Goal: Task Accomplishment & Management: Manage account settings

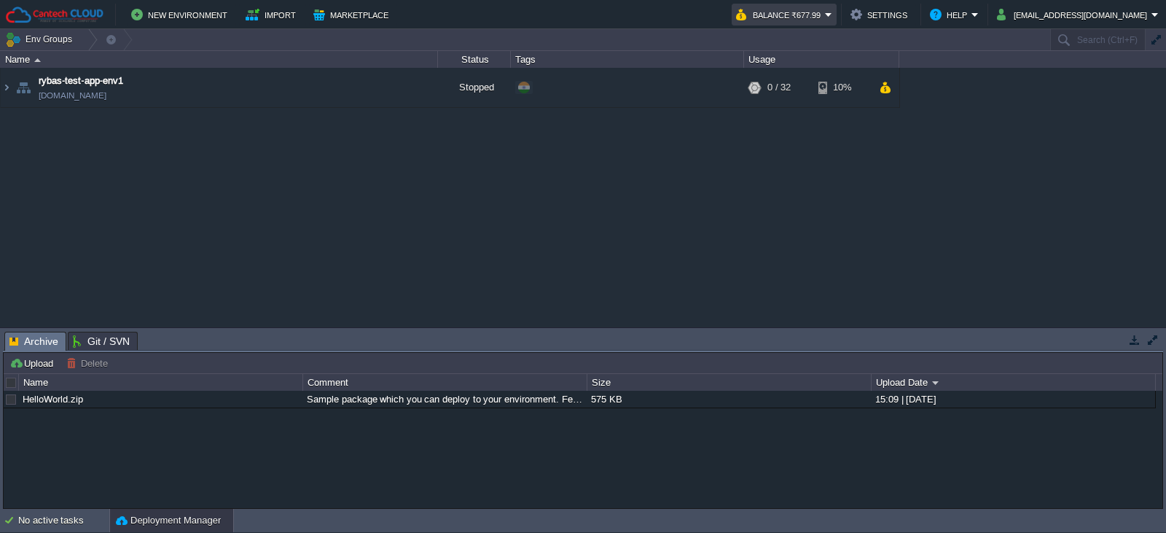
click at [832, 17] on em "Balance ₹677.99" at bounding box center [784, 14] width 96 height 17
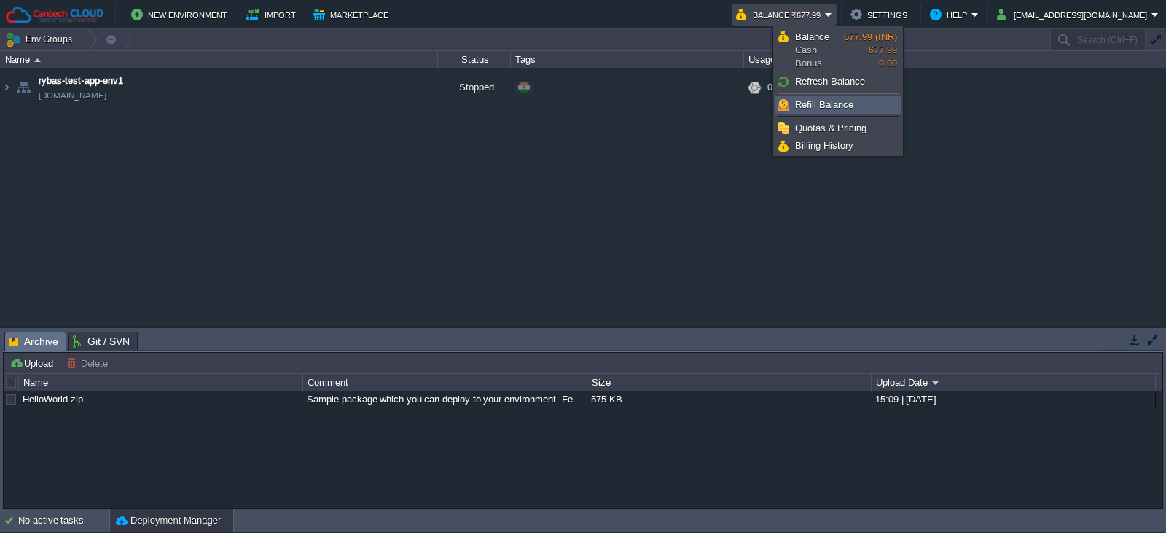
click at [834, 104] on span "Refill Balance" at bounding box center [824, 104] width 58 height 11
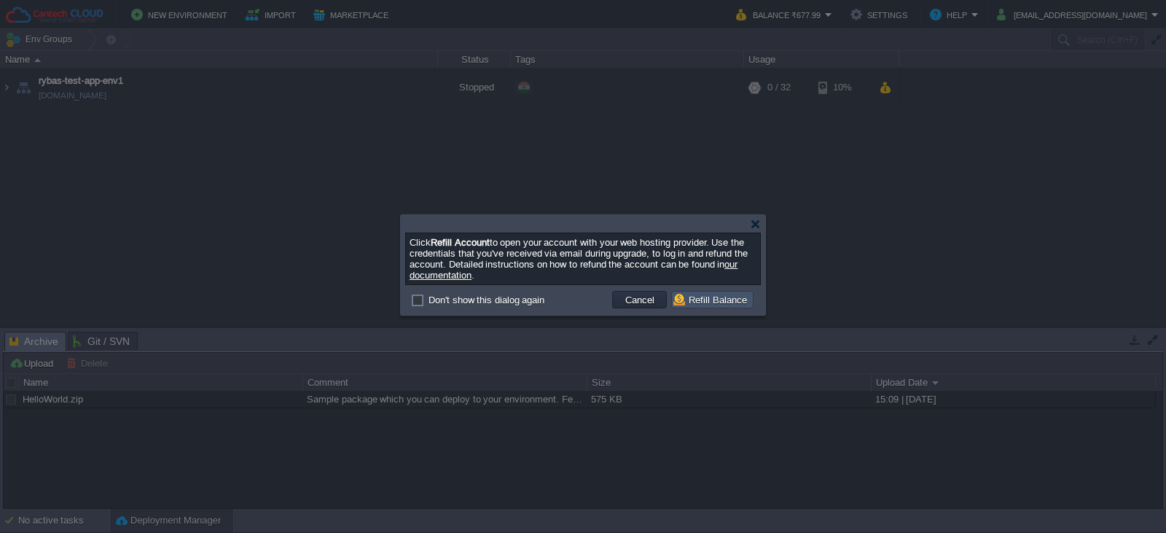
click at [714, 300] on button "Refill Balance" at bounding box center [713, 299] width 78 height 13
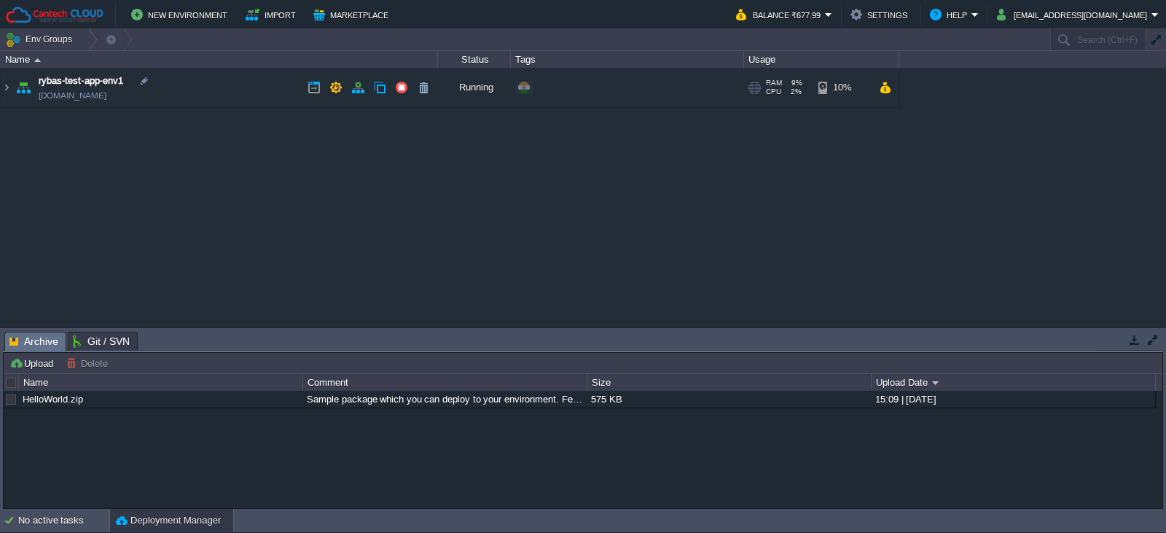
click at [98, 101] on link "env-0466842.in1.cantechcloud.com" at bounding box center [73, 95] width 68 height 15
click at [354, 87] on button "button" at bounding box center [357, 87] width 13 height 13
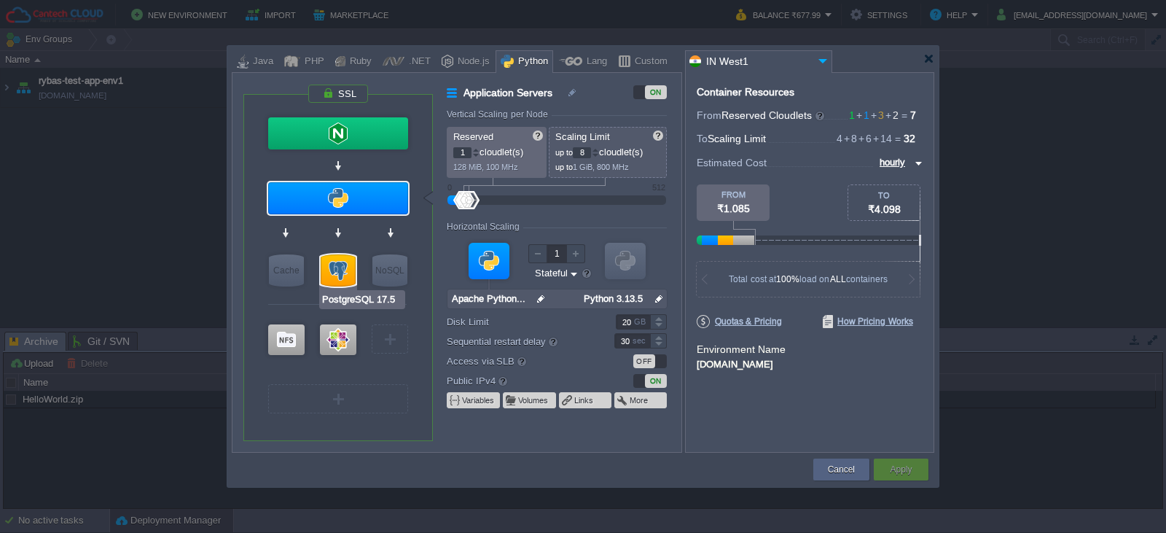
type input "CentOS 7.9"
click at [332, 337] on div at bounding box center [338, 339] width 36 height 31
type input "Elastic VPS"
type input "CentOS 7.9"
type input "null"
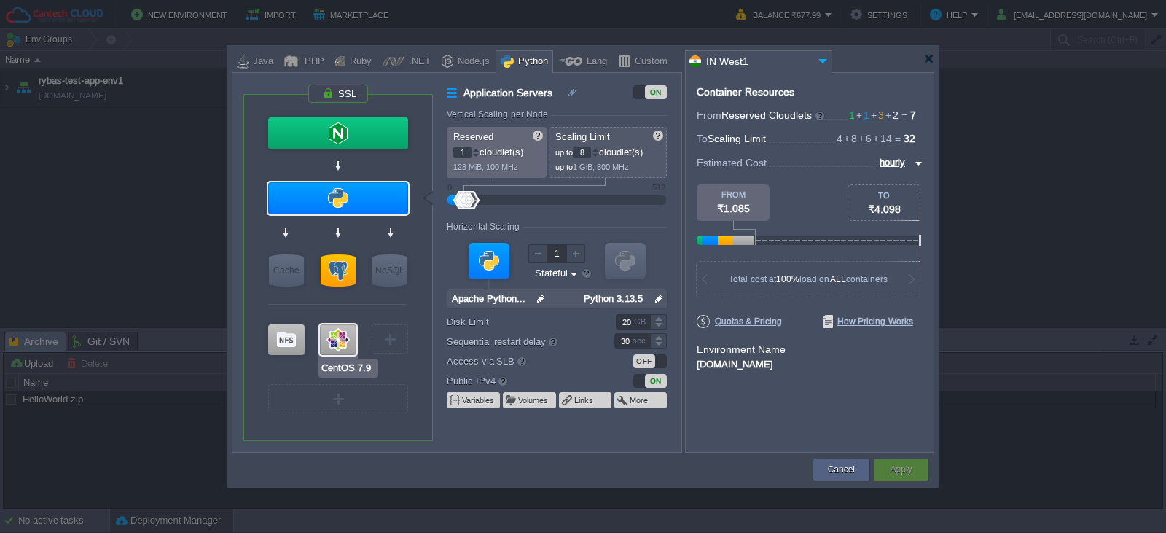
type input "7.9"
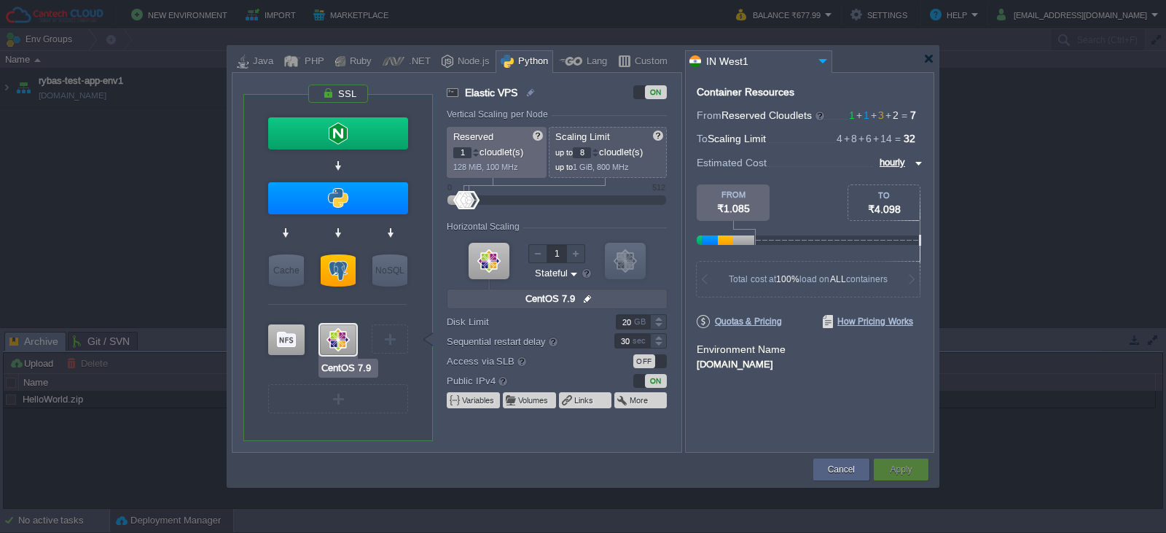
type input "Extra Storage 2.0-10.5"
click at [287, 333] on div at bounding box center [286, 339] width 36 height 31
type input "Storage Containers"
type input "6"
type input "Extra Storage 2.0-10.5"
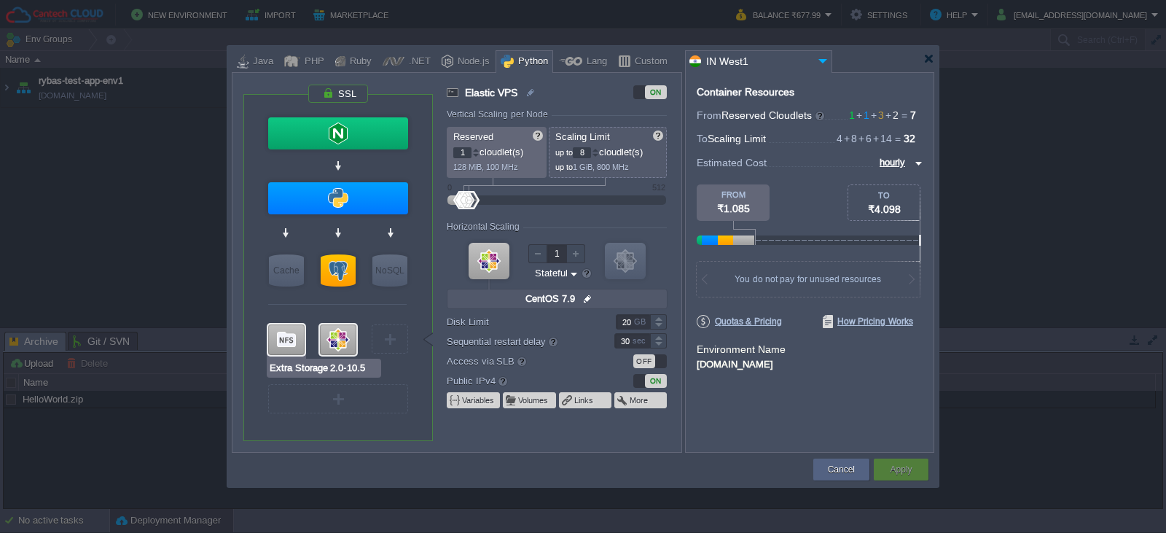
type input "null"
type input "2.0-10.5-almal..."
type input "Stateless"
click at [287, 333] on div at bounding box center [286, 339] width 36 height 31
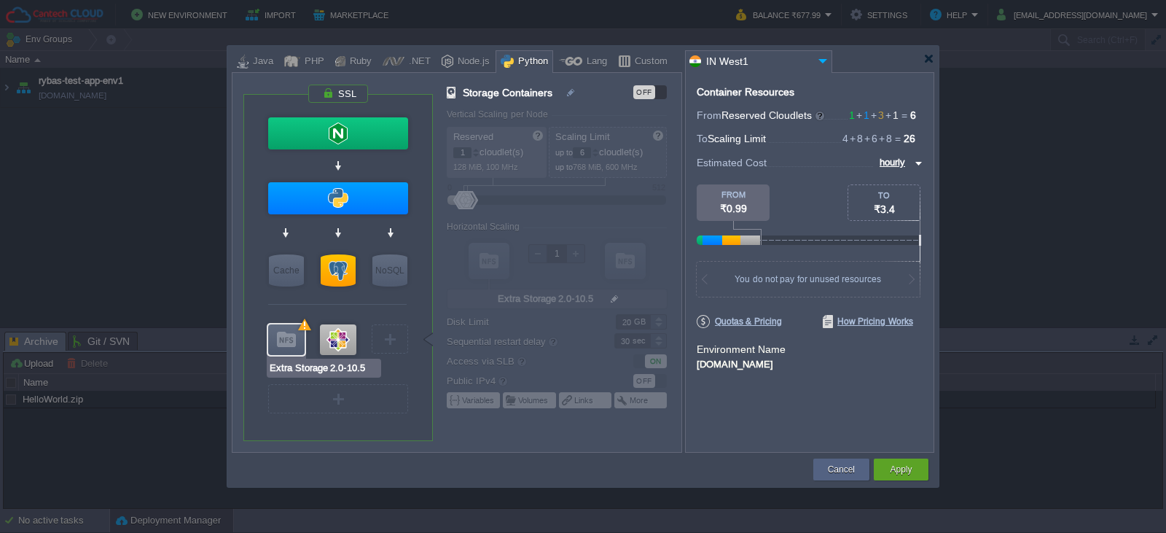
click at [287, 333] on div at bounding box center [286, 339] width 36 height 31
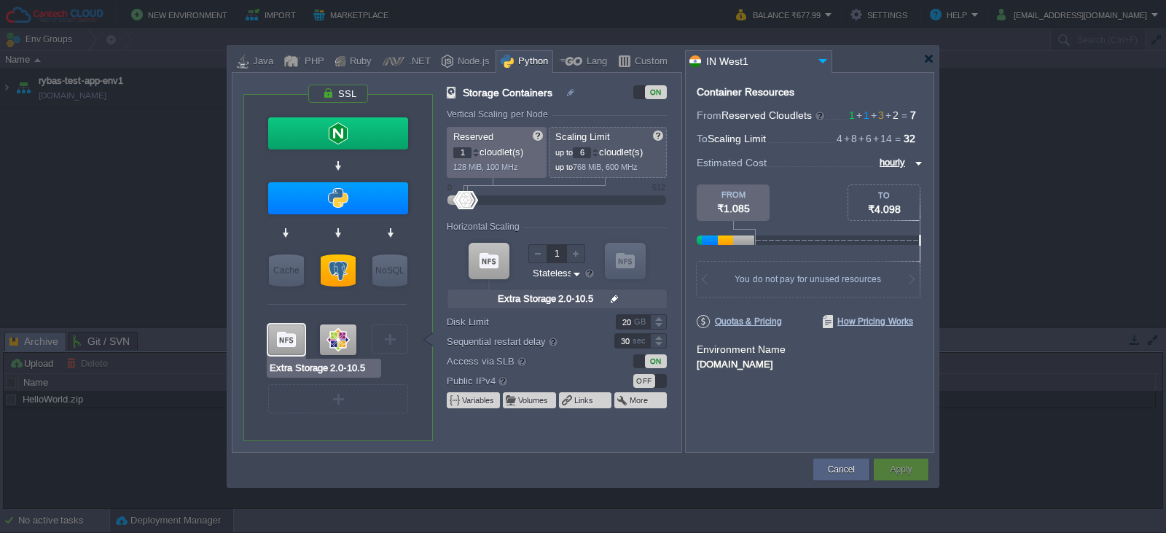
type input "CentOS 7.9"
click at [633, 318] on input "20" at bounding box center [633, 321] width 34 height 15
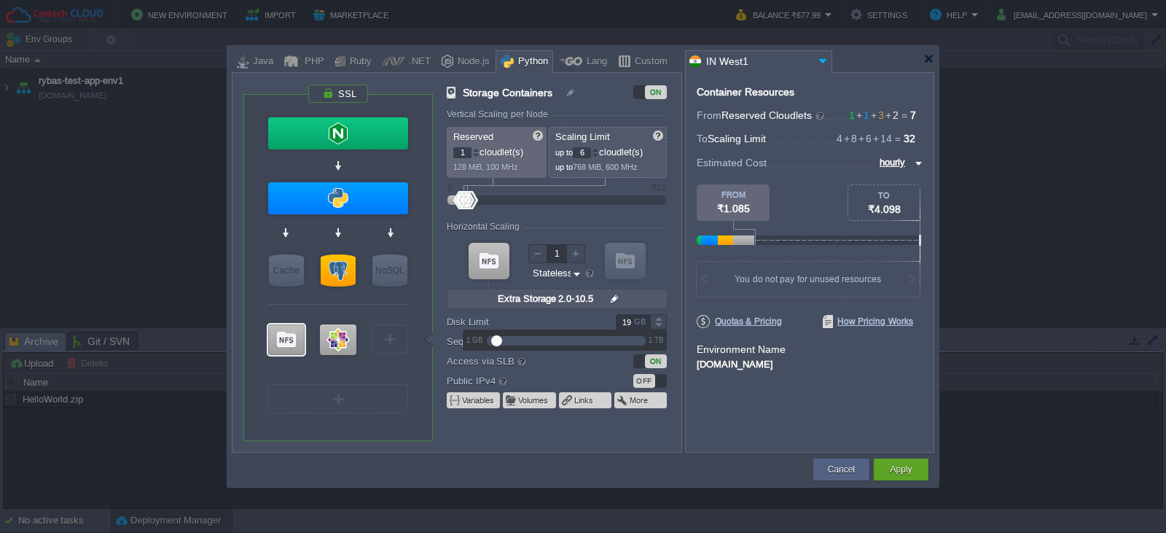
click at [660, 329] on div at bounding box center [658, 325] width 17 height 7
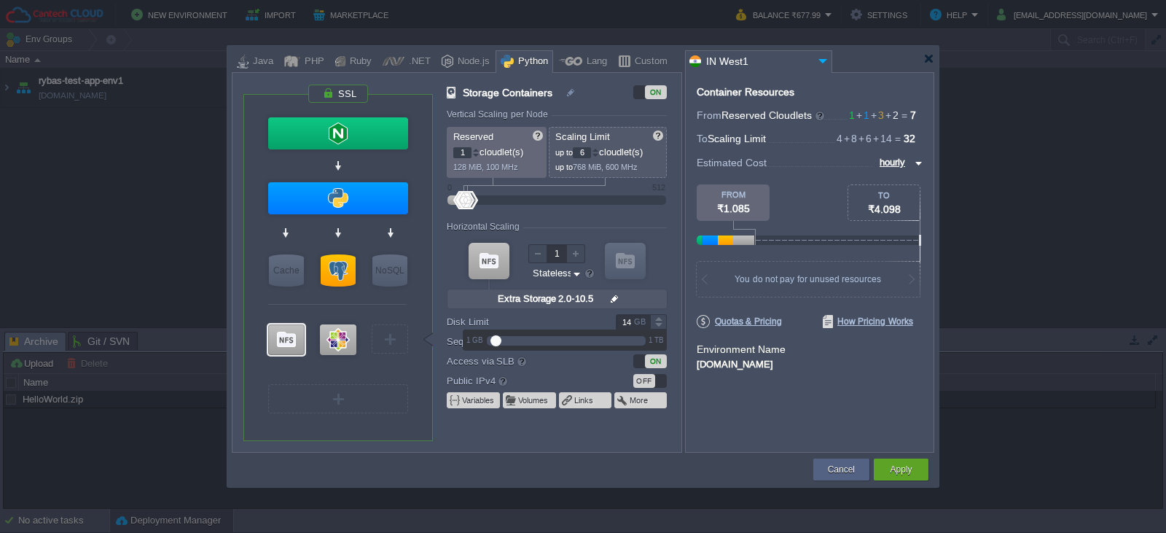
click at [660, 329] on div at bounding box center [658, 325] width 17 height 7
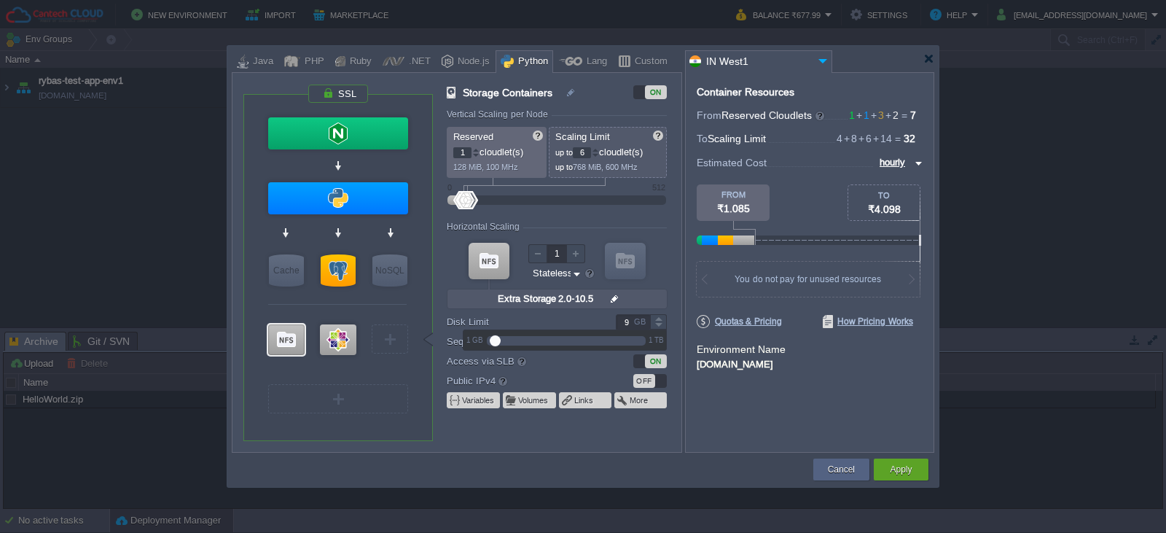
click at [660, 329] on div at bounding box center [658, 325] width 17 height 7
click at [660, 319] on div at bounding box center [658, 317] width 17 height 7
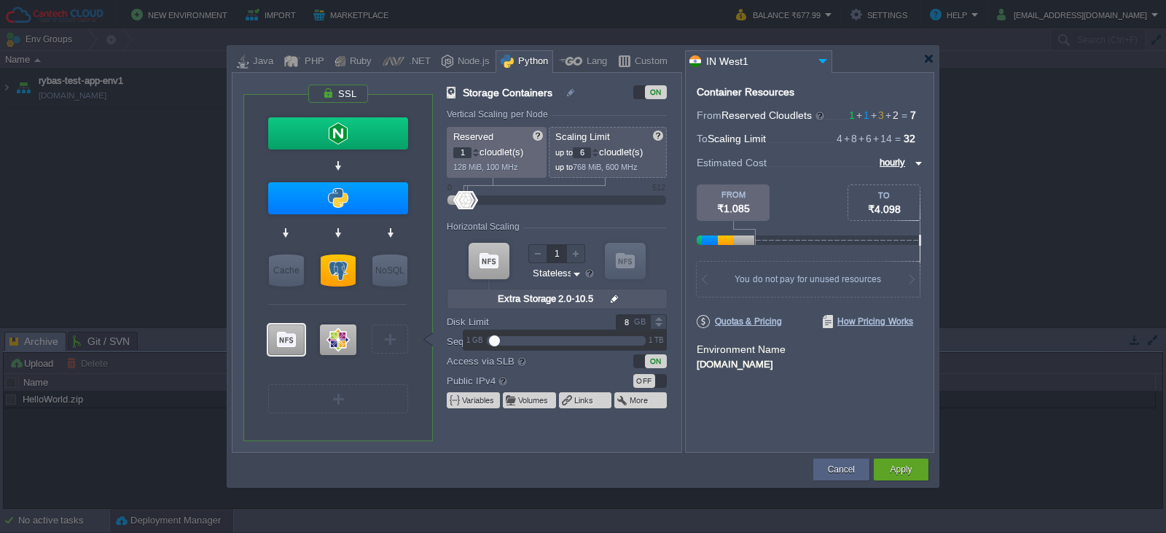
click at [660, 319] on div at bounding box center [658, 317] width 17 height 7
type input "10"
click at [660, 319] on div at bounding box center [658, 317] width 17 height 7
click at [688, 403] on div "Container Resources From Reserved Cloudlets 1 + 1 + 3 + 2 ... = 7 not added To …" at bounding box center [809, 262] width 249 height 381
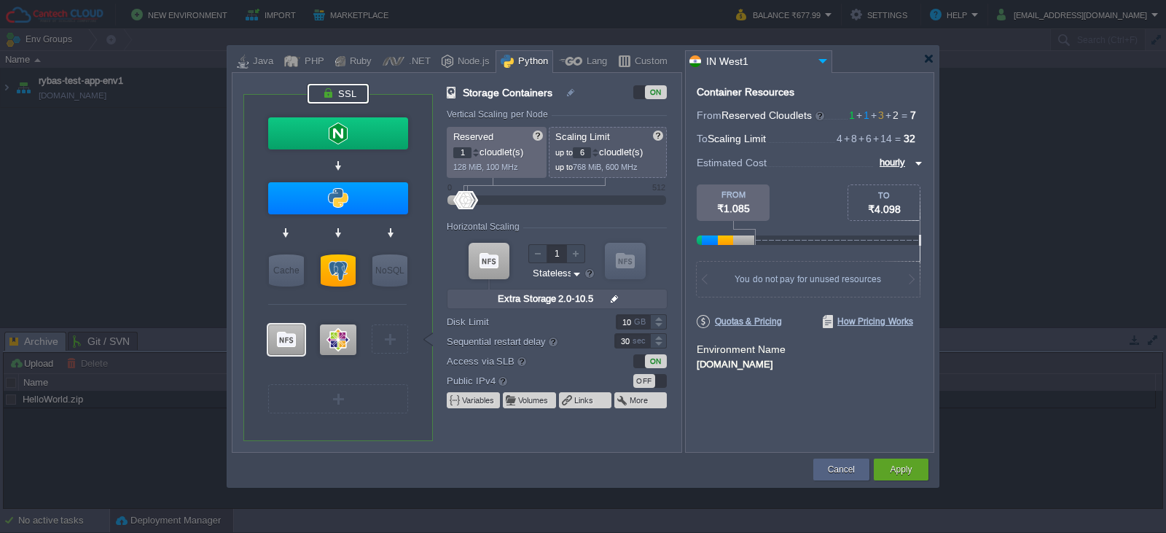
click at [344, 86] on div at bounding box center [338, 94] width 61 height 20
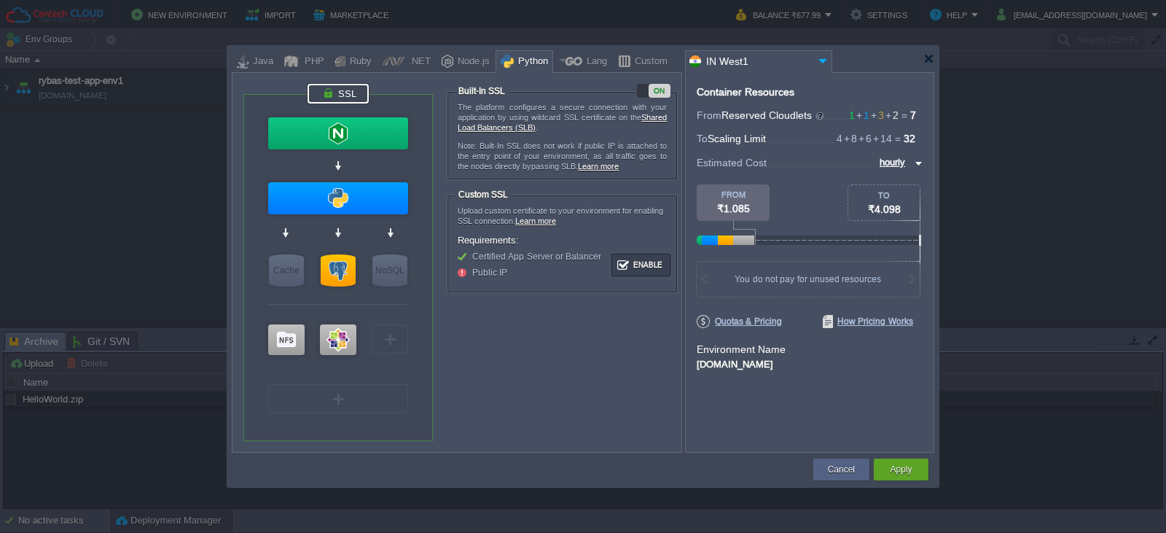
type input "PostgreSQL 17.5"
click at [331, 273] on div at bounding box center [338, 270] width 35 height 32
type input "SQL Databases"
type input "3"
type input "PostgreSQL 17.5"
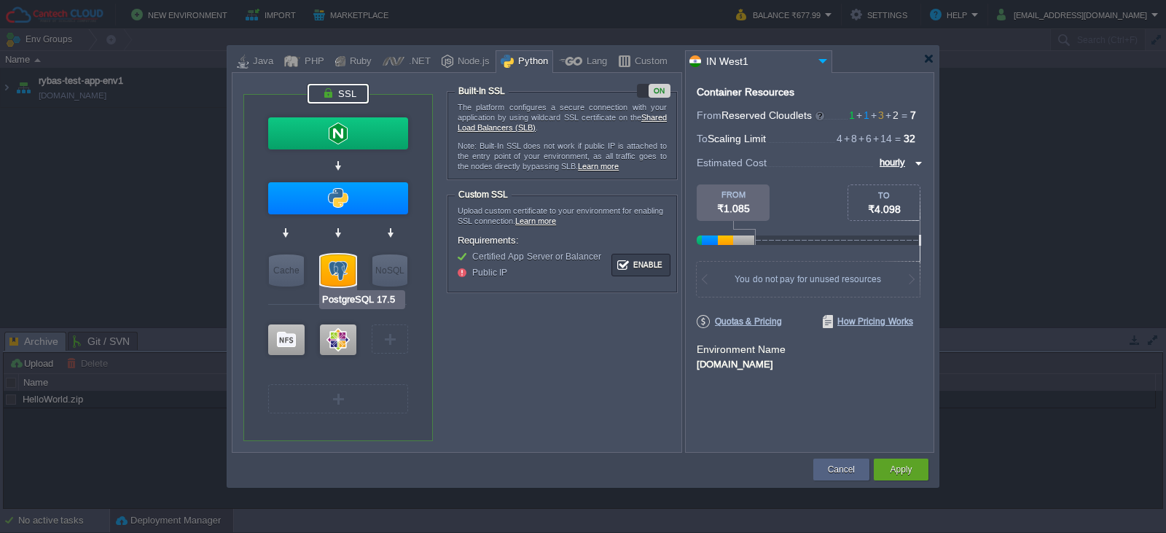
type input "null"
type input "17.5-almalinux-9"
type input "20"
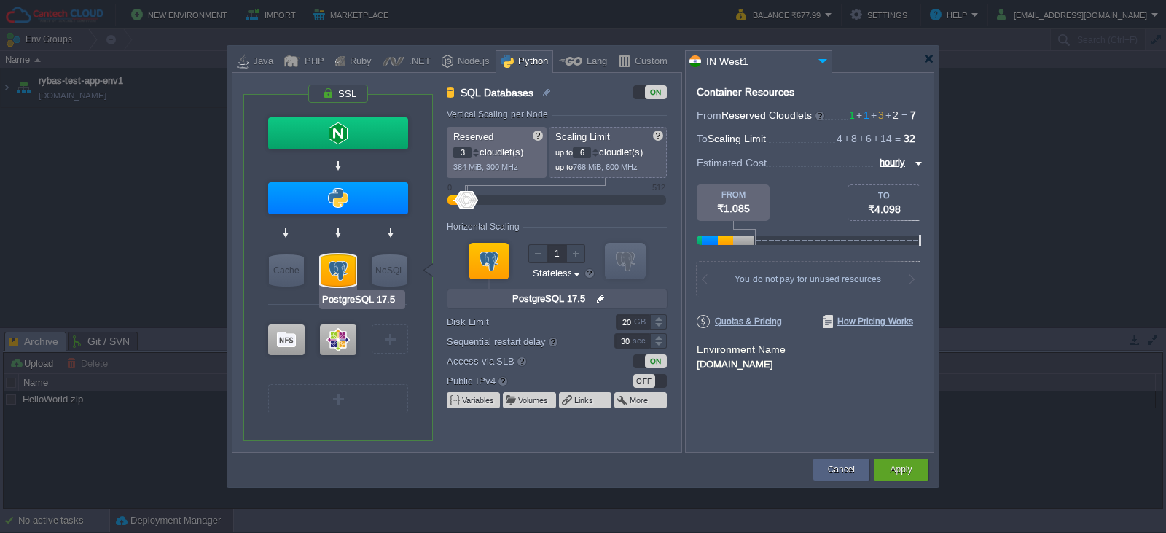
type input "Redis 7.2.4"
click at [661, 328] on div at bounding box center [658, 325] width 17 height 7
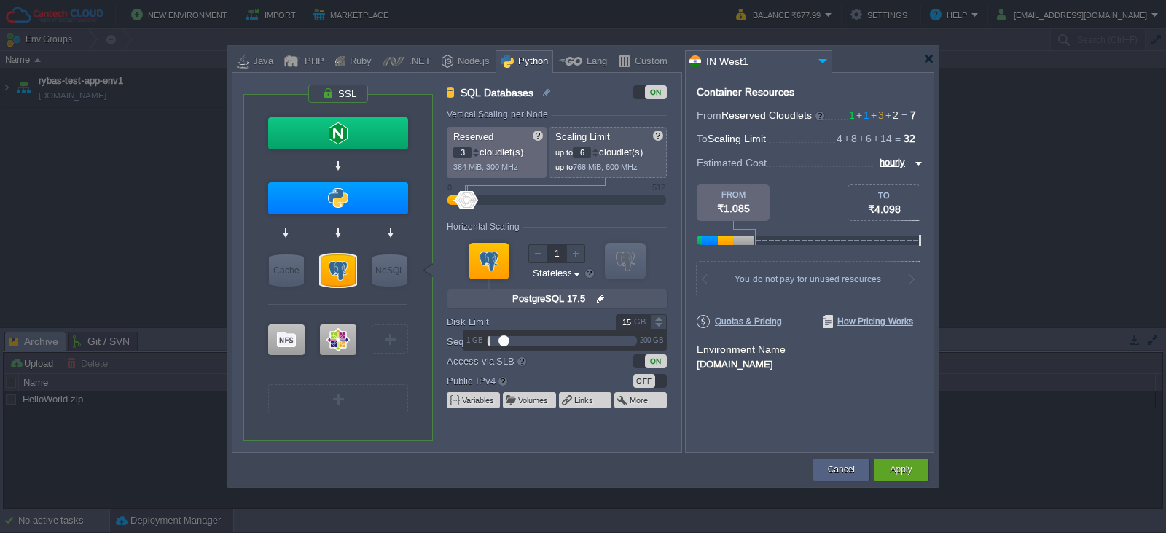
click at [661, 328] on div at bounding box center [658, 325] width 17 height 7
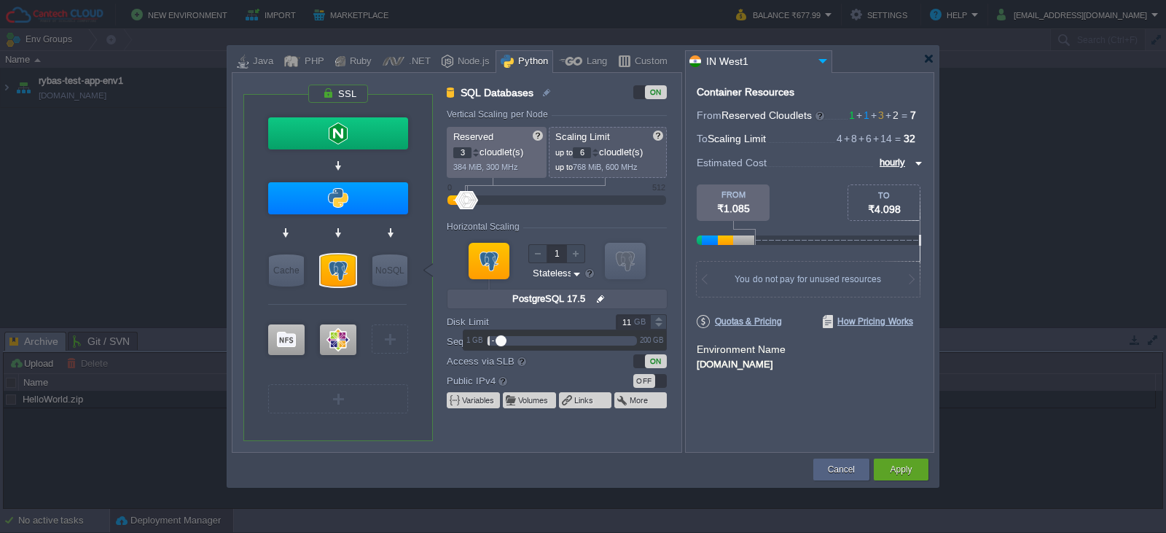
type input "10"
click at [661, 328] on div at bounding box center [658, 325] width 17 height 7
click at [449, 286] on div "VM VM" at bounding box center [557, 273] width 220 height 78
type input "Extra Storage 2.0-10.5"
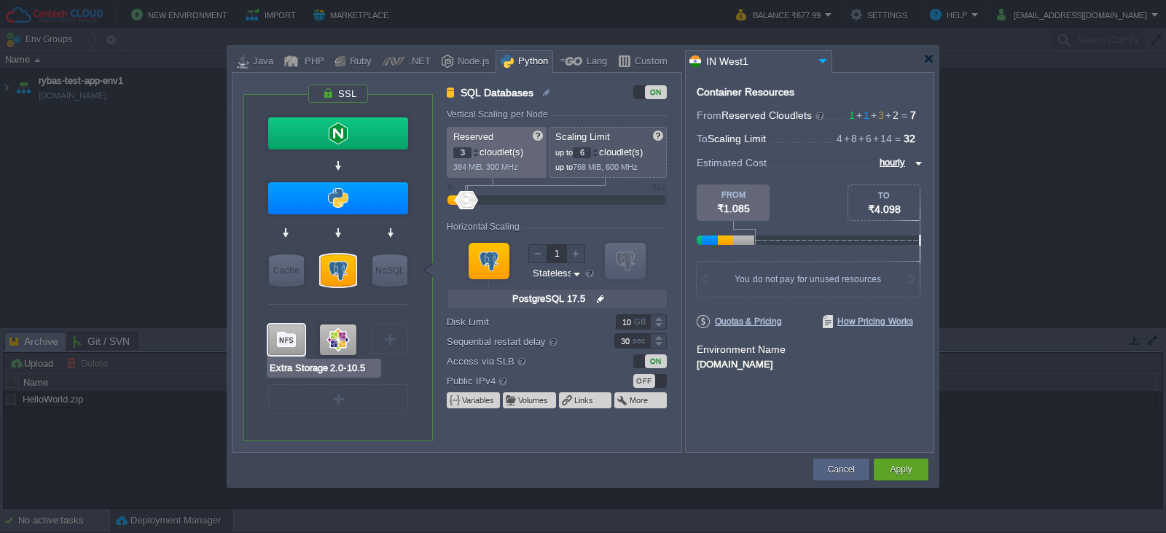
click at [284, 344] on div at bounding box center [286, 339] width 36 height 31
type input "Storage Containers"
type input "1"
type input "Extra Storage 2.0-10.5"
type input "null"
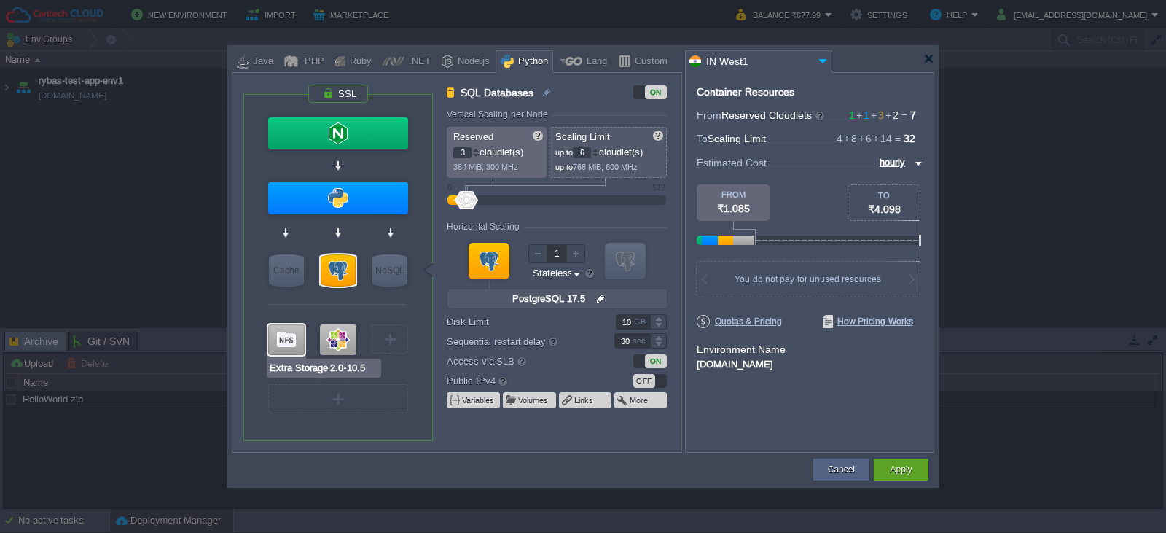
type input "2.0-10.5-almal..."
type input "PostgreSQL 17.5"
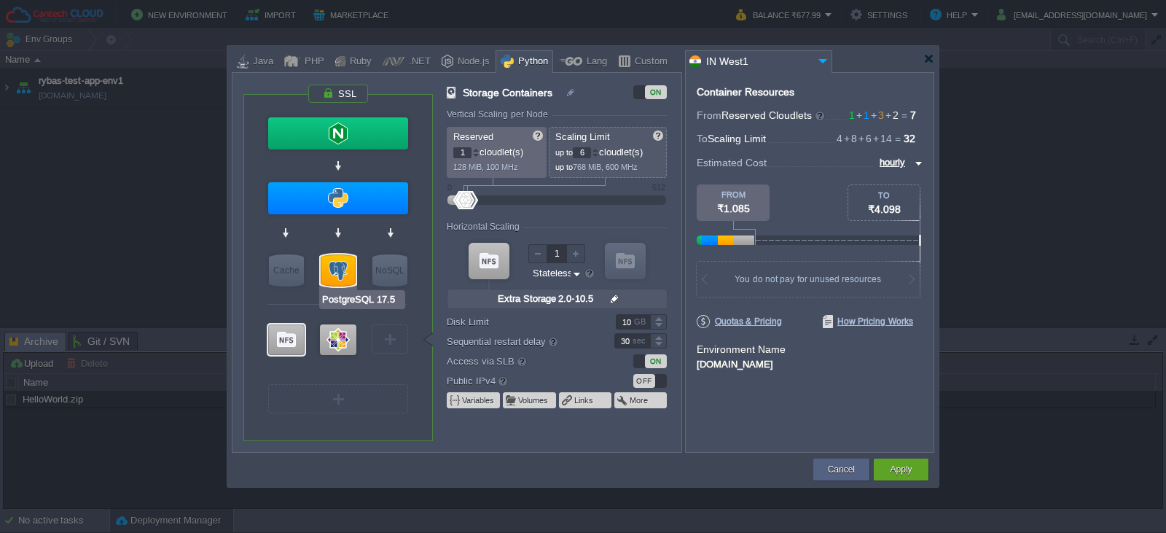
click at [353, 271] on div at bounding box center [338, 270] width 35 height 32
type input "SQL Databases"
type input "3"
type input "PostgreSQL 17.5"
type input "null"
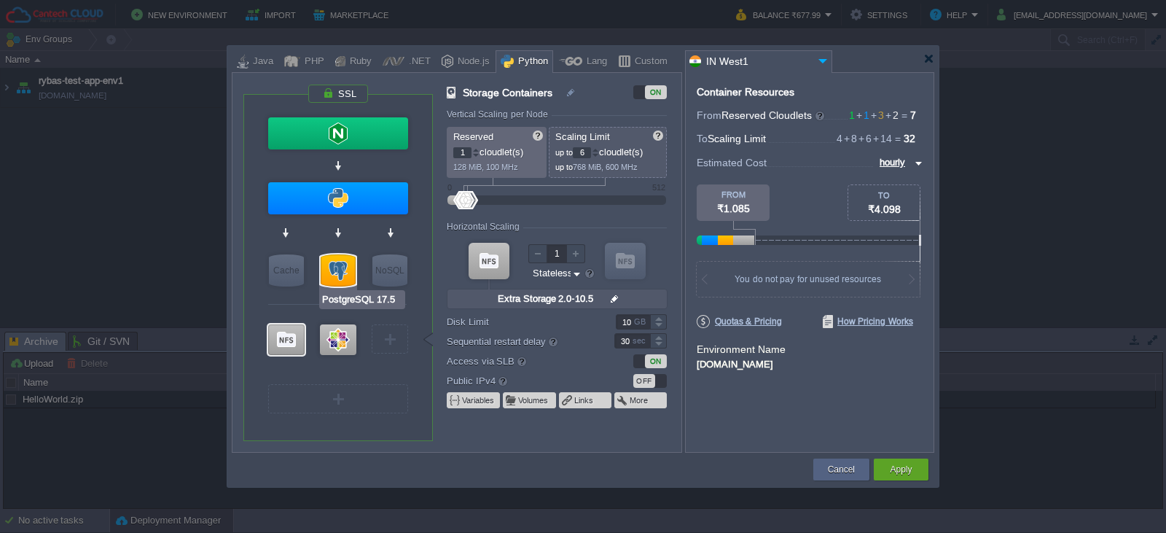
type input "17.5-almalinux-9"
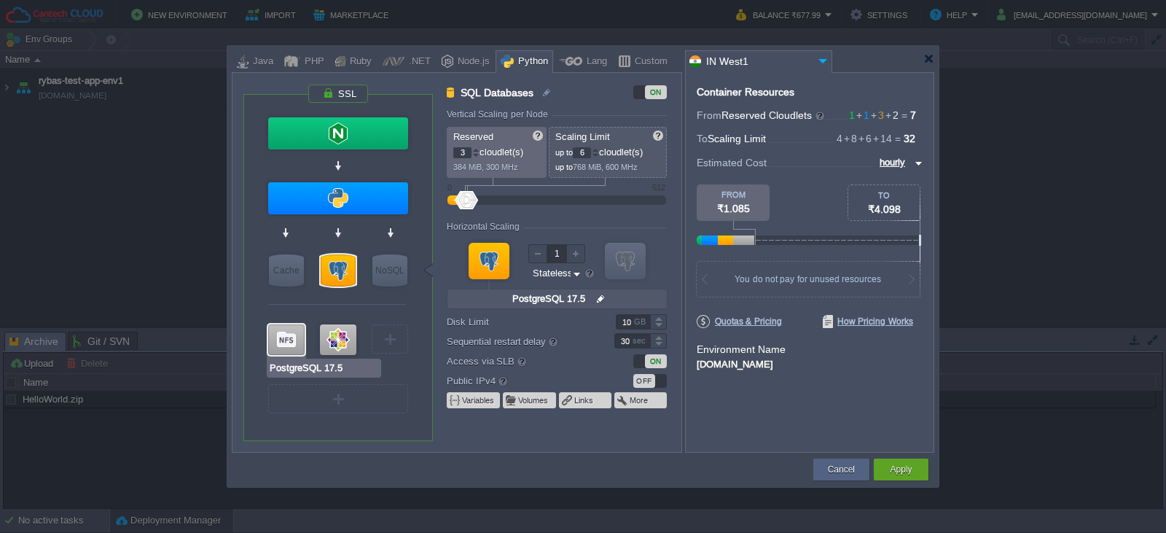
type input "Extra Storage 2.0-10.5"
click at [276, 345] on div at bounding box center [286, 339] width 36 height 31
type input "Storage Containers"
type input "1"
type input "Extra Storage 2.0-10.5"
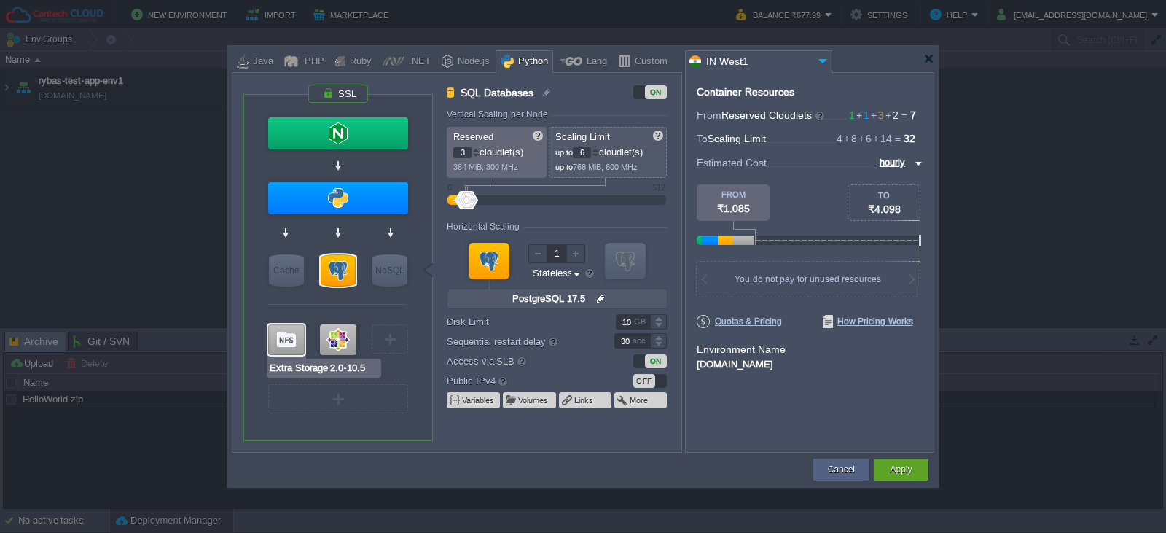
type input "null"
type input "2.0-10.5-almal..."
type input "PostgreSQL 17.5"
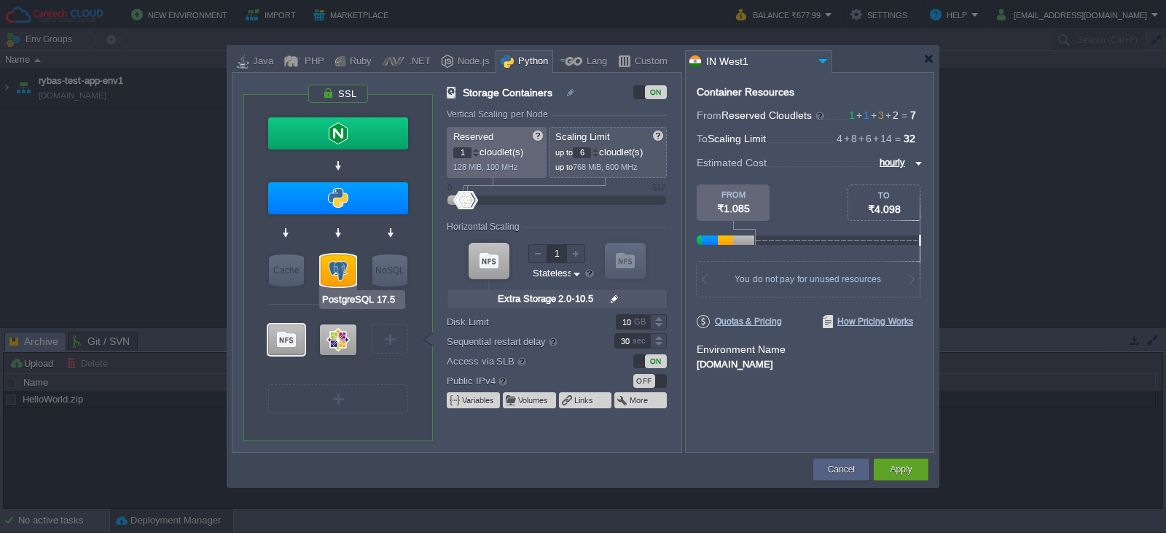
click at [343, 265] on div at bounding box center [338, 270] width 35 height 32
type input "SQL Databases"
type input "3"
type input "PostgreSQL 17.5"
type input "null"
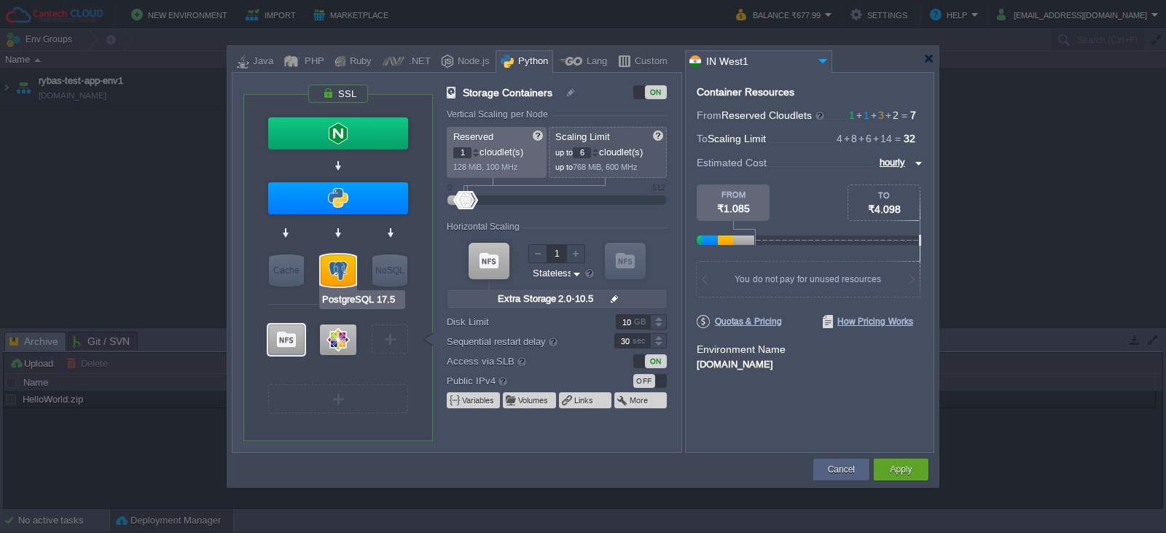
type input "17.5-almalinux-9"
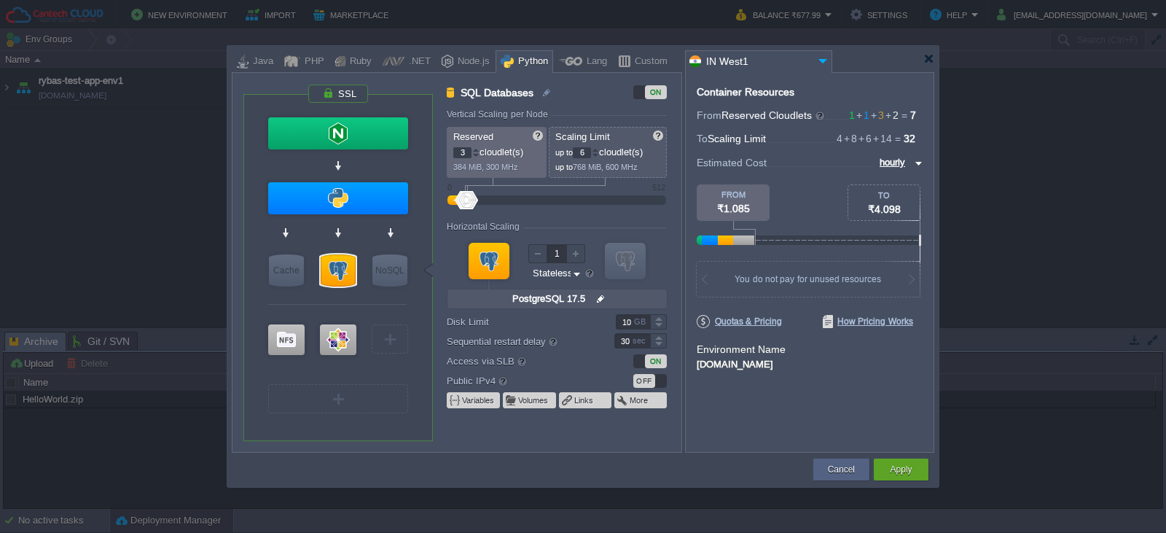
type input "Extra Storage 2.0-10.5"
click at [283, 336] on div at bounding box center [286, 339] width 36 height 31
type input "Storage Containers"
type input "1"
type input "Extra Storage 2.0-10.5"
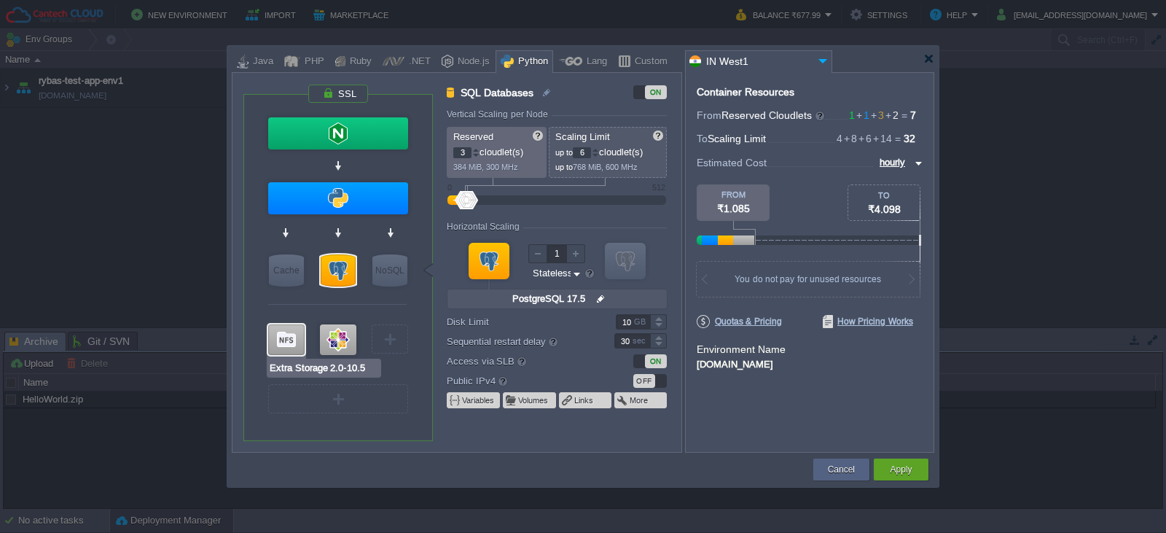
type input "null"
type input "2.0-10.5-almal..."
type input "CentOS 7.9"
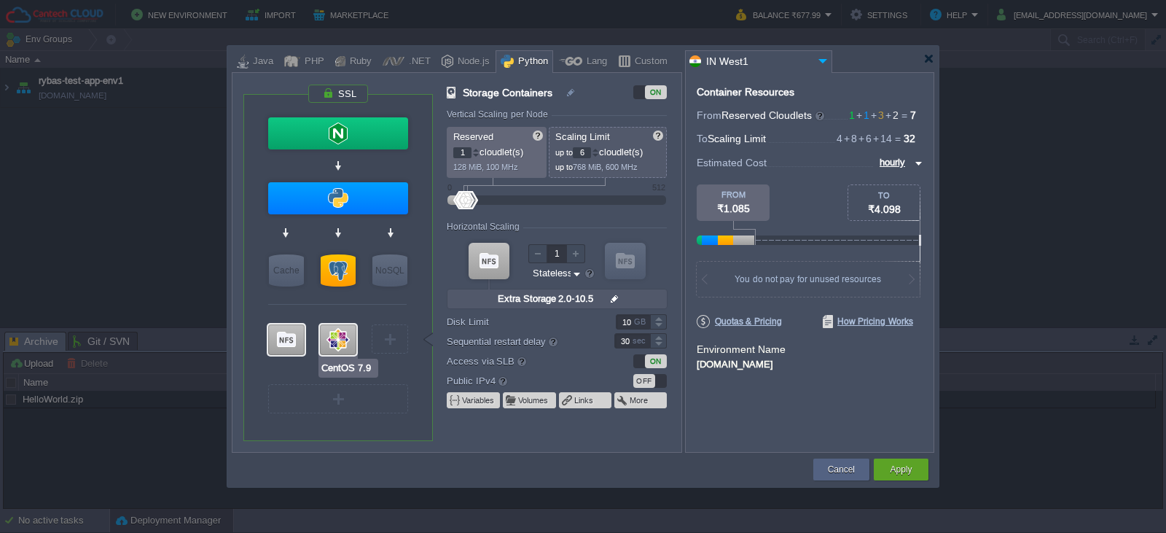
click at [340, 344] on div at bounding box center [338, 339] width 36 height 31
type input "Elastic VPS"
type input "8"
type input "CentOS 7.9"
type input "null"
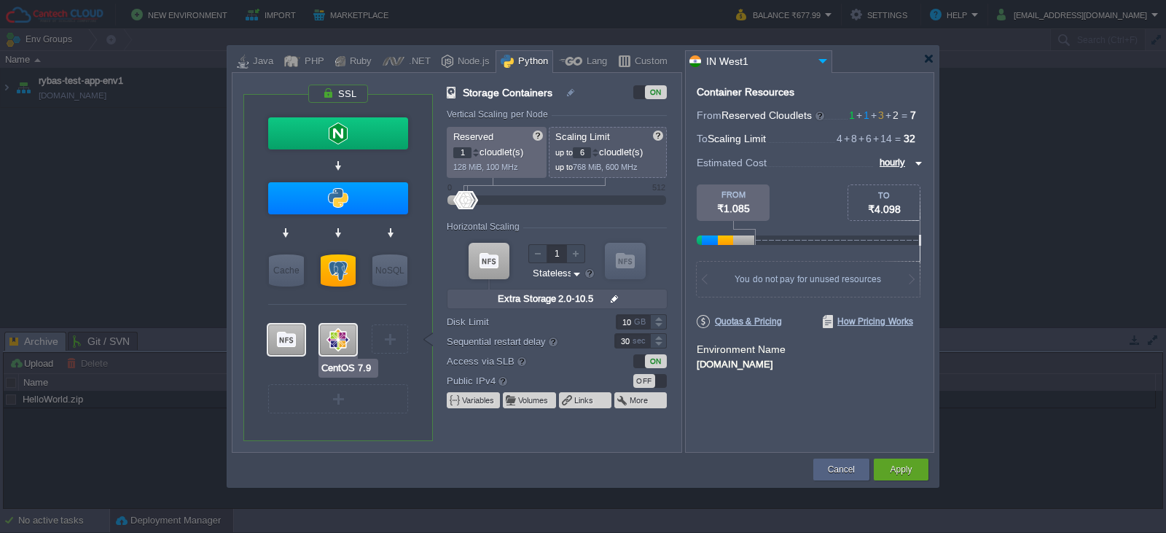
type input "7.9"
type input "Stateful"
type input "20"
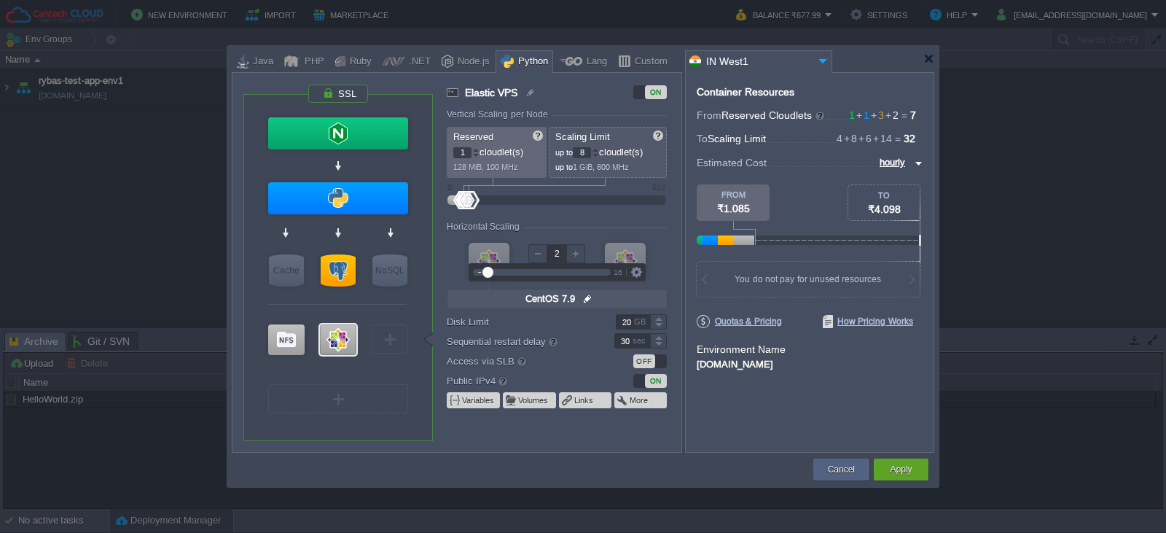
click at [577, 249] on div at bounding box center [575, 253] width 19 height 19
type input "1"
click at [537, 260] on div at bounding box center [538, 253] width 19 height 19
type input "CentOS 7.9"
click at [335, 339] on div at bounding box center [338, 339] width 36 height 31
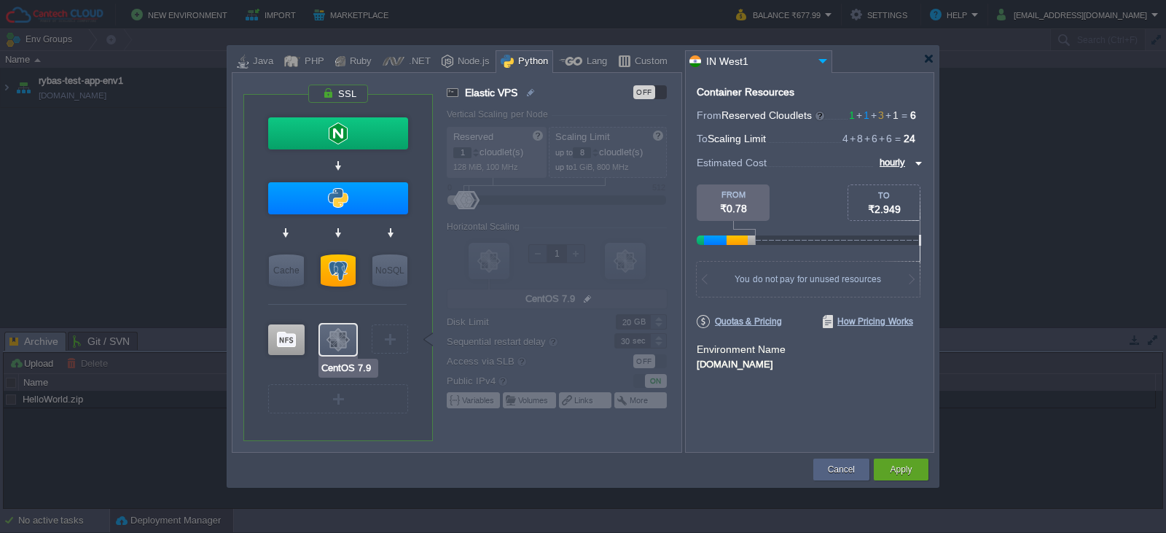
click at [335, 339] on div at bounding box center [338, 339] width 36 height 31
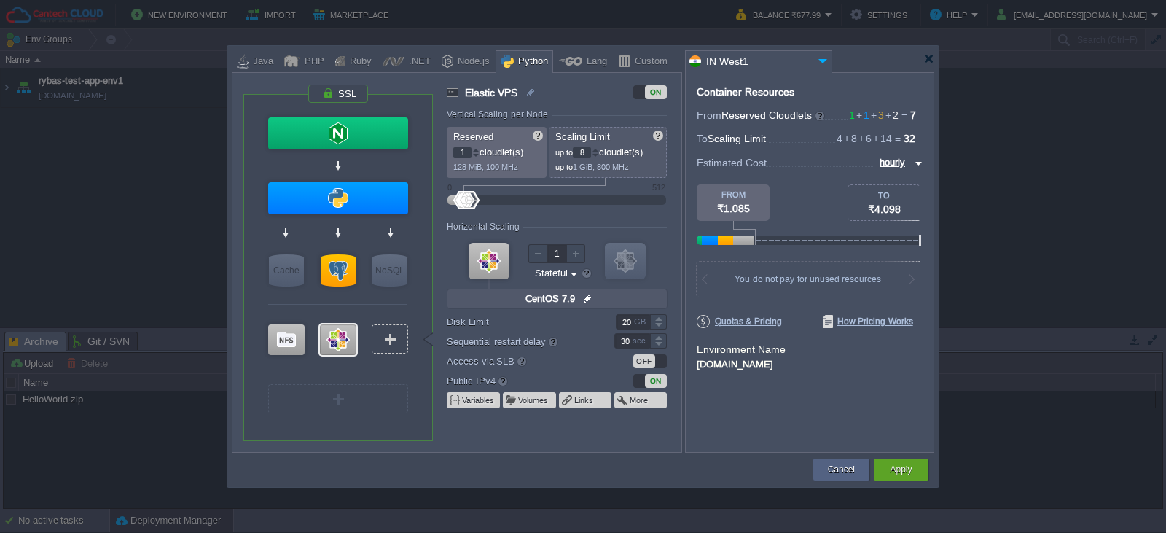
click at [391, 341] on div at bounding box center [390, 339] width 2 height 11
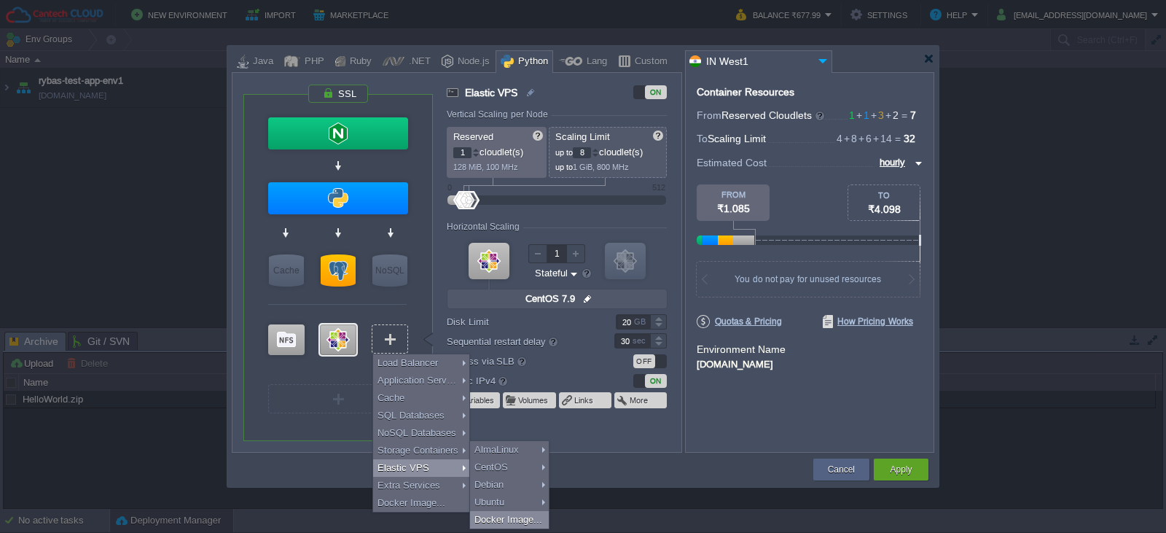
click at [508, 521] on div "Docker Image..." at bounding box center [509, 519] width 79 height 17
type input "Docker Image 2"
type input "16"
type input "Docker Image"
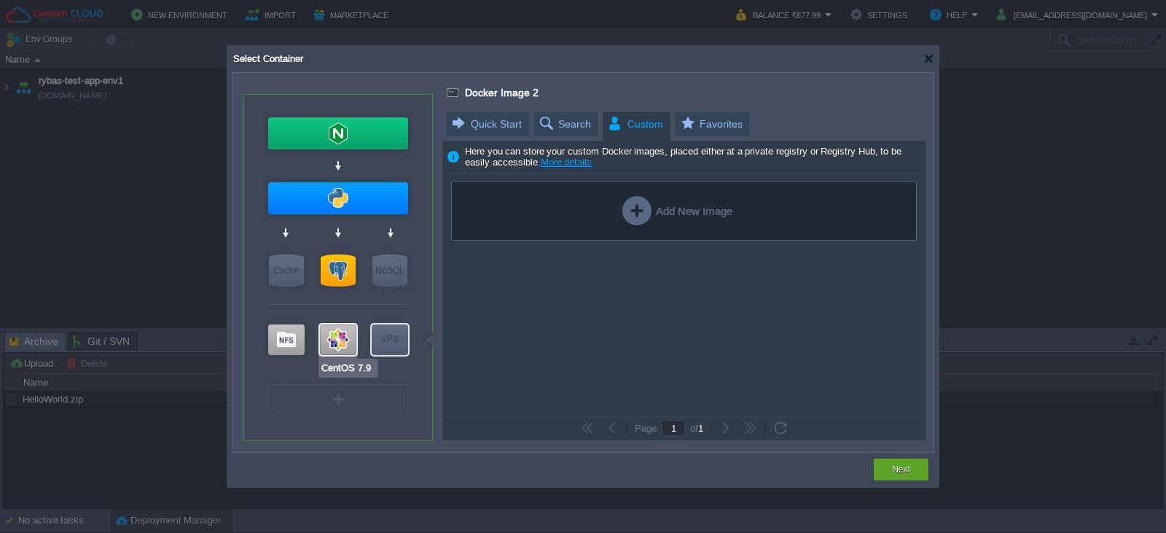
type input "Docker Image"
type input "Select Image"
click at [384, 343] on div "VPS" at bounding box center [390, 338] width 36 height 29
type input "CentOS 7.9"
click at [347, 347] on div at bounding box center [338, 339] width 36 height 31
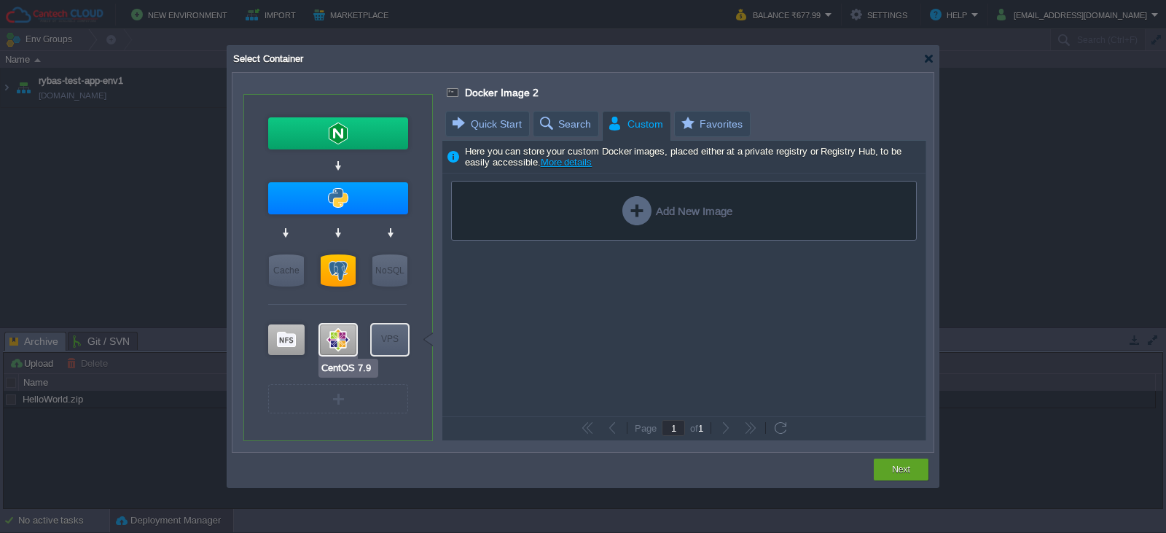
type input "Elastic VPS"
type input "8"
type input "CentOS 7.9"
type input "null"
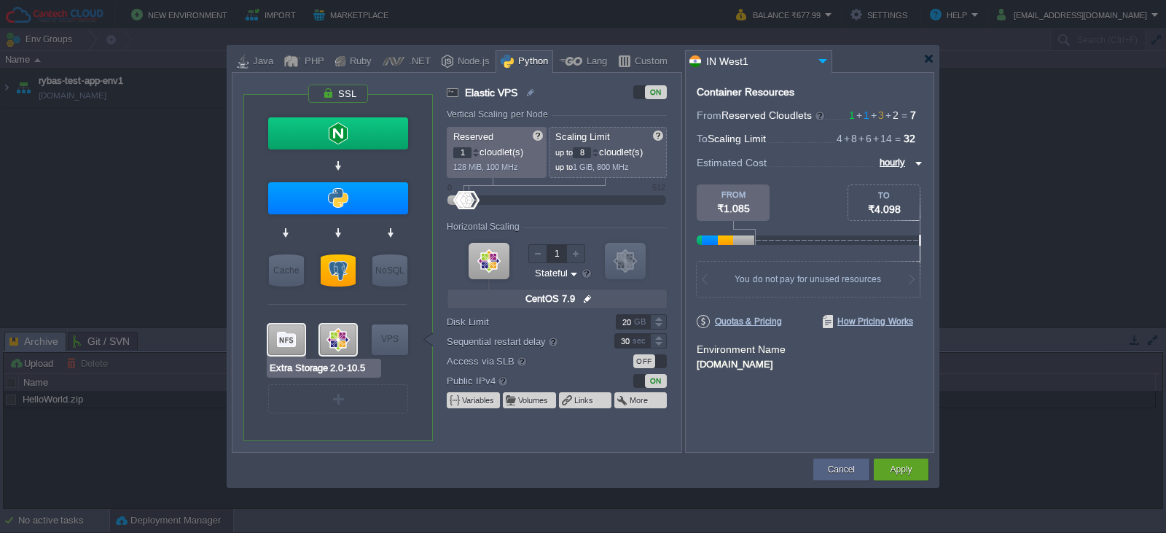
type input "CentOS 7.9"
click at [854, 469] on button "Cancel" at bounding box center [841, 469] width 27 height 15
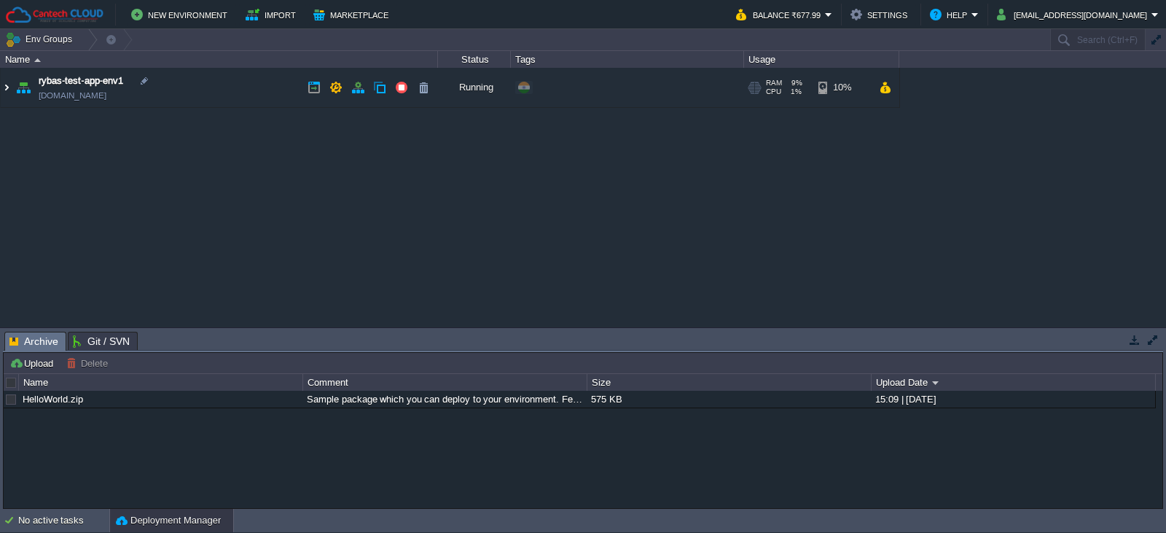
click at [2, 85] on img at bounding box center [7, 87] width 12 height 39
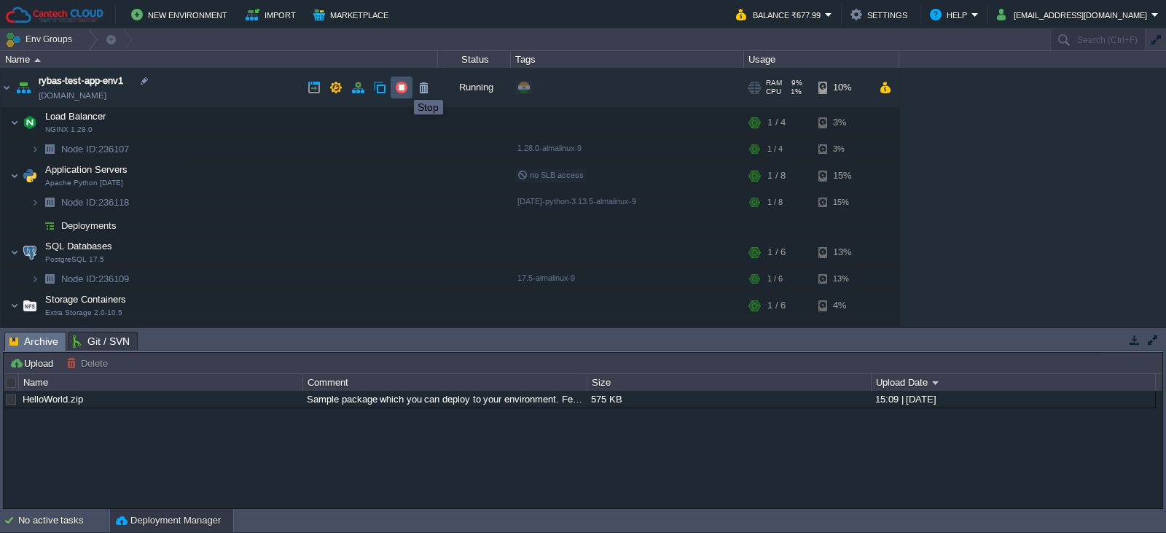
click at [403, 87] on button "button" at bounding box center [401, 87] width 13 height 13
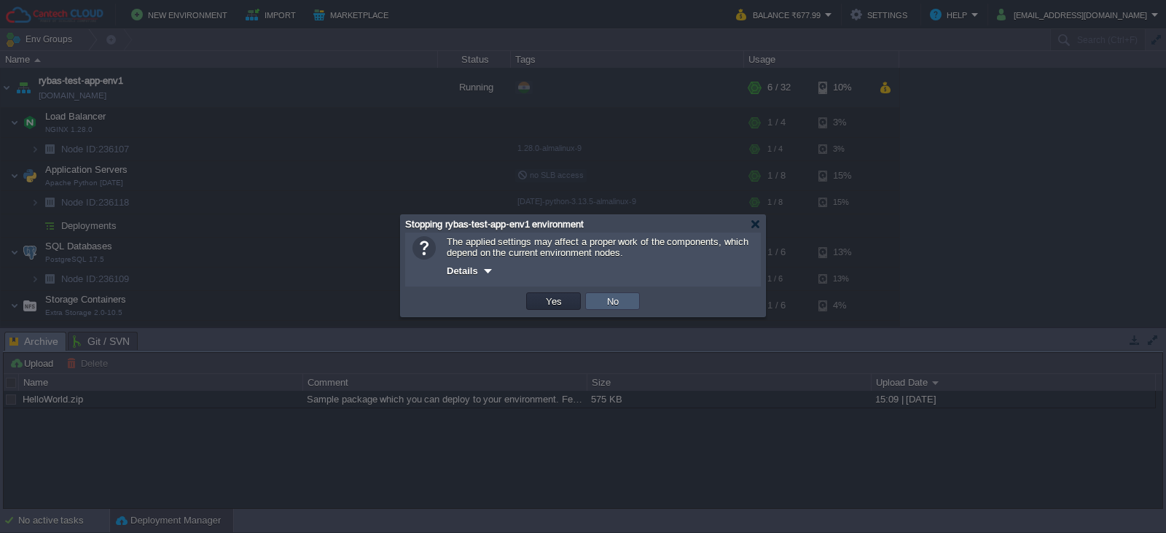
click at [601, 303] on td "No" at bounding box center [612, 300] width 55 height 17
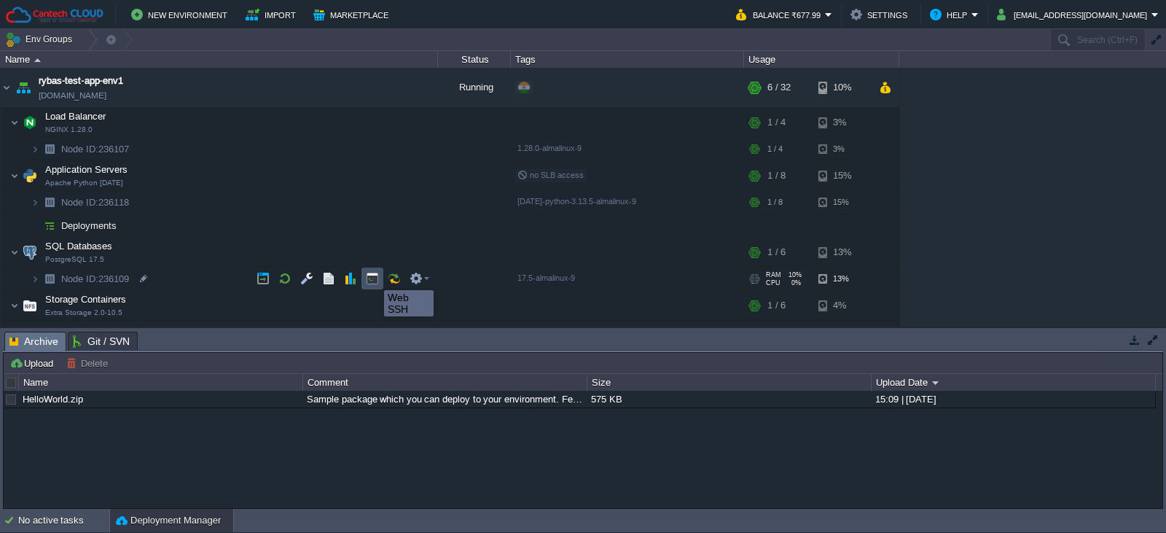
click at [373, 277] on button "button" at bounding box center [372, 278] width 13 height 13
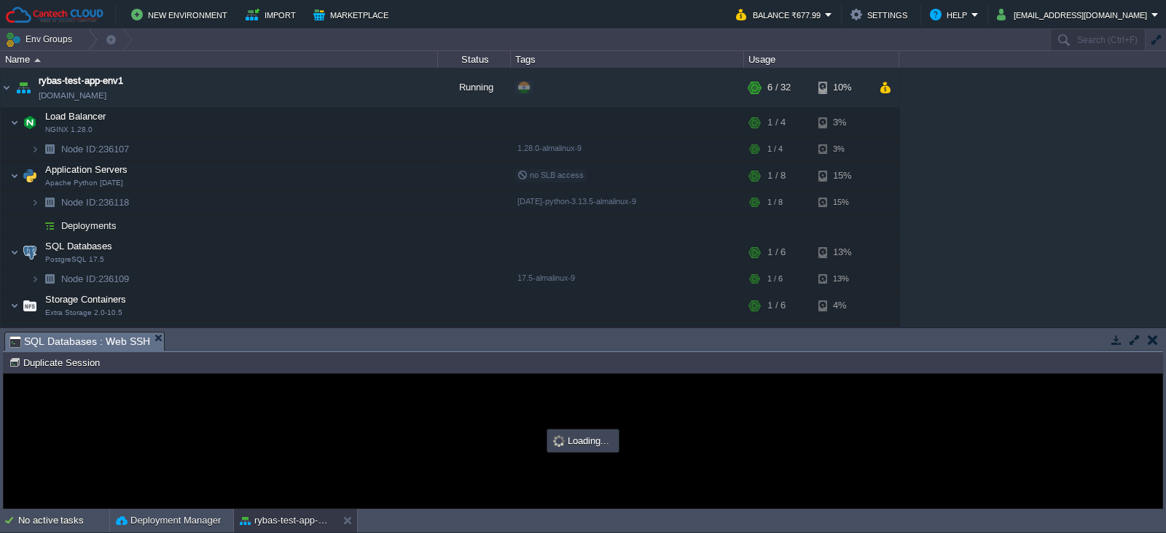
type input "#000000"
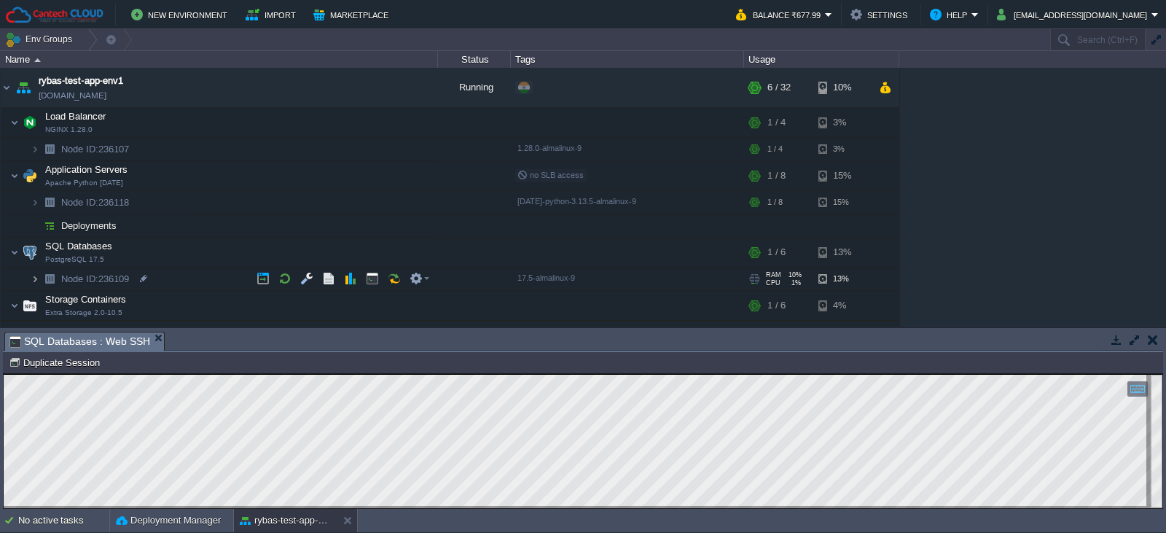
click at [36, 279] on img at bounding box center [35, 279] width 9 height 23
click at [1160, 154] on div "rybas-test-app-env1 env-0466842.in1.cantechcloud.com Running + Add to Env Group…" at bounding box center [583, 197] width 1166 height 259
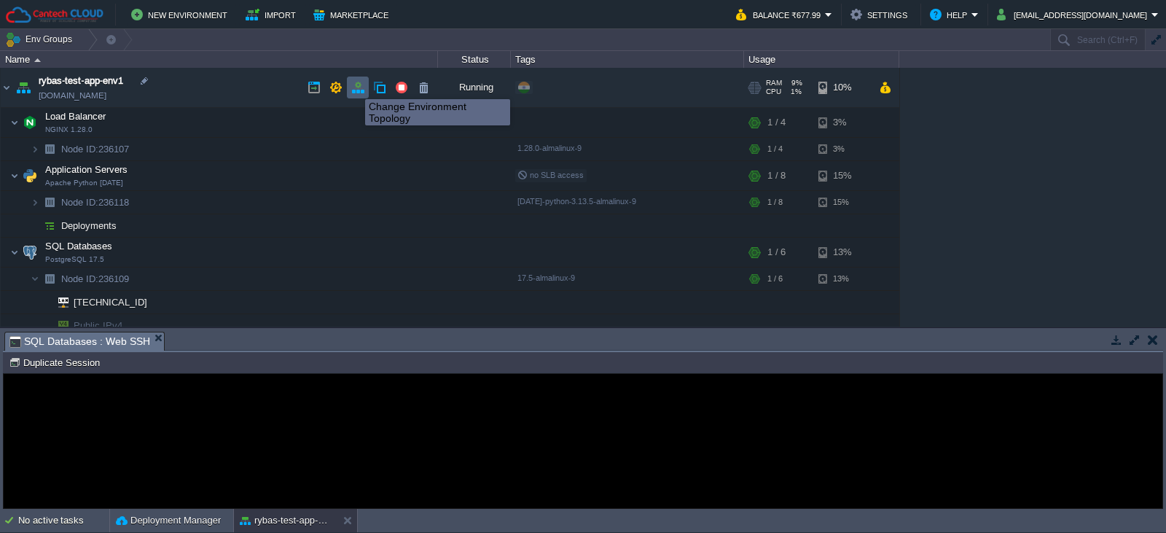
click at [354, 86] on button "button" at bounding box center [357, 87] width 13 height 13
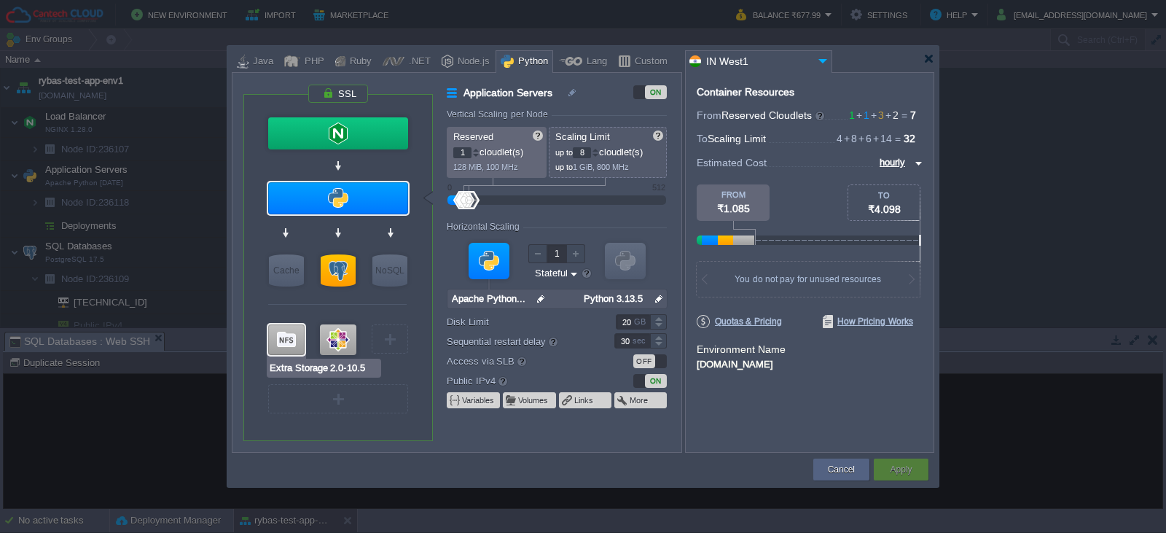
type input "CentOS 7.9"
click at [331, 341] on div at bounding box center [338, 339] width 36 height 31
type input "Elastic VPS"
type input "CentOS 7.9"
type input "null"
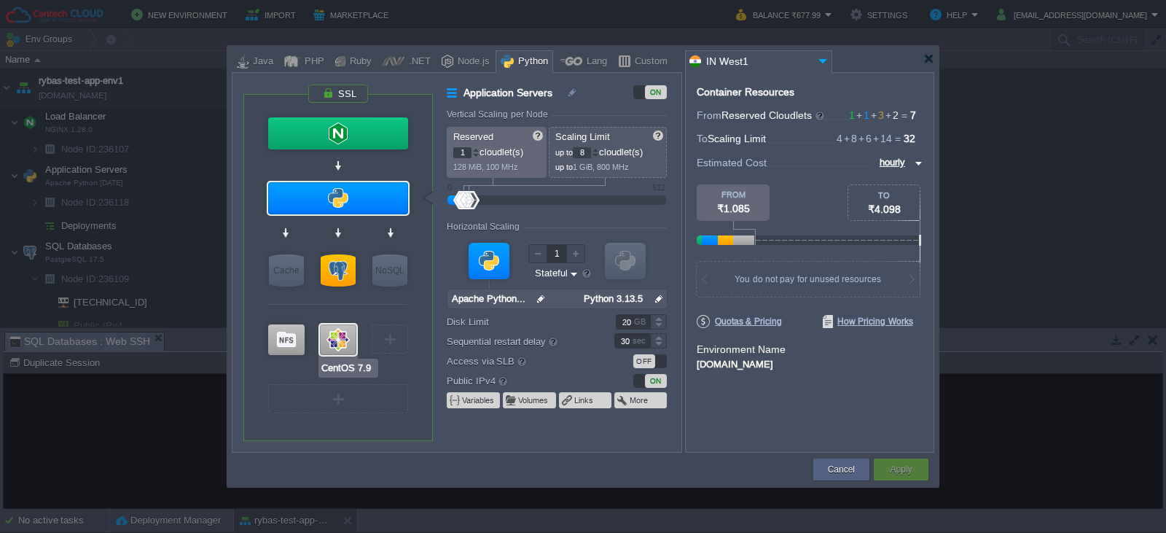
type input "7.9"
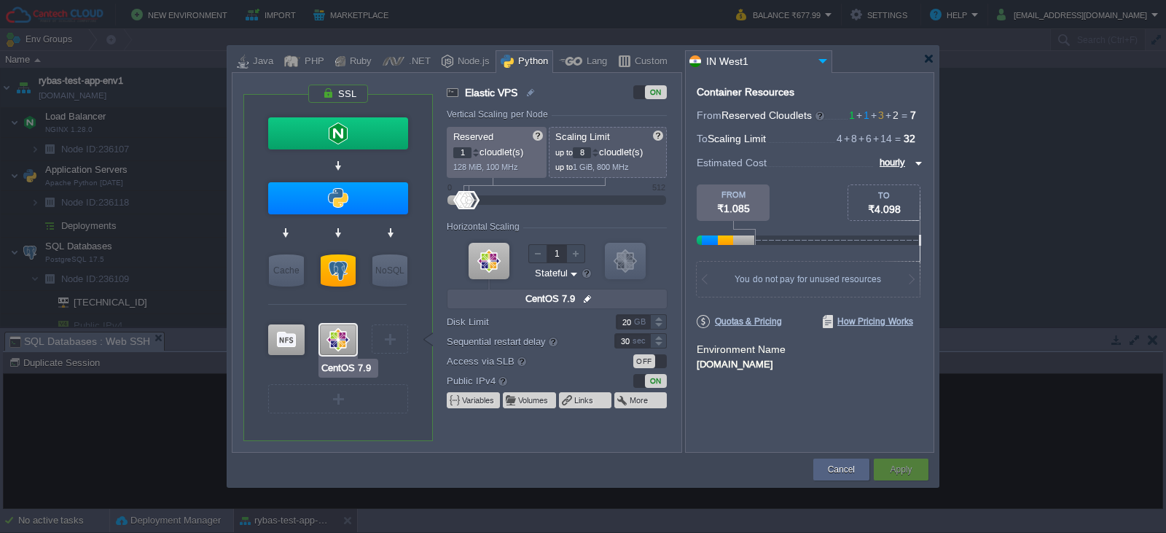
type input "PostgreSQL 17.5"
click at [340, 278] on div at bounding box center [338, 270] width 35 height 32
type input "SQL Databases"
type input "3"
type input "6"
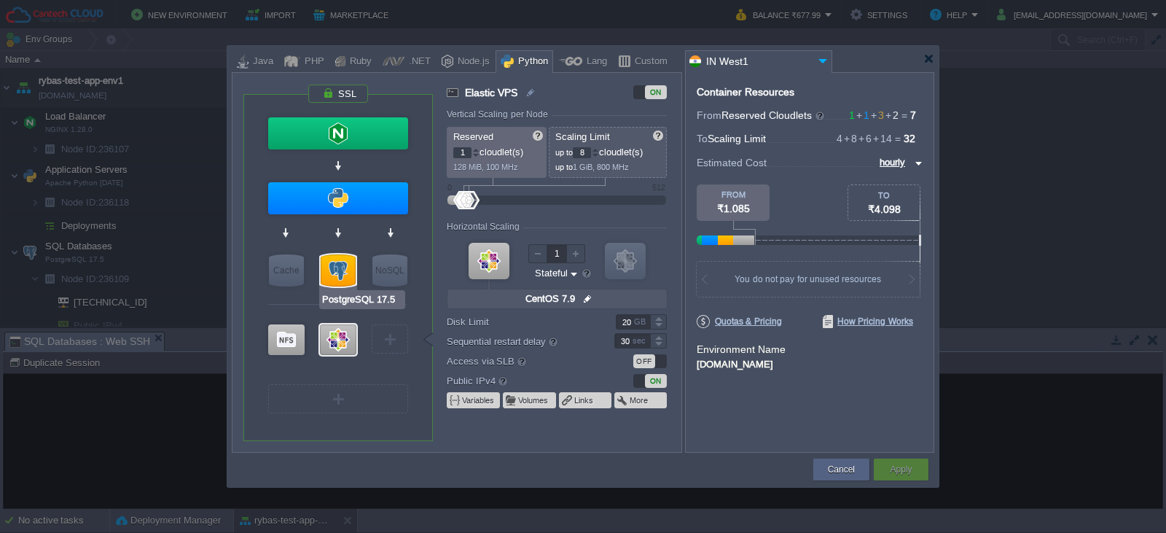
type input "PostgreSQL 17.5"
type input "null"
type input "17.5-almalinux-9"
type input "Stateless"
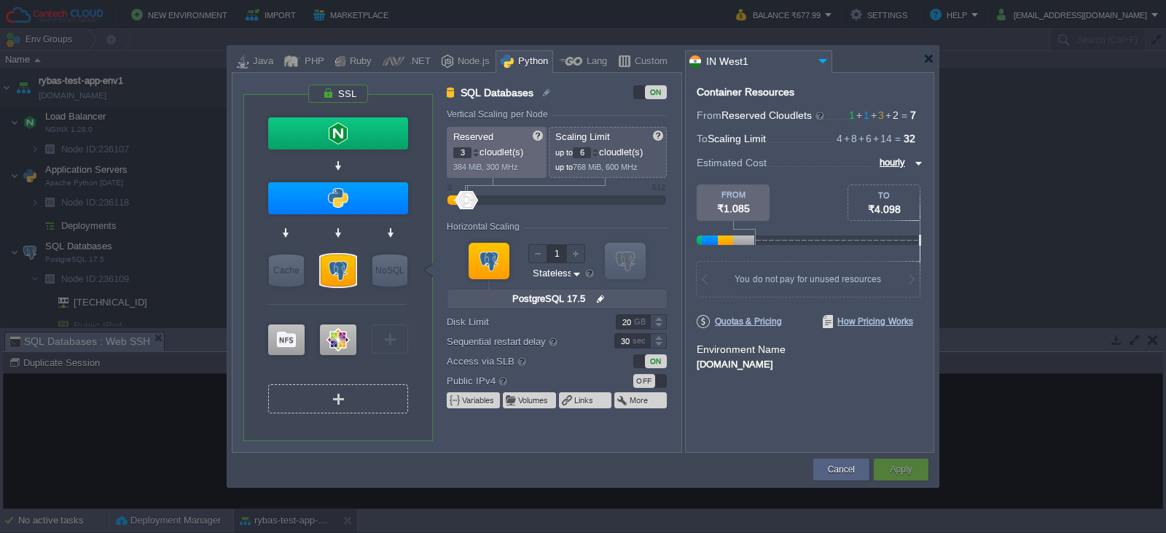
type input "CentOS 7.9"
click at [333, 335] on div at bounding box center [338, 339] width 36 height 31
type input "Elastic VPS"
type input "1"
type input "8"
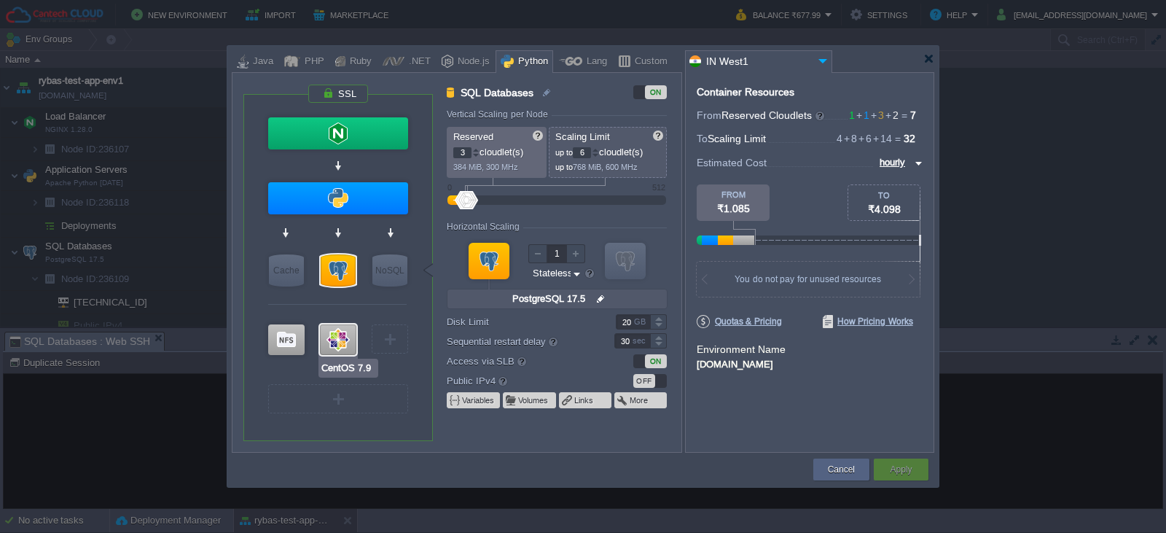
type input "CentOS 7.9"
type input "null"
type input "7.9"
type input "Stateful"
type input "Extra Storage 2.0-10.5"
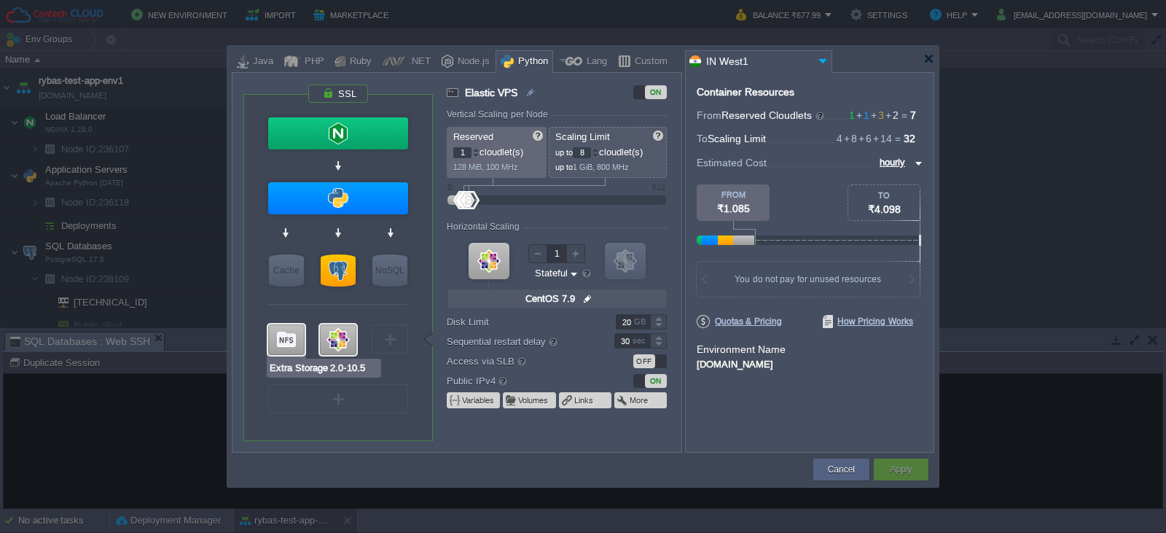
click at [288, 344] on div at bounding box center [286, 339] width 36 height 31
type input "Storage Containers"
type input "6"
type input "Extra Storage 2.0-10.5"
type input "null"
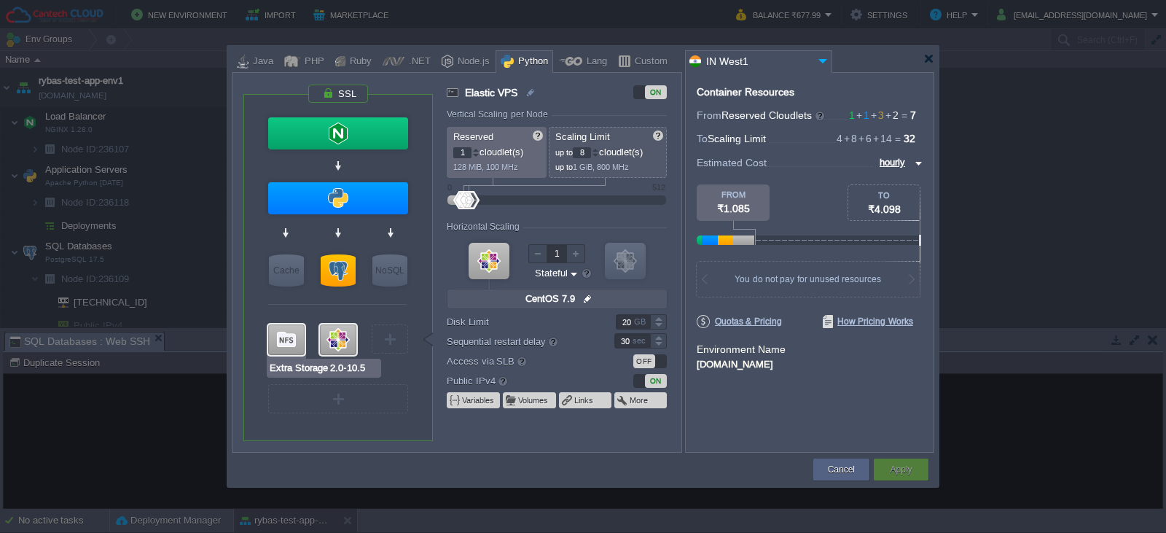
type input "2.0-10.5-almal..."
type input "Stateless"
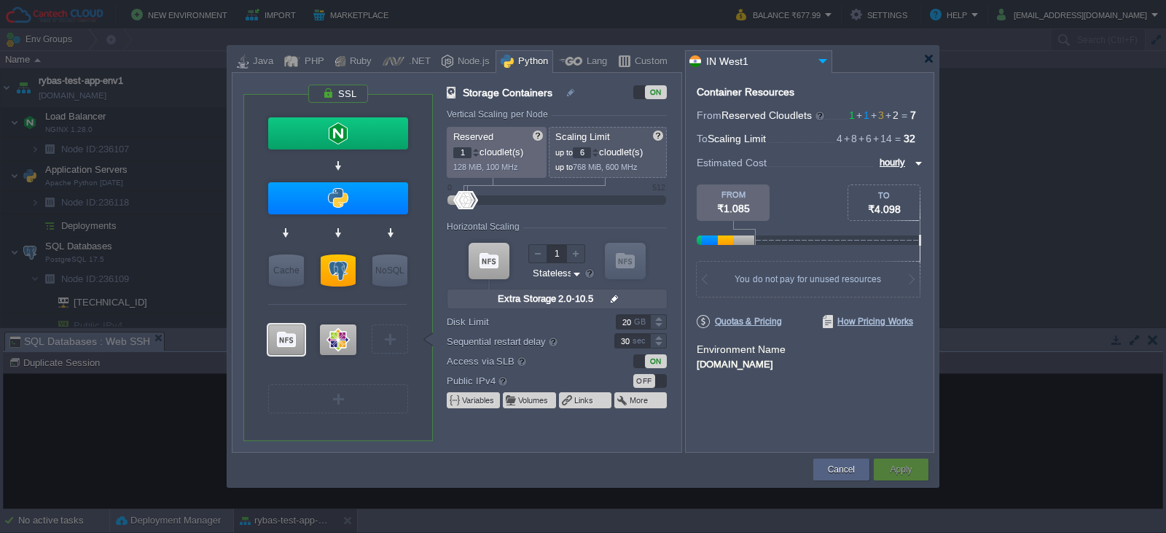
type input "CentOS 7.9"
click at [338, 346] on div at bounding box center [338, 339] width 36 height 31
type input "Elastic VPS"
type input "8"
type input "CentOS 7.9"
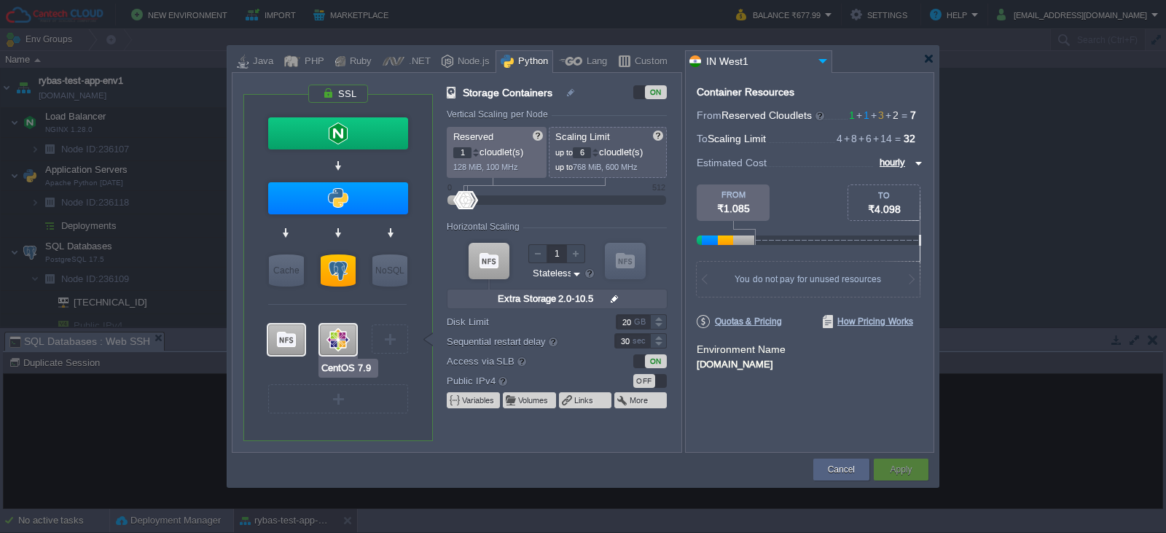
type input "null"
type input "7.9"
type input "Stateful"
click at [651, 364] on div "OFF" at bounding box center [644, 361] width 22 height 14
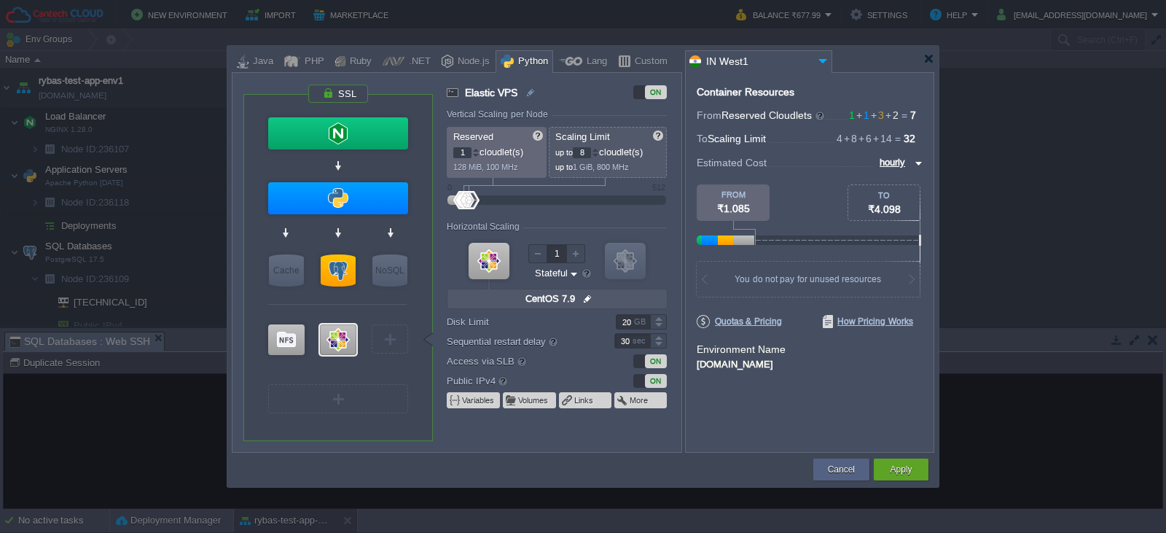
type input "Extra Storage 2.0-10.5"
click at [285, 344] on div at bounding box center [286, 339] width 36 height 31
type input "Storage Containers"
type input "6"
type input "Extra Storage 2.0-10.5"
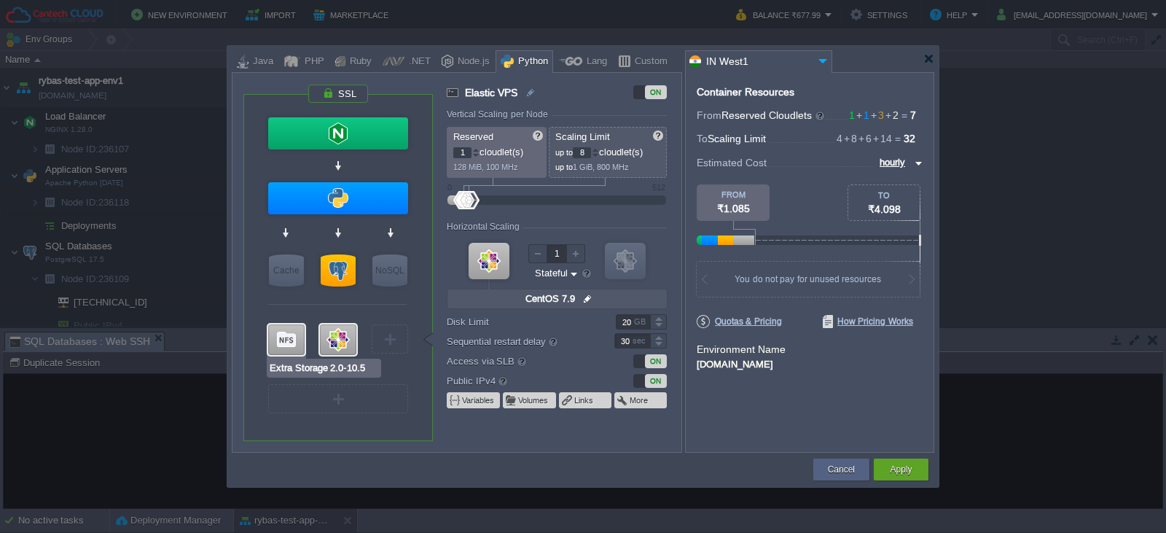
type input "null"
type input "2.0-10.5-almal..."
type input "Stateless"
type input "CentOS 7.9"
click at [340, 341] on div at bounding box center [338, 339] width 36 height 31
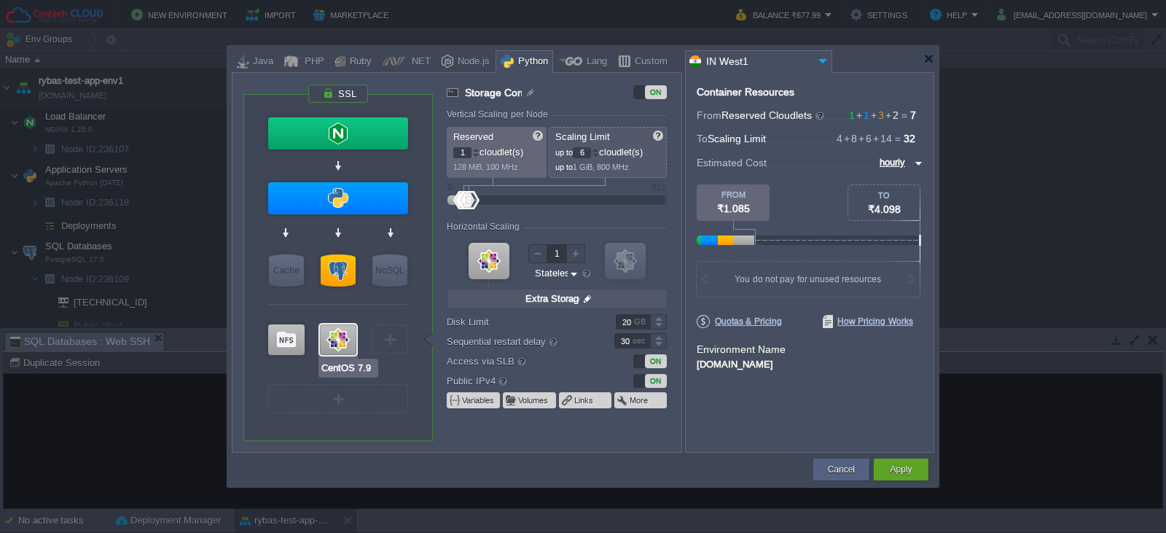
type input "Elastic VPS"
type input "8"
type input "CentOS 7.9"
type input "null"
type input "7.9"
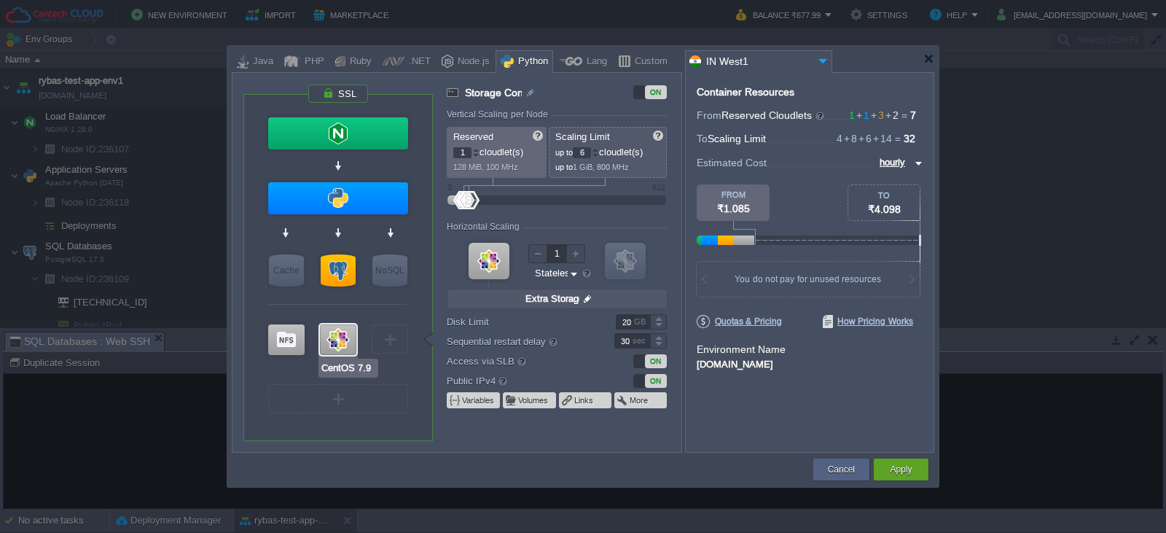
type input "Stateful"
click at [638, 361] on div "ON" at bounding box center [650, 361] width 34 height 14
type input "PostgreSQL 17.5"
click at [342, 276] on div at bounding box center [338, 270] width 35 height 32
type input "SQL Databases"
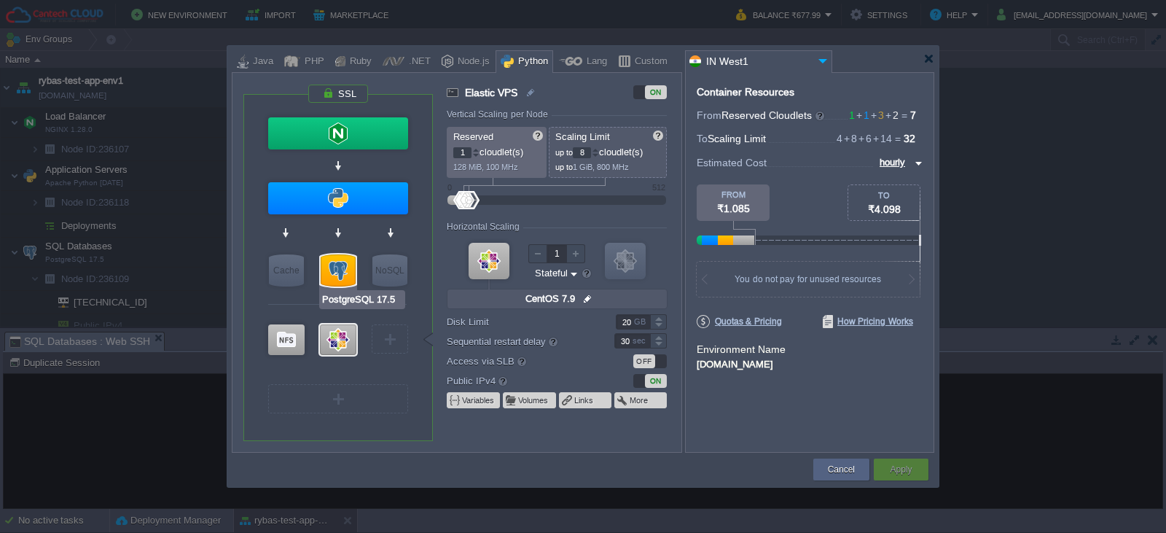
type input "3"
type input "6"
type input "PostgreSQL 17.5"
type input "null"
type input "17.5-almalinux-9"
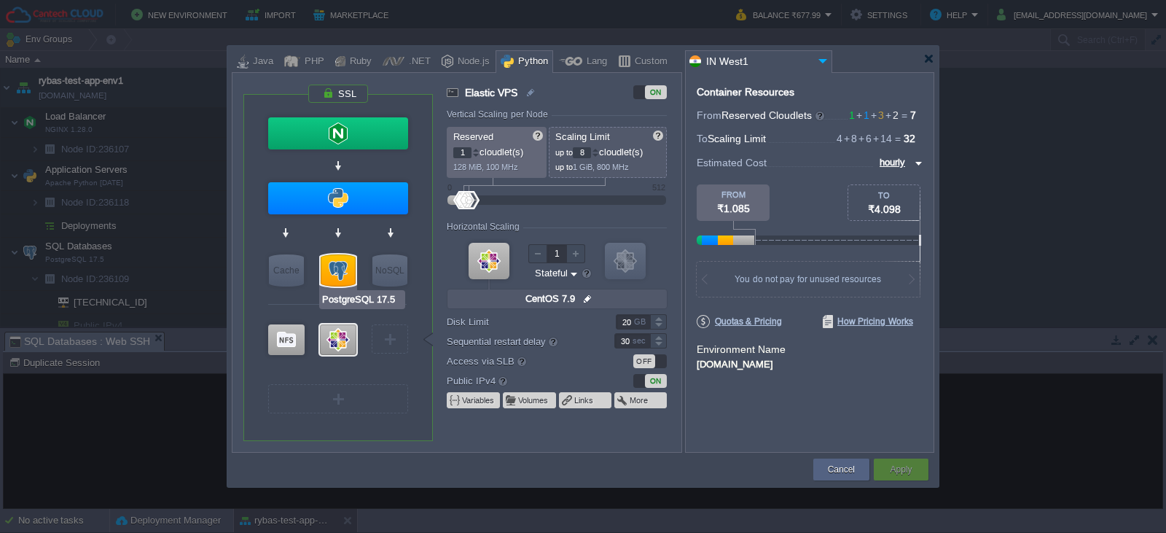
type input "Stateless"
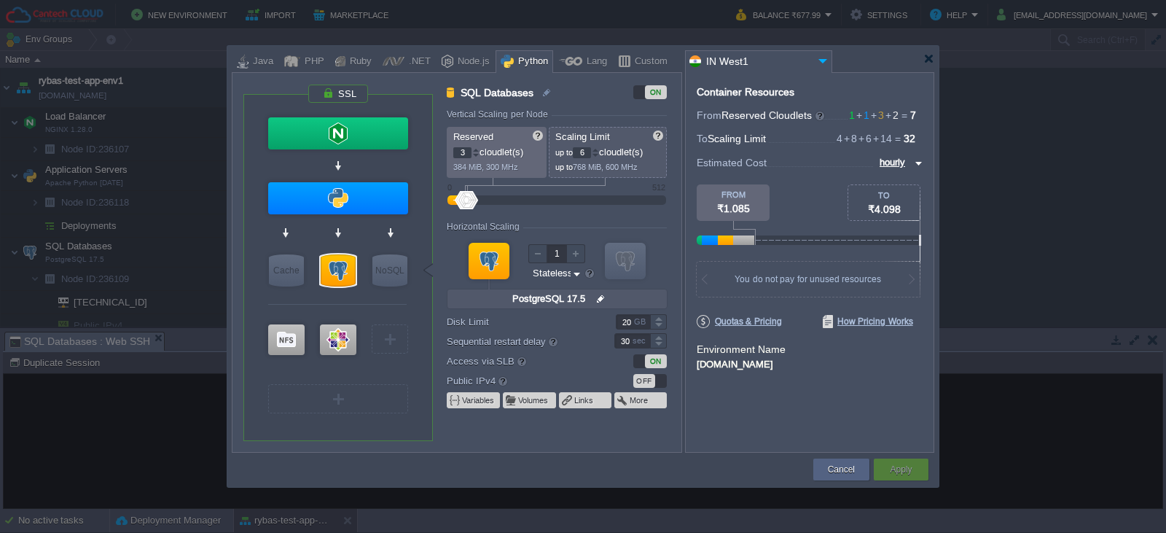
click at [658, 381] on div "OFF" at bounding box center [650, 381] width 34 height 14
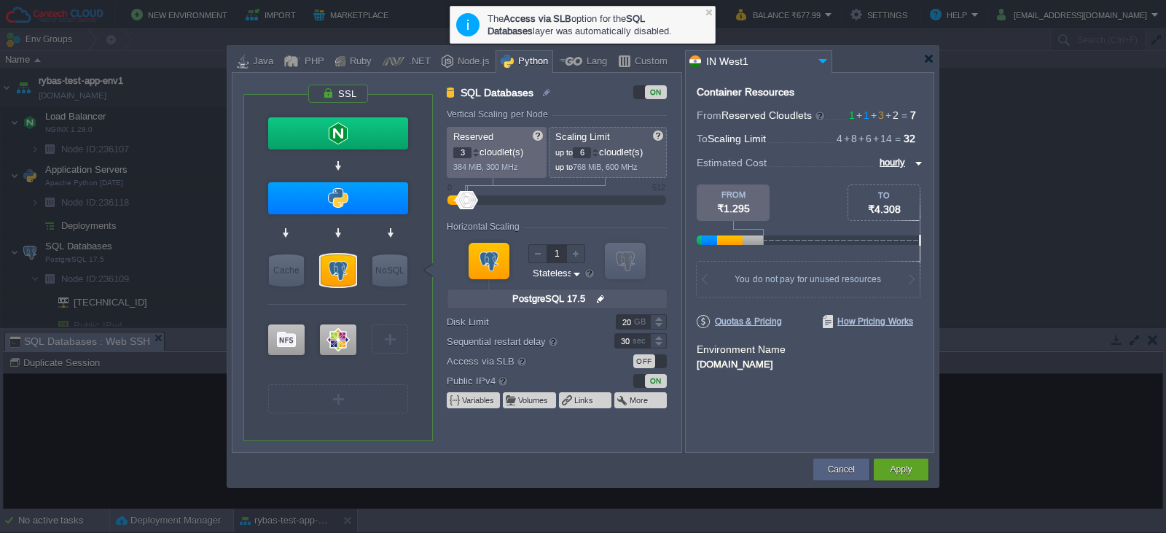
type input "CentOS 7.9"
click at [913, 475] on div "Apply" at bounding box center [901, 470] width 33 height 22
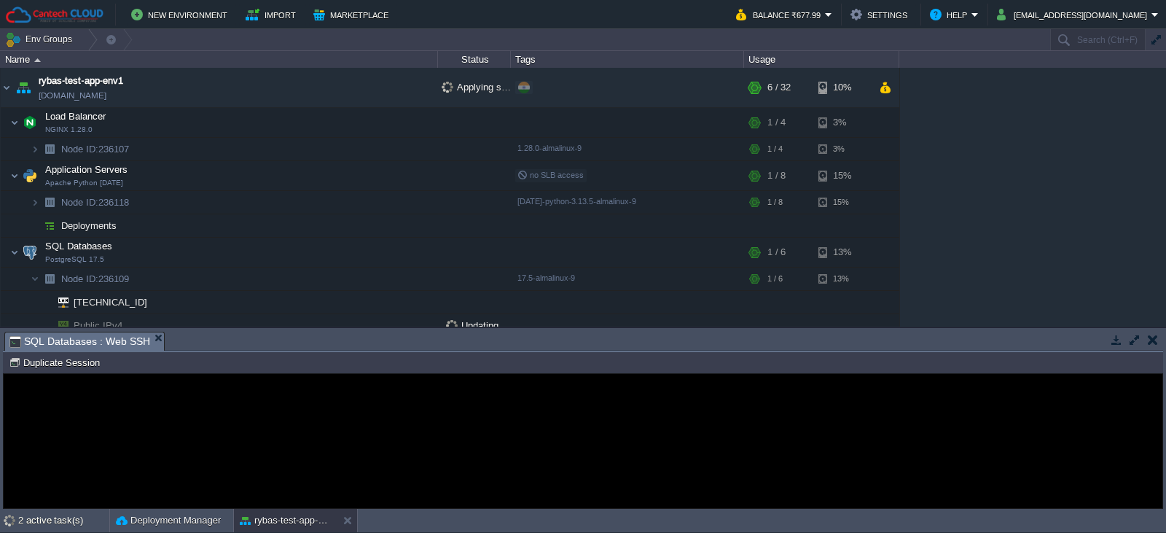
scroll to position [4, 0]
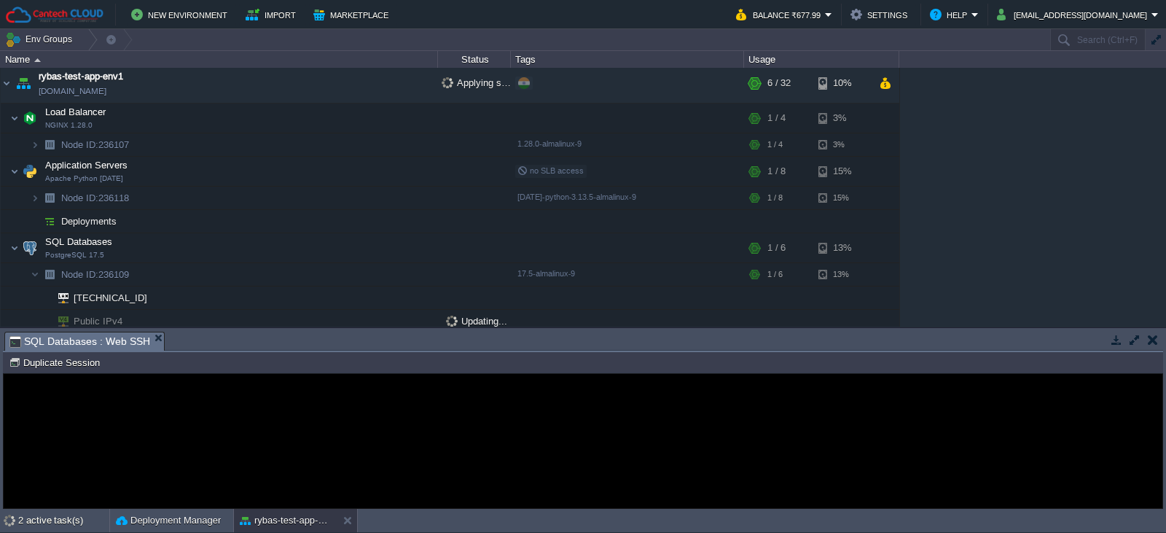
click at [836, 402] on div "Error An error has occurred and this action cannot be completed. If the problem…" at bounding box center [583, 441] width 1159 height 119
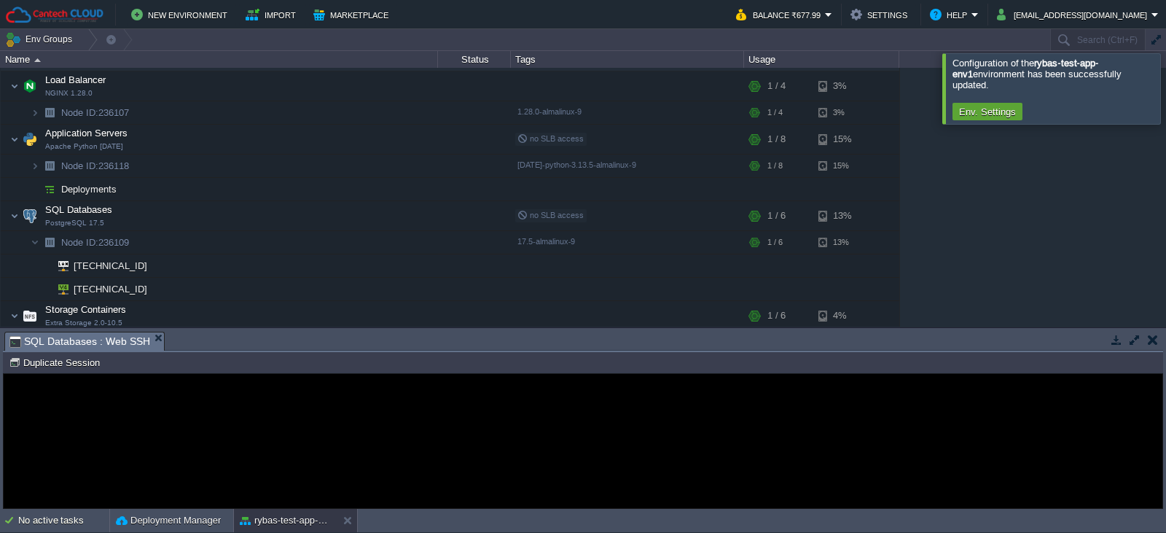
scroll to position [56, 0]
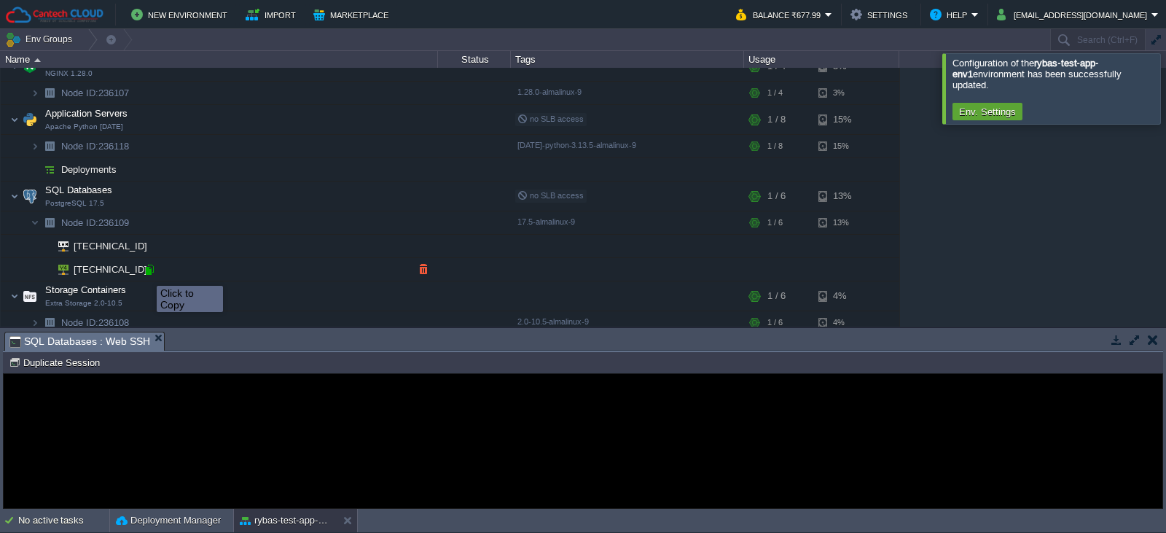
click at [146, 273] on div at bounding box center [149, 269] width 13 height 13
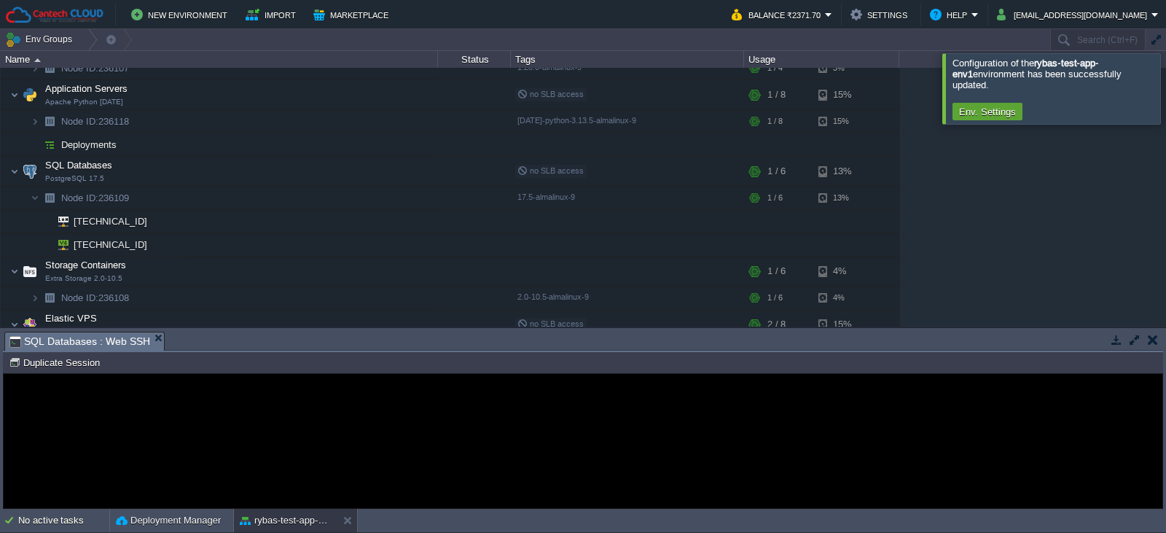
scroll to position [76, 0]
click at [1166, 87] on div at bounding box center [1184, 88] width 0 height 70
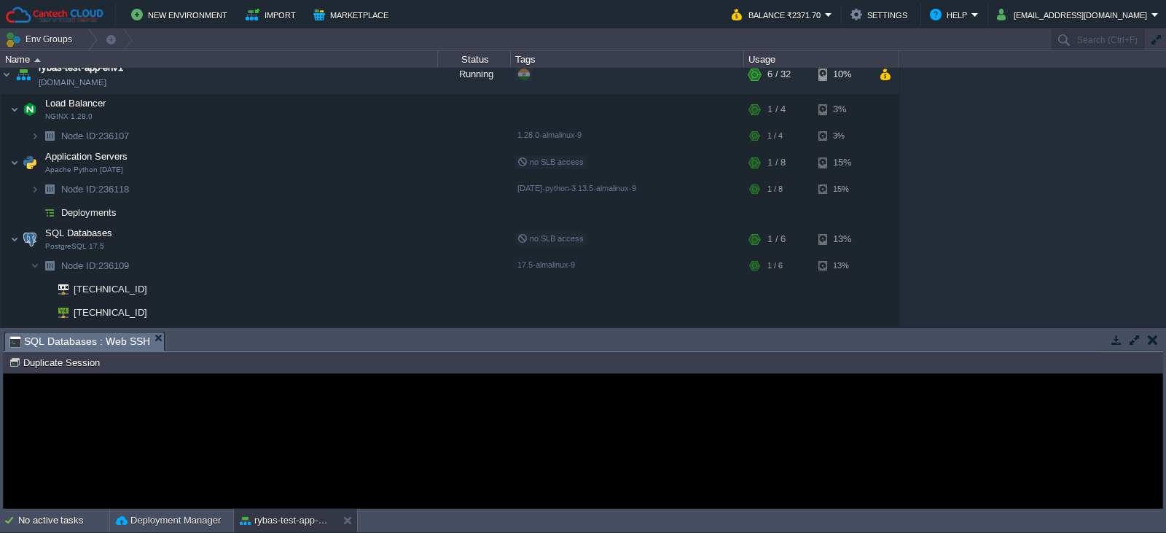
scroll to position [9, 0]
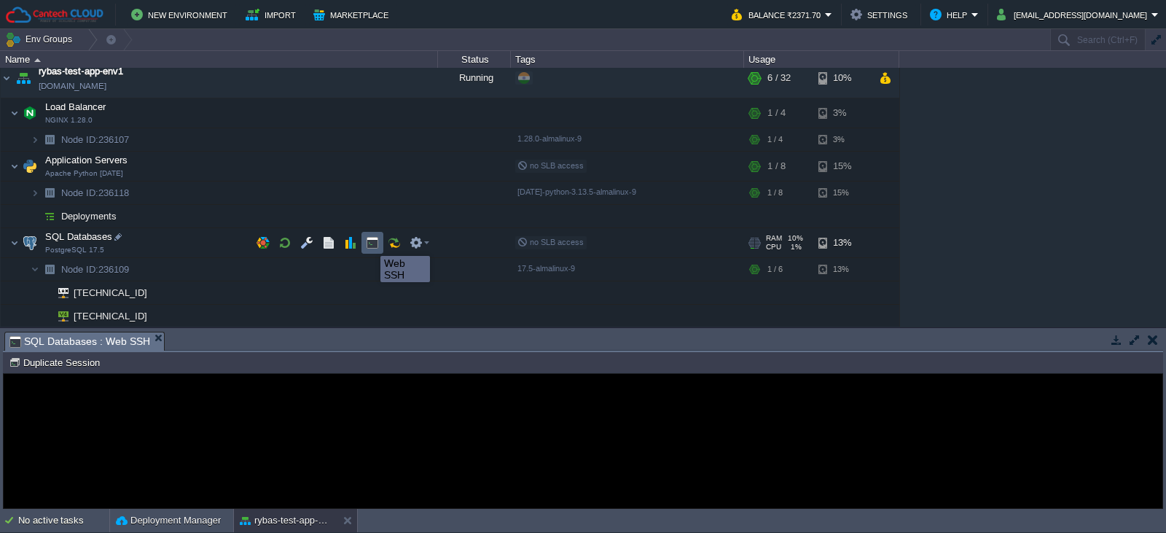
click at [370, 243] on button "button" at bounding box center [372, 242] width 13 height 13
click at [377, 243] on button "button" at bounding box center [372, 242] width 13 height 13
click at [288, 387] on div "Error An error has occurred and this action cannot be completed. If the problem…" at bounding box center [583, 441] width 1159 height 119
click at [119, 367] on td "Node ID: 236109 Duplicate Session" at bounding box center [583, 362] width 1158 height 17
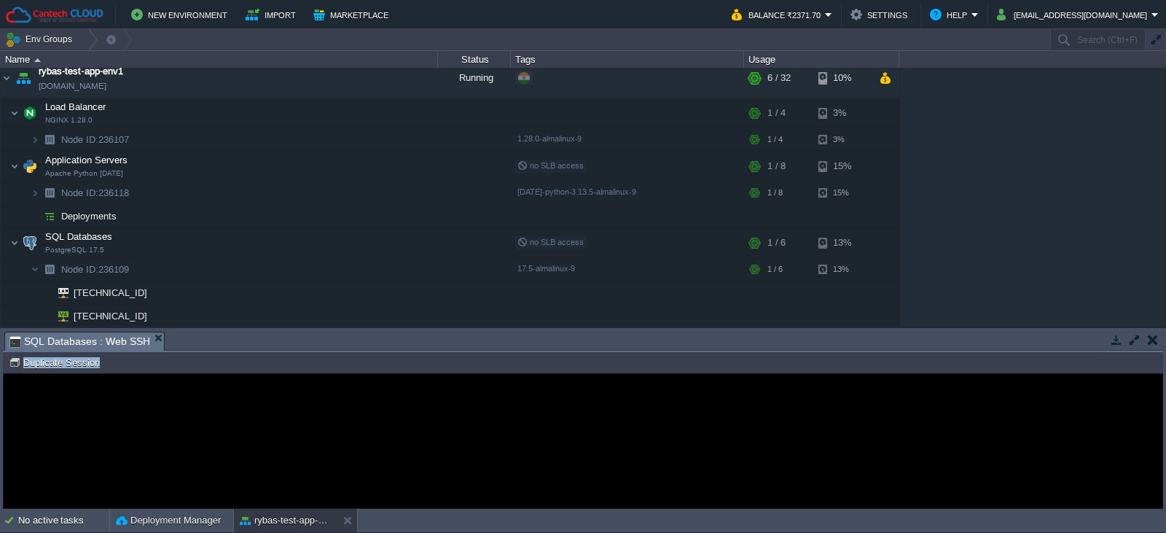
click at [119, 367] on td "Node ID: 236109 Duplicate Session" at bounding box center [583, 362] width 1158 height 17
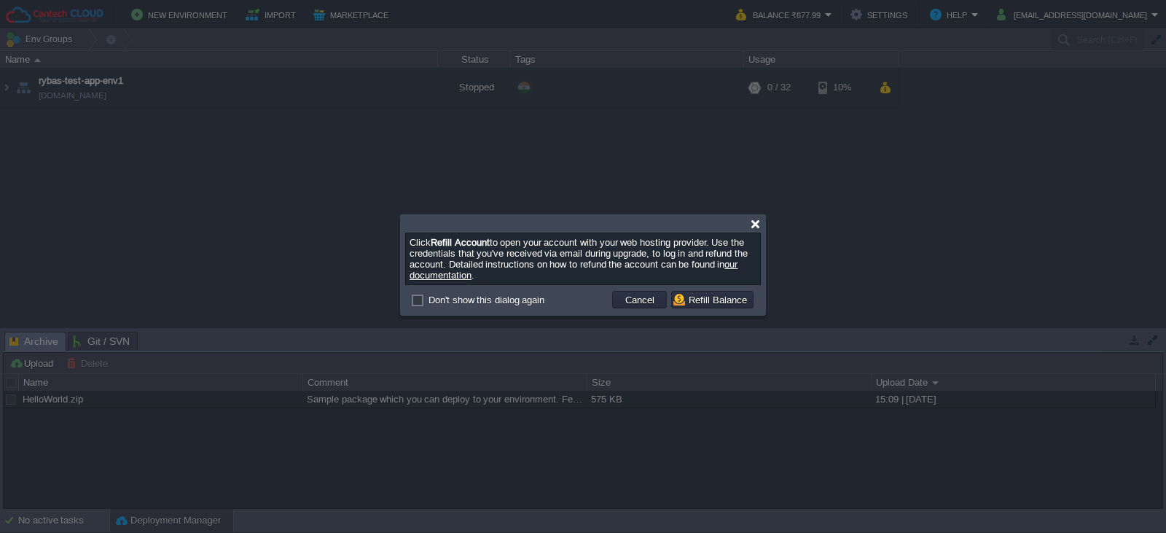
click at [760, 225] on div at bounding box center [755, 224] width 11 height 11
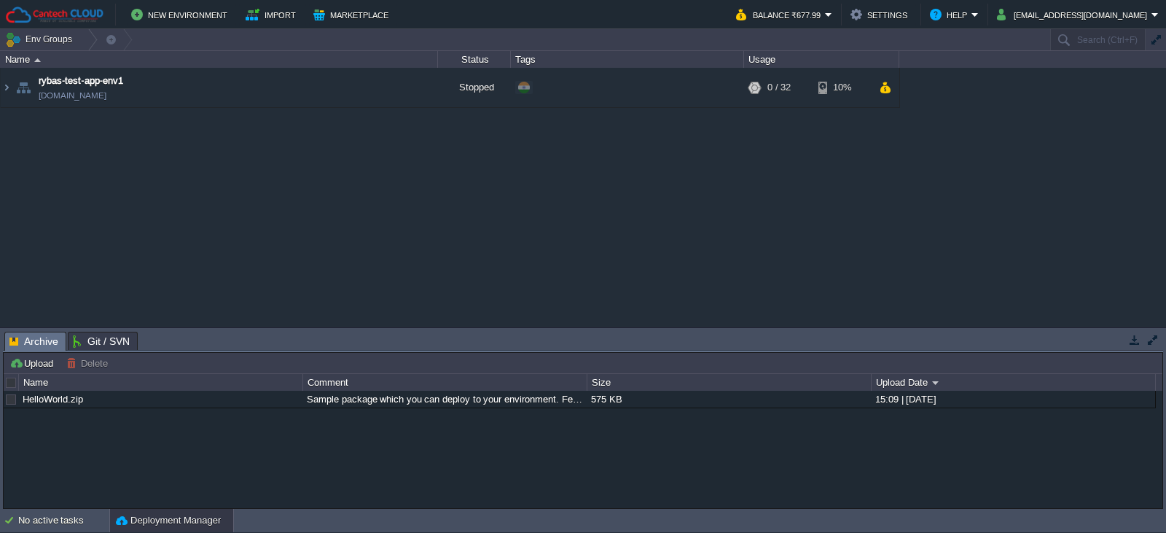
click at [974, 49] on td "Env Groups" at bounding box center [524, 39] width 1049 height 21
click at [68, 95] on link "env-0466842.in1.cantechcloud.com" at bounding box center [73, 95] width 68 height 15
click at [3, 89] on img at bounding box center [7, 87] width 12 height 39
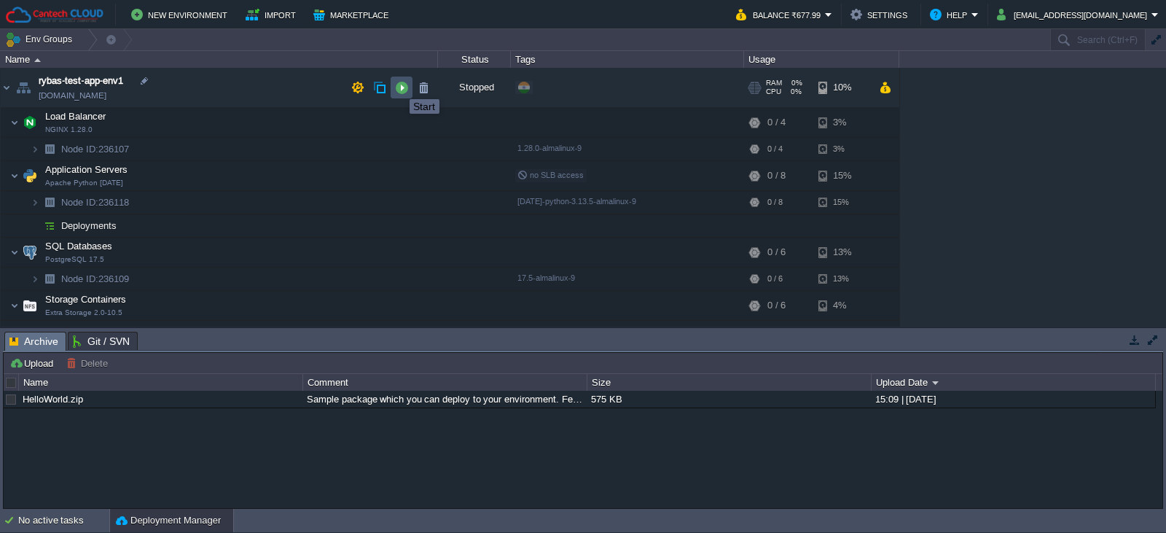
click at [399, 86] on button "button" at bounding box center [401, 87] width 13 height 13
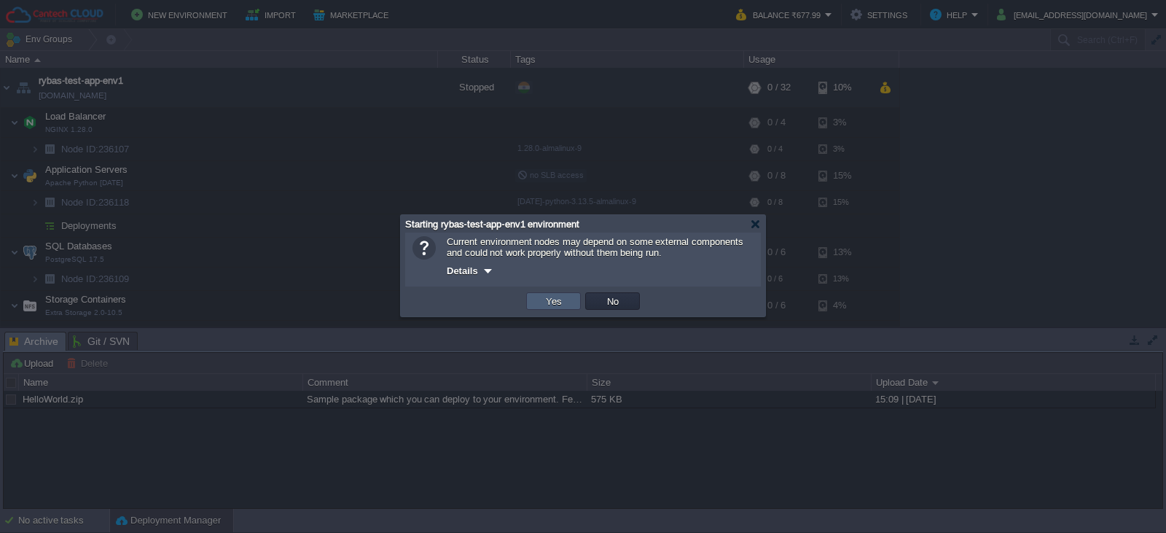
click at [563, 307] on button "Yes" at bounding box center [554, 301] width 25 height 13
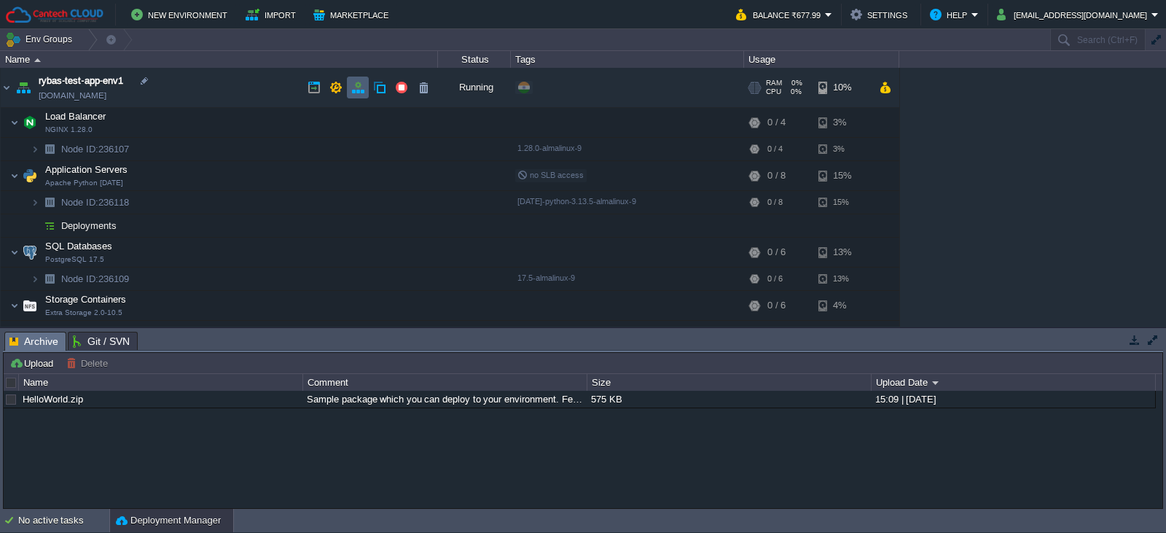
click at [360, 96] on td at bounding box center [358, 88] width 22 height 22
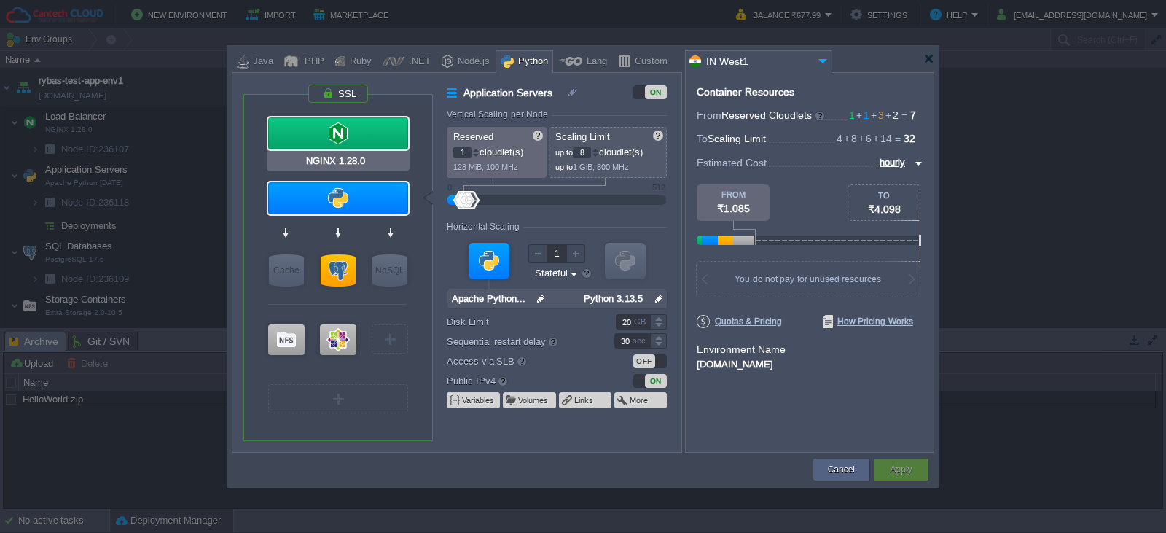
click at [351, 132] on div at bounding box center [338, 133] width 140 height 32
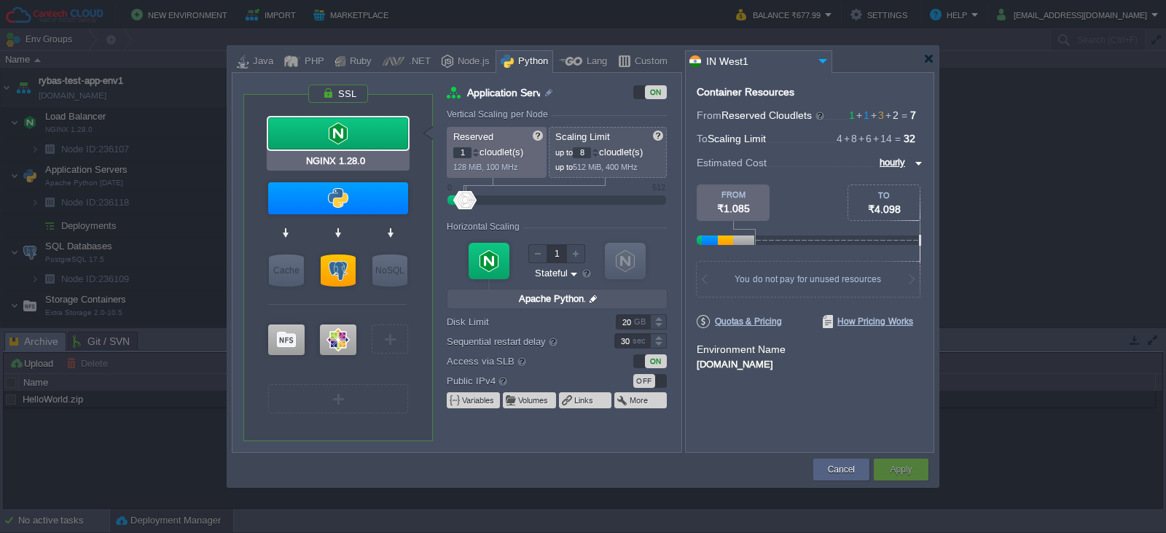
type input "Load Balancer"
type input "4"
type input "NGINX 1.28.0"
type input "null"
type input "1.28.0-almalin..."
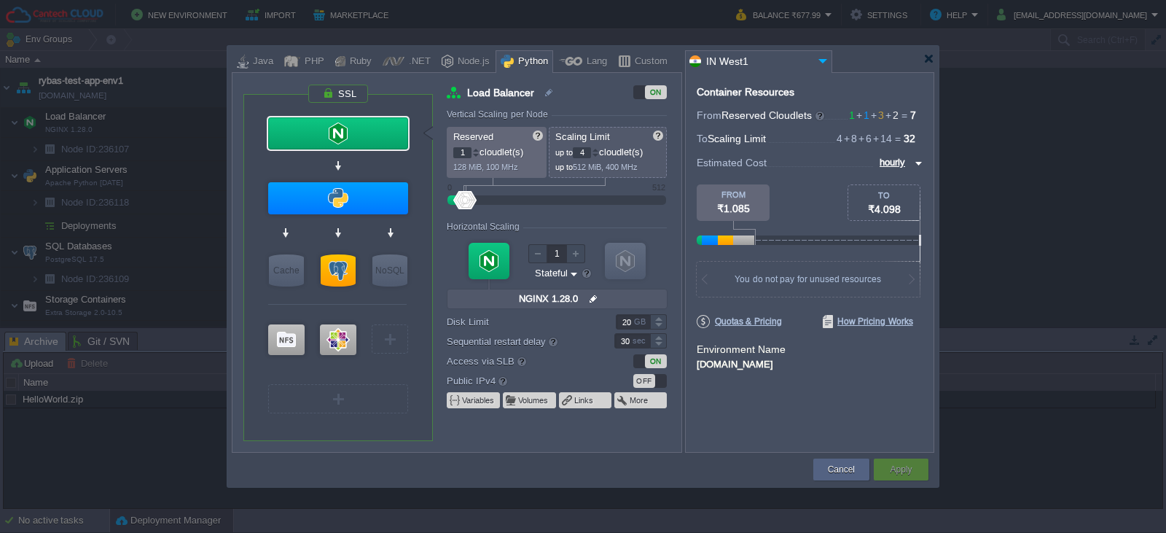
drag, startPoint x: 451, startPoint y: 168, endPoint x: 482, endPoint y: 173, distance: 30.9
click at [482, 173] on div "Reserved 1 cloudlet(s) 128 MiB, 100 MHz" at bounding box center [497, 152] width 100 height 51
drag, startPoint x: 494, startPoint y: 173, endPoint x: 515, endPoint y: 173, distance: 21.9
click at [515, 173] on div "Reserved 1 cloudlet(s) 128 MiB, 100 MHz" at bounding box center [497, 152] width 100 height 51
click at [590, 154] on input "4" at bounding box center [582, 152] width 18 height 11
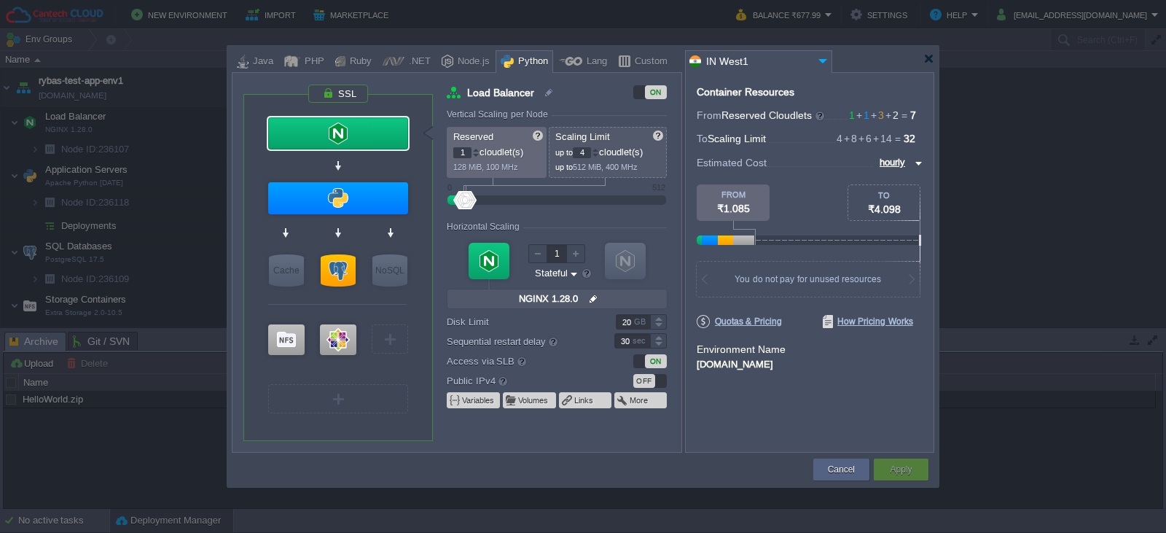
type input "Apache Python 2.4.64"
click at [356, 194] on div at bounding box center [338, 198] width 140 height 32
type input "Application Servers"
type input "8"
type input "Apache Python..."
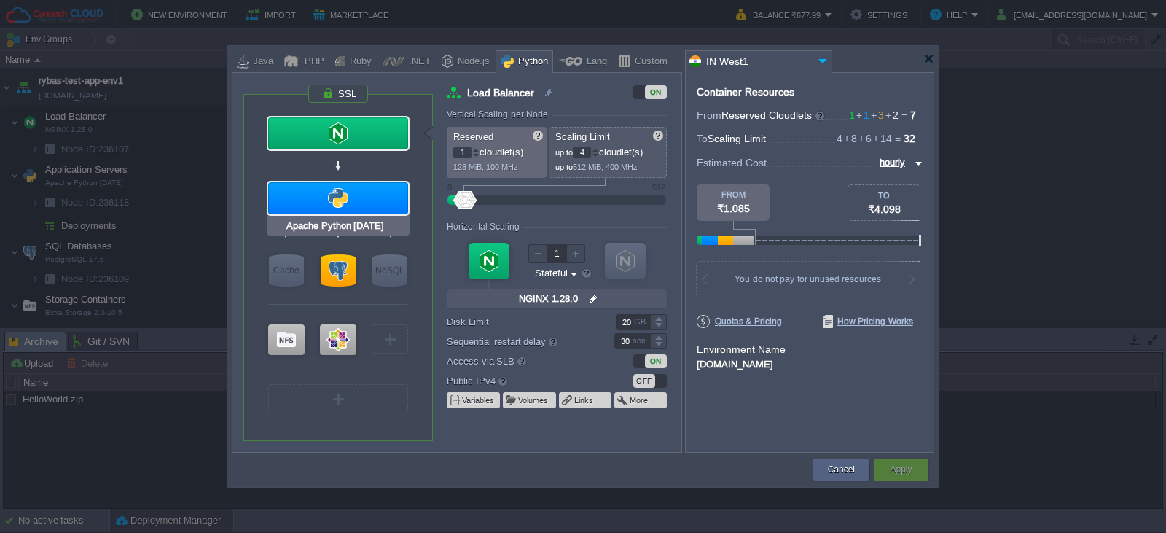
type input "null"
type input "Python 3.13.5"
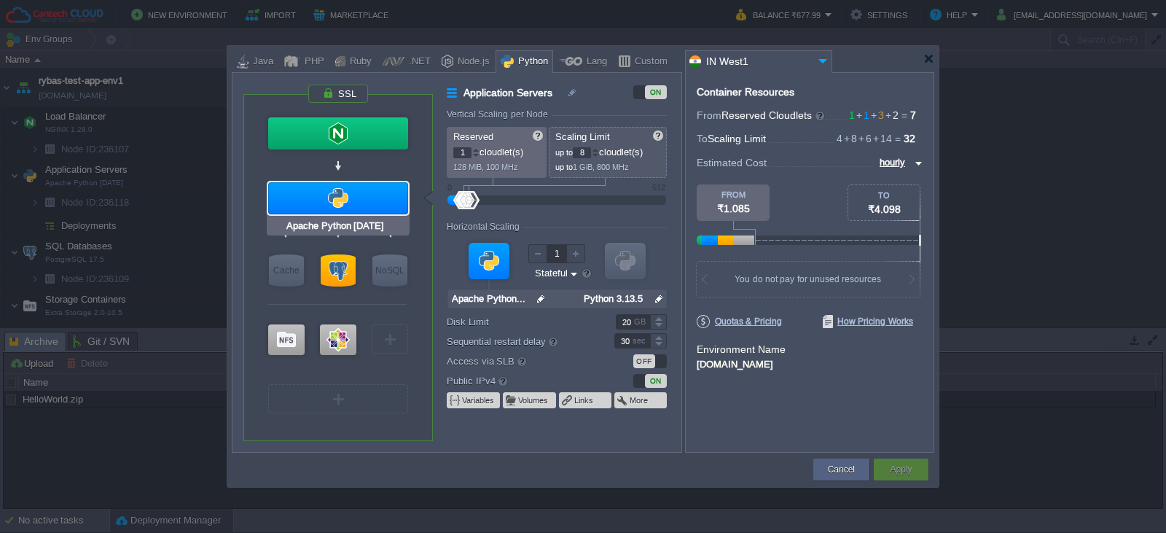
click at [356, 194] on div at bounding box center [338, 198] width 140 height 32
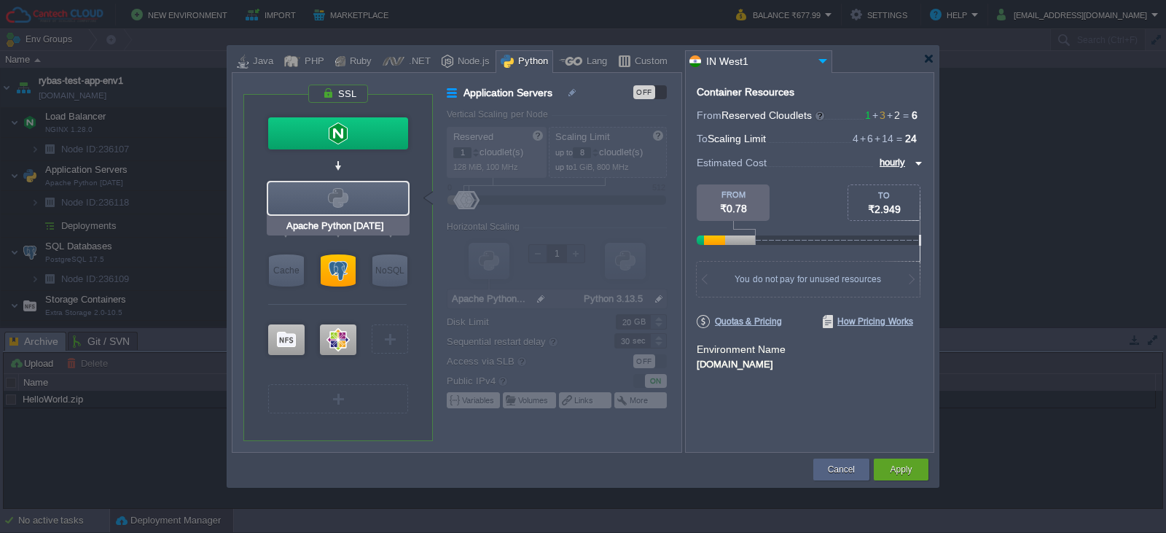
click at [356, 194] on div at bounding box center [338, 198] width 140 height 32
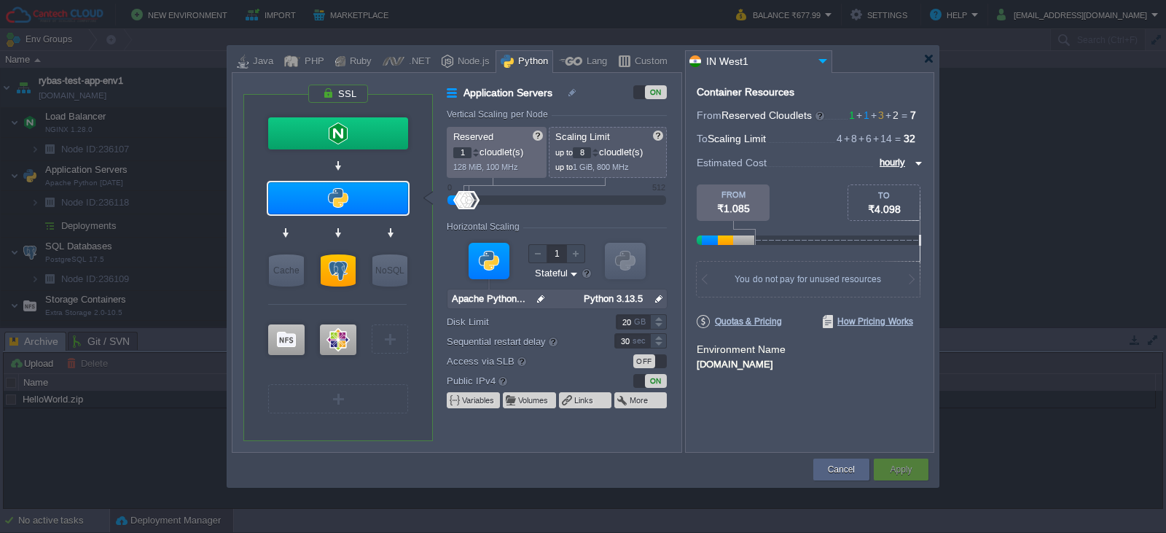
type input "PostgreSQL 17.5"
click at [332, 275] on div at bounding box center [338, 270] width 35 height 32
type input "SQL Databases"
type input "3"
type input "6"
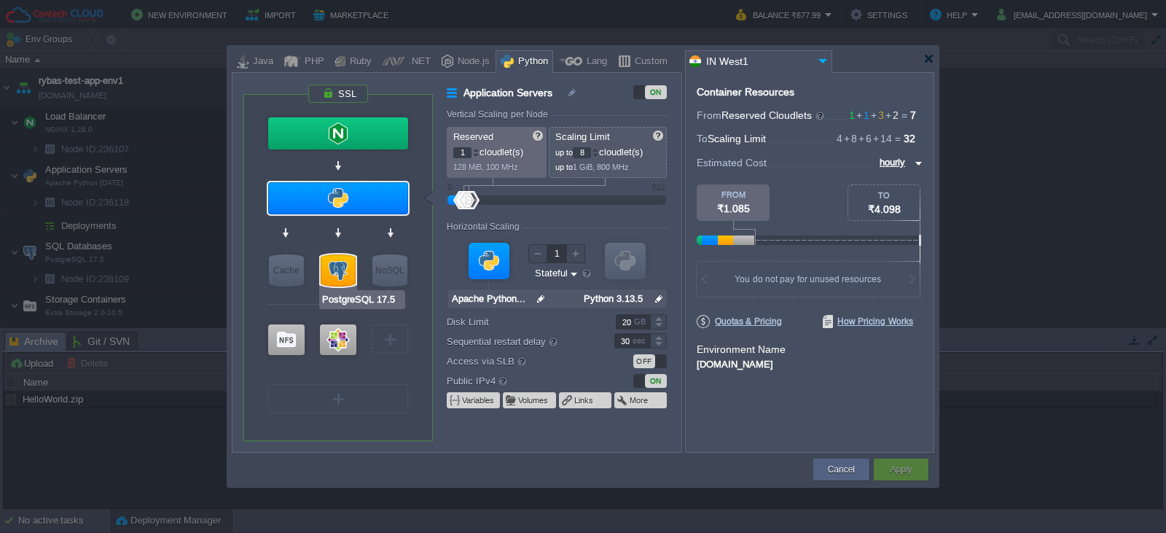
type input "PostgreSQL 17.5"
type input "null"
type input "17.5-almalinux-9"
type input "Stateless"
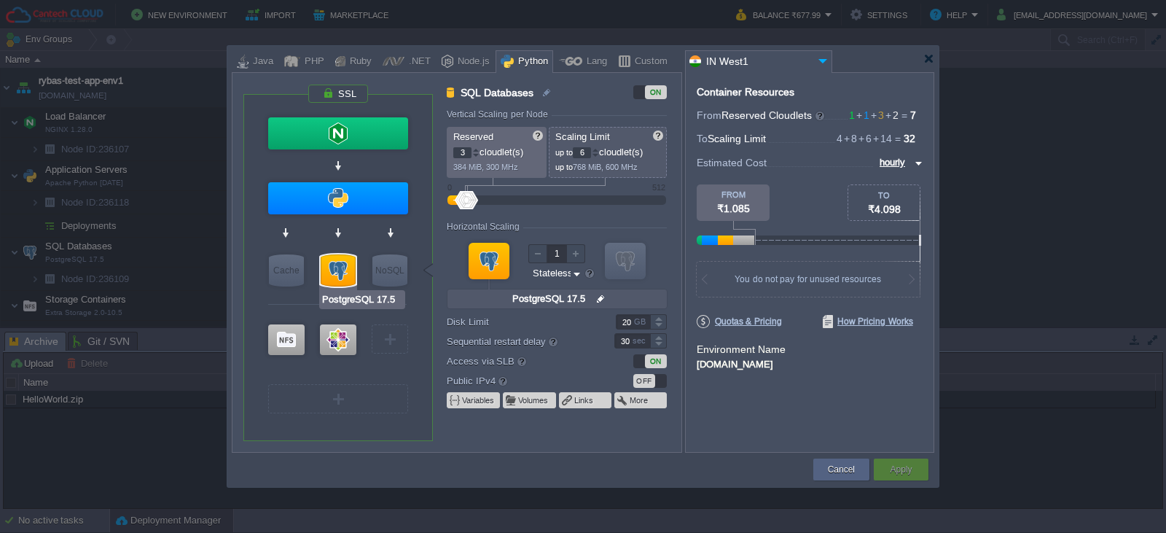
type input "Apache Python 2.4.64"
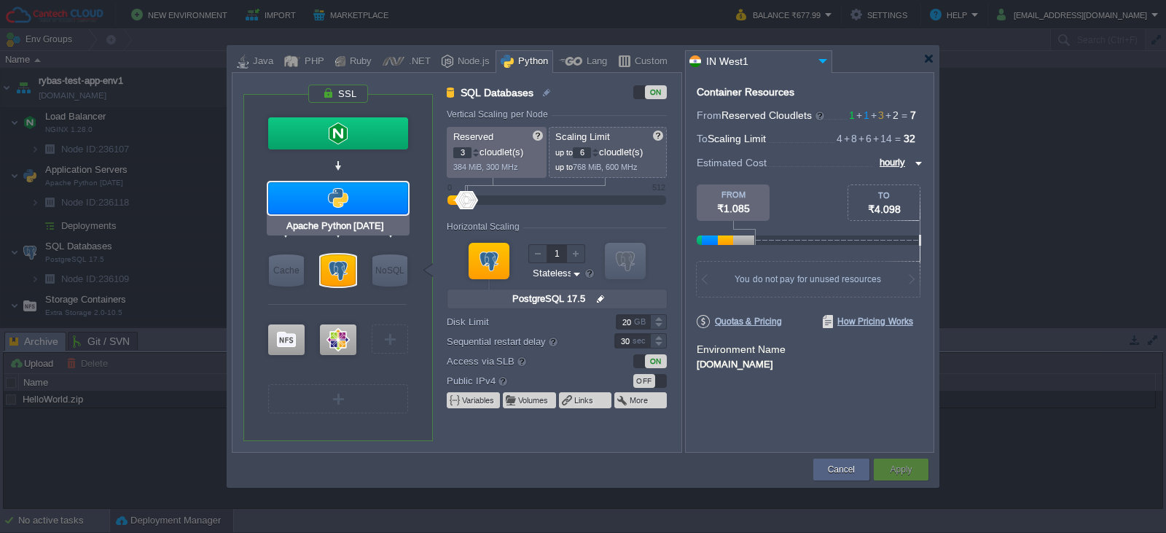
click at [352, 197] on div at bounding box center [338, 198] width 140 height 32
type input "Application Servers"
type input "1"
type input "8"
type input "Apache Python..."
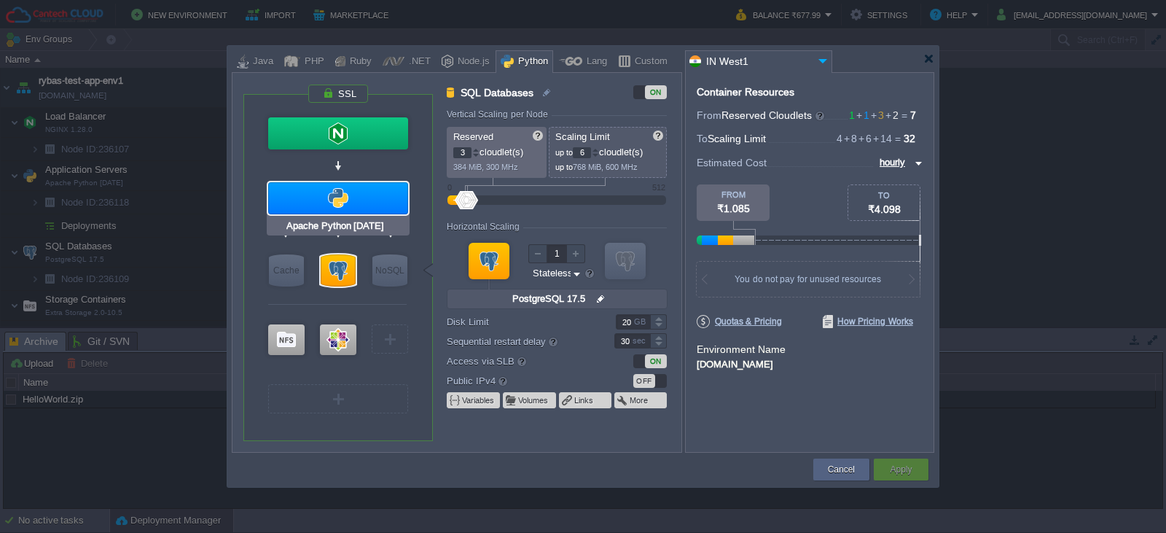
type input "null"
type input "Python 3.13.5"
type input "Stateful"
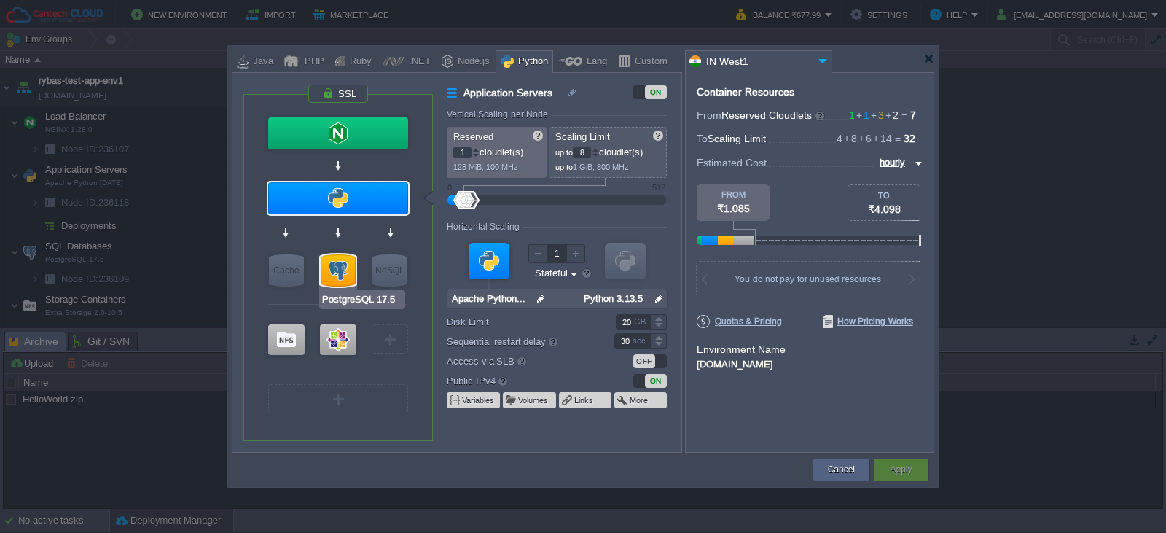
type input "CentOS 7.9"
click at [338, 340] on div at bounding box center [338, 339] width 36 height 31
type input "Elastic VPS"
type input "CentOS 7.9"
type input "null"
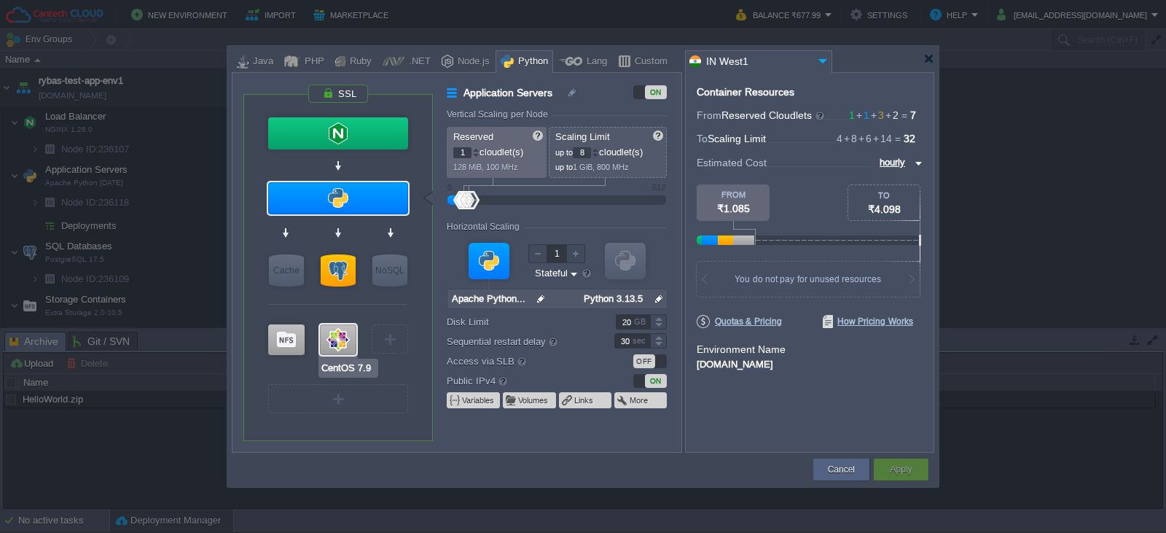
type input "7.9"
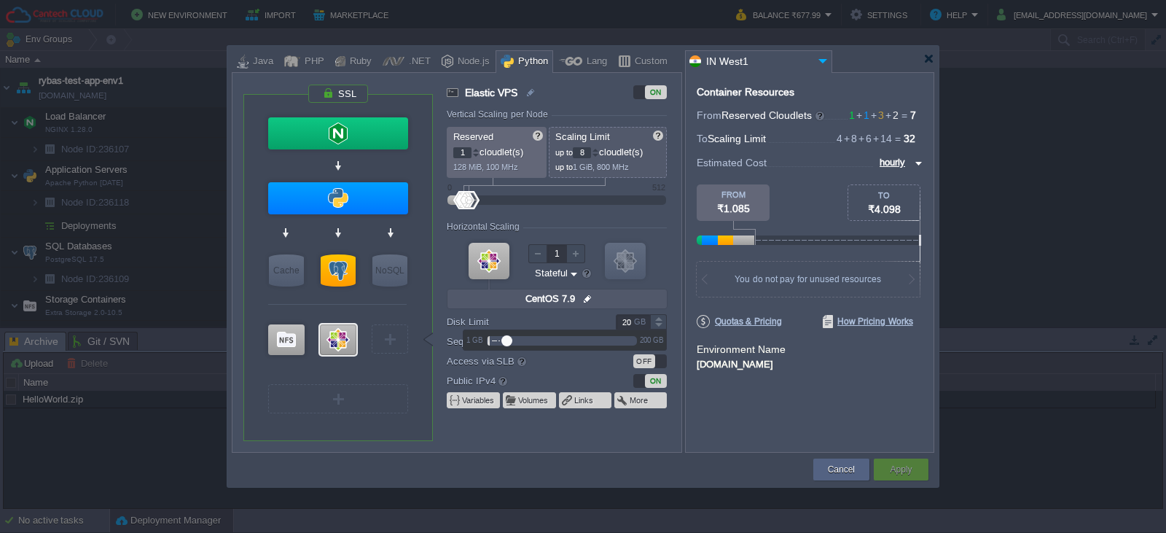
click at [633, 321] on input "20" at bounding box center [633, 321] width 34 height 15
click at [264, 372] on div "VM Balancing VM Application Servers VM Cache VM SQL VM NoSQL VM Storage VM VPS …" at bounding box center [338, 268] width 190 height 346
type input "Apache Python 2.4.64"
click at [851, 470] on button "Cancel" at bounding box center [841, 469] width 27 height 15
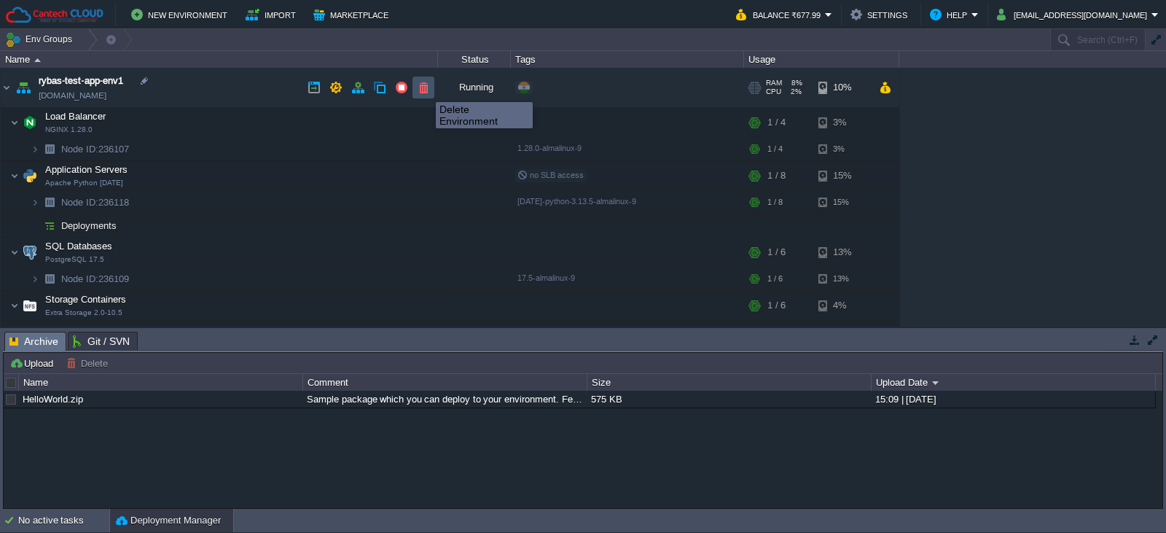
click at [425, 89] on button "button" at bounding box center [423, 87] width 13 height 13
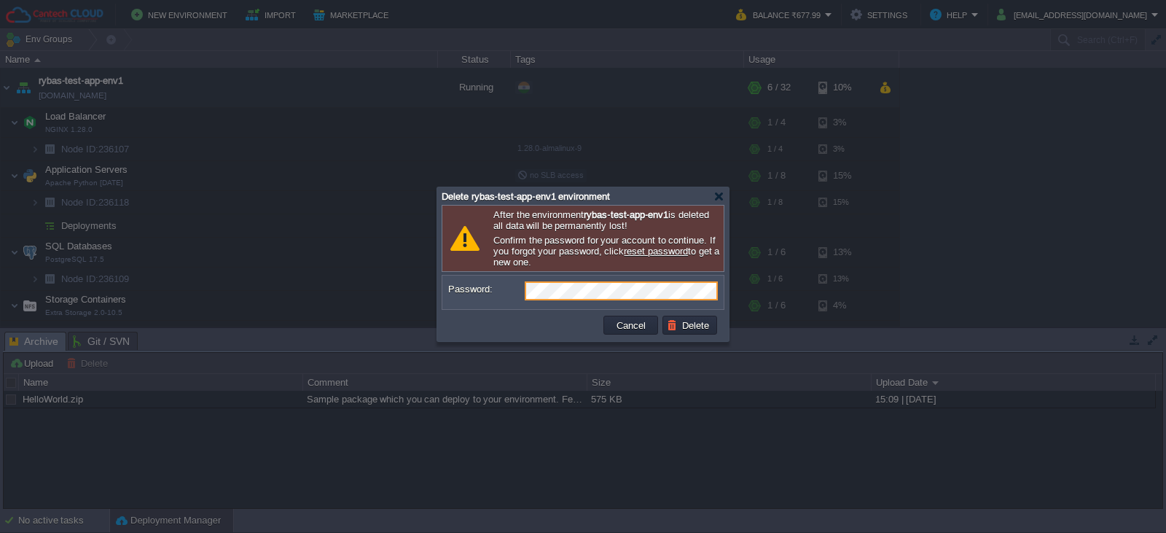
click at [540, 335] on td at bounding box center [523, 324] width 156 height 23
click at [632, 330] on button "Cancel" at bounding box center [631, 325] width 38 height 13
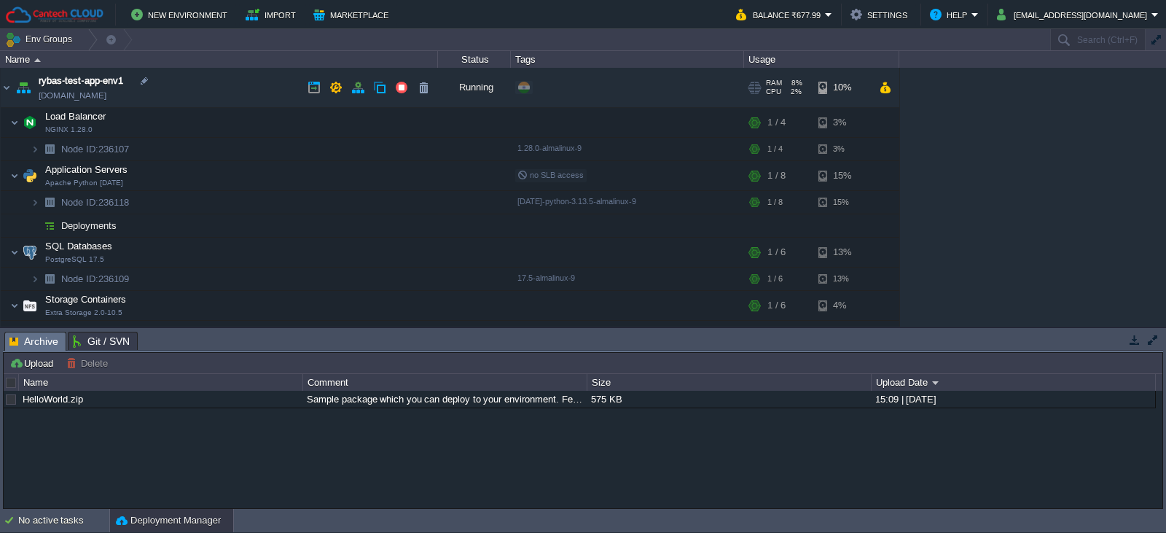
click at [92, 98] on link "env-0466842.in1.cantechcloud.com" at bounding box center [73, 95] width 68 height 15
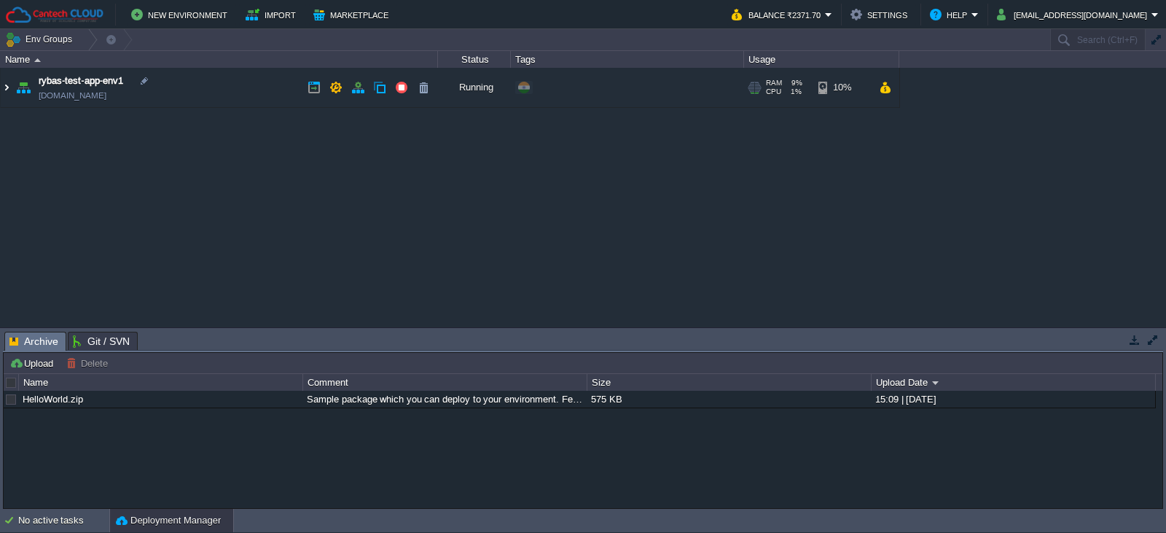
click at [5, 90] on img at bounding box center [7, 87] width 12 height 39
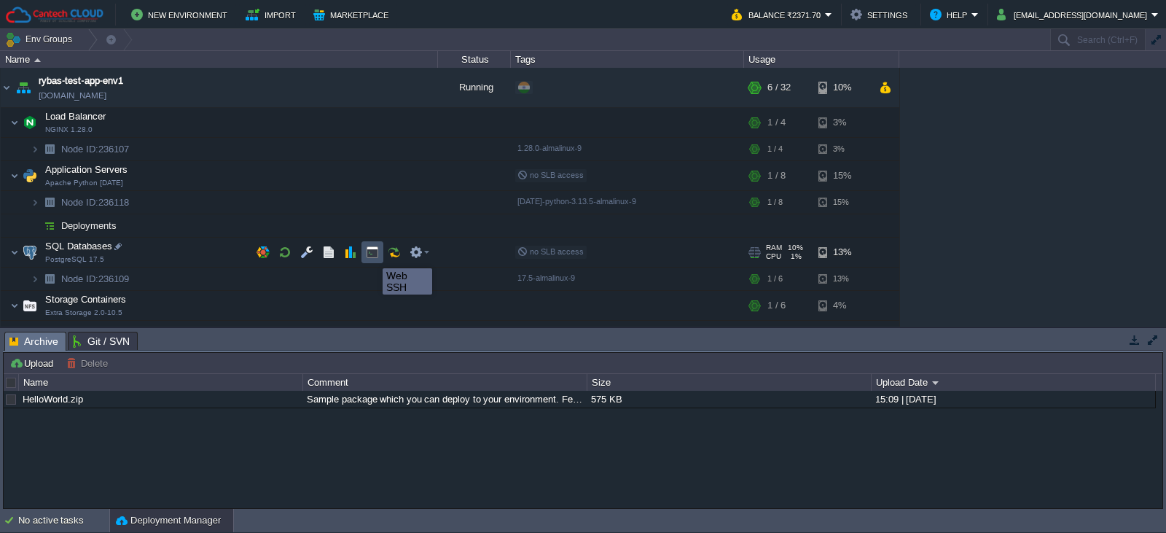
click at [372, 255] on button "button" at bounding box center [372, 252] width 13 height 13
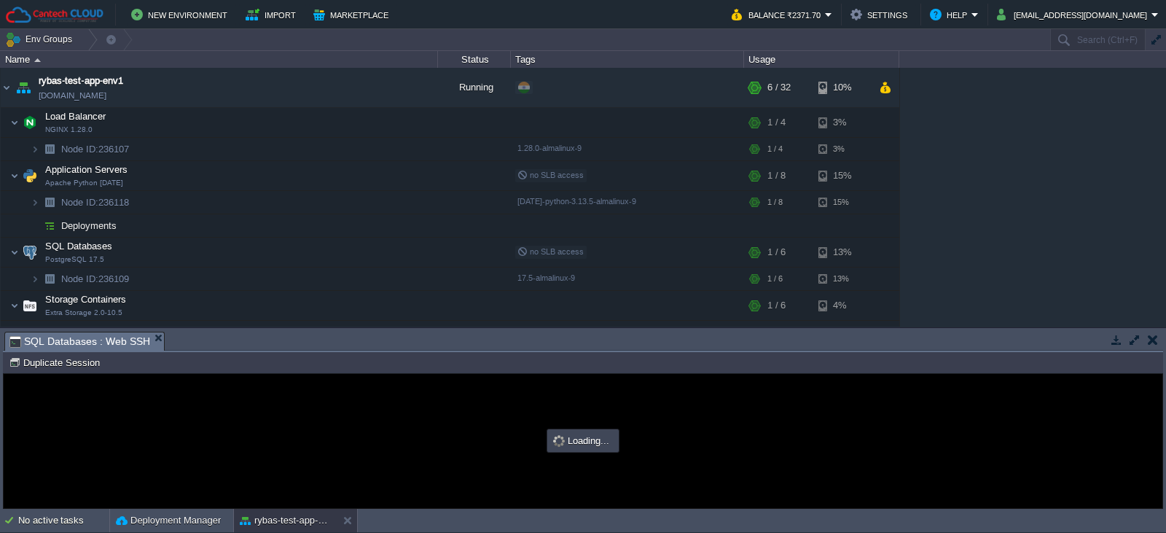
type input "#000000"
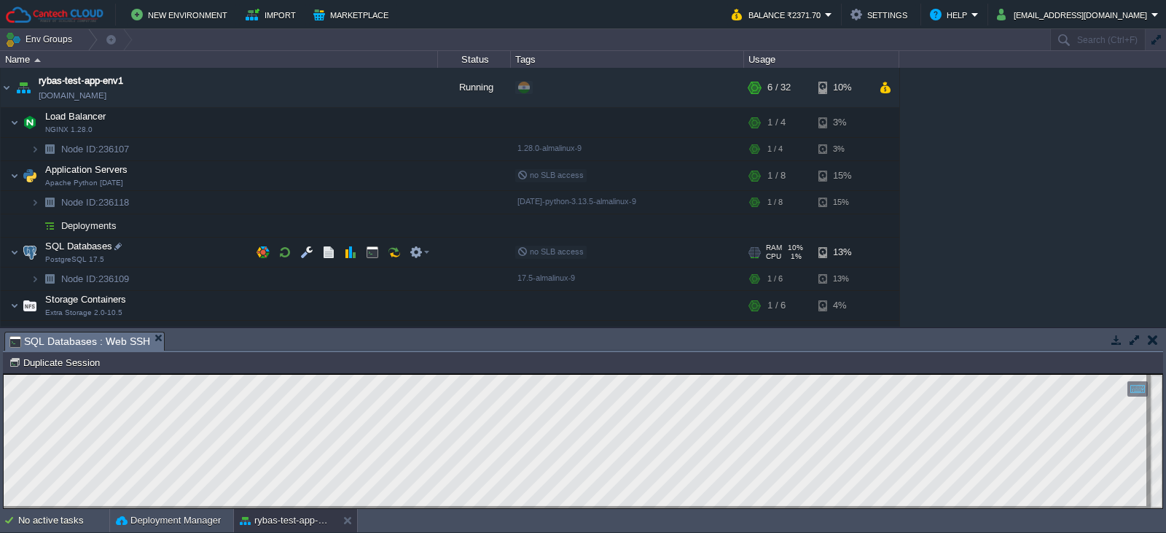
click at [9, 254] on span at bounding box center [5, 251] width 9 height 11
click at [15, 254] on img at bounding box center [14, 252] width 9 height 29
click at [35, 278] on img at bounding box center [35, 279] width 9 height 23
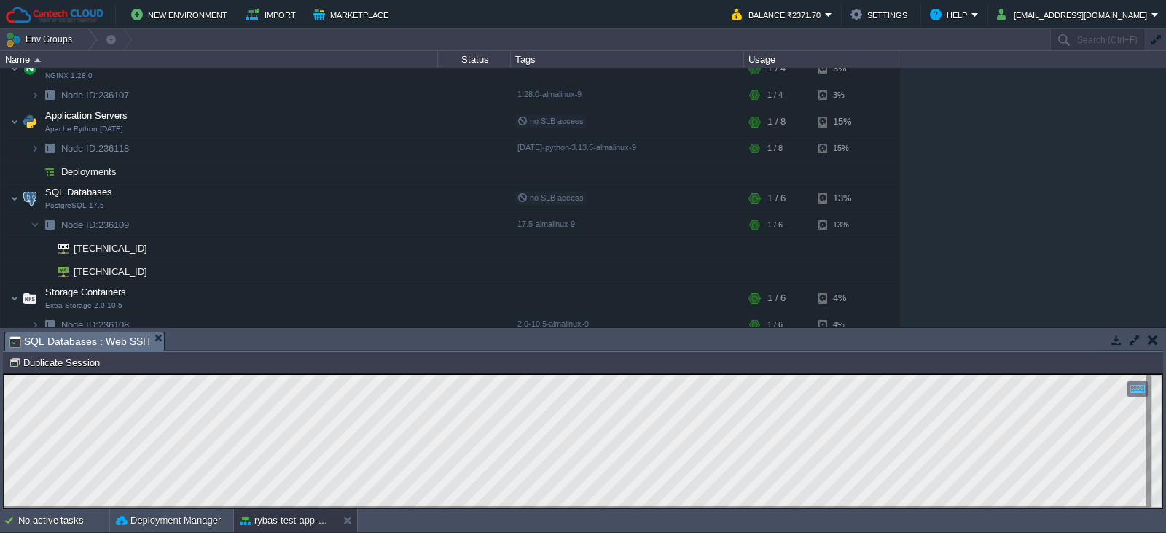
scroll to position [68, 0]
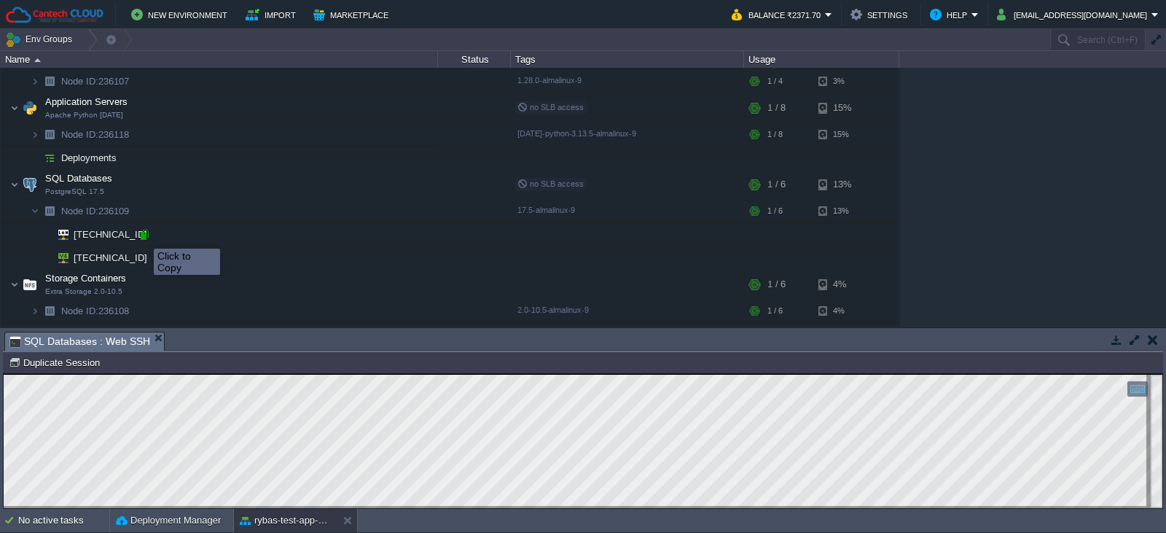
click at [143, 235] on div at bounding box center [144, 234] width 13 height 13
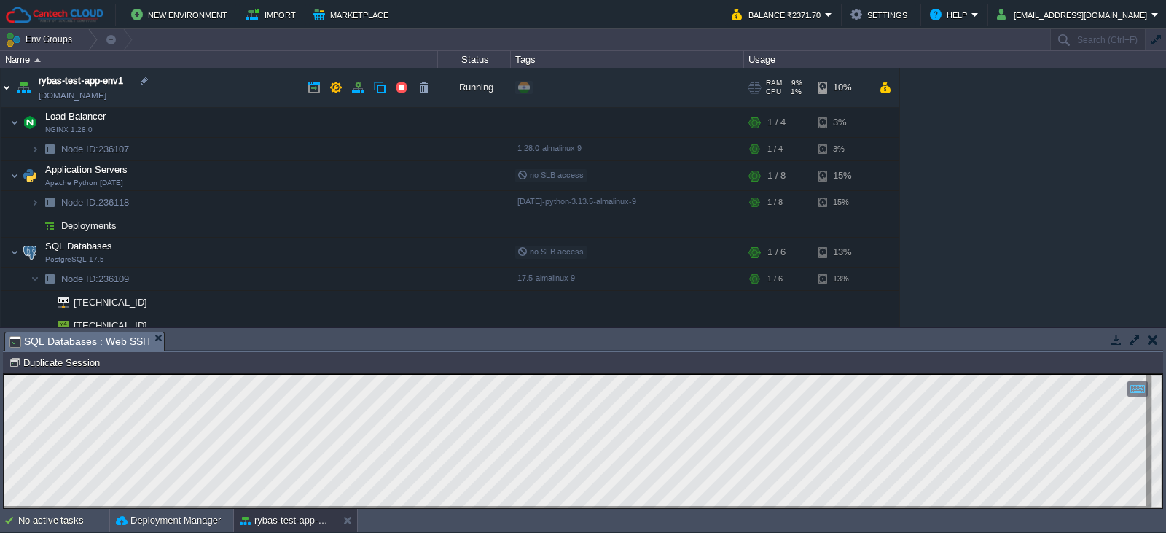
click at [11, 90] on img at bounding box center [7, 87] width 12 height 39
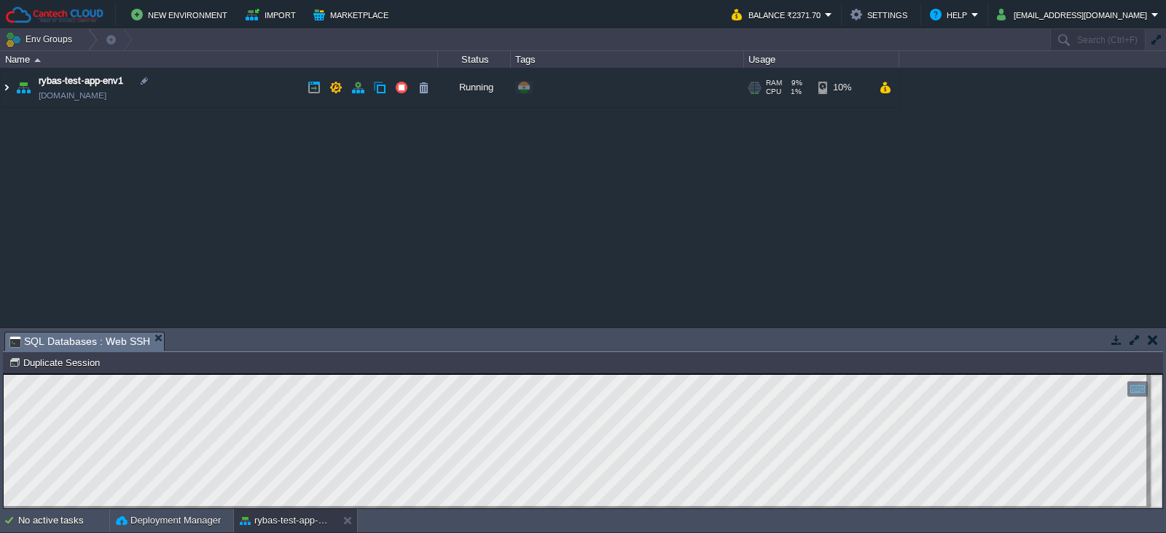
click at [11, 90] on img at bounding box center [7, 87] width 12 height 39
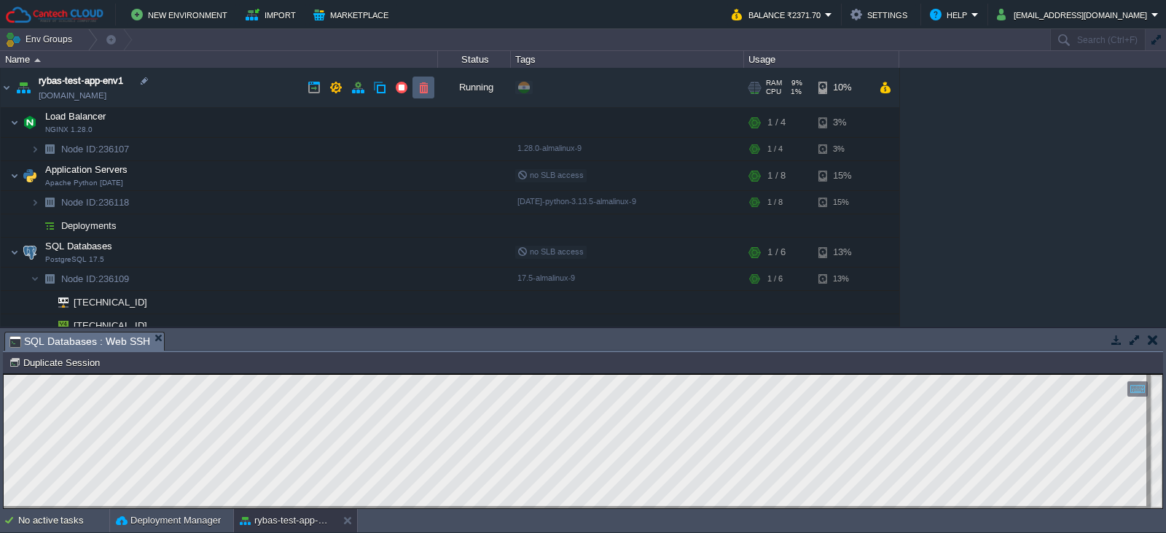
click at [431, 91] on td at bounding box center [424, 88] width 22 height 22
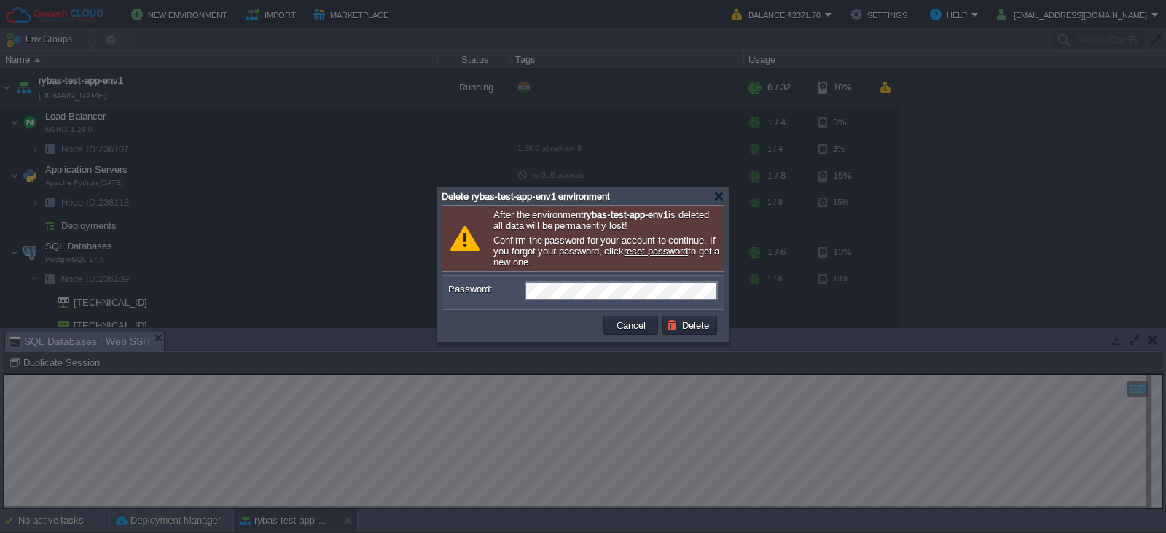
click at [546, 337] on td at bounding box center [523, 324] width 156 height 23
click at [698, 332] on button "Delete" at bounding box center [690, 325] width 47 height 13
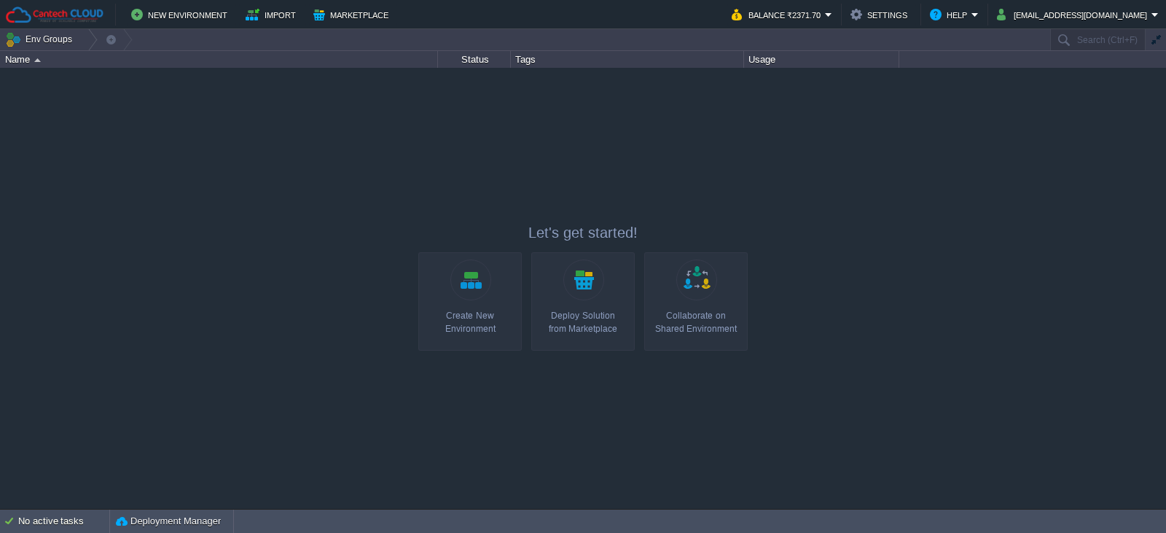
click at [463, 303] on link "Create New Environment" at bounding box center [470, 301] width 104 height 98
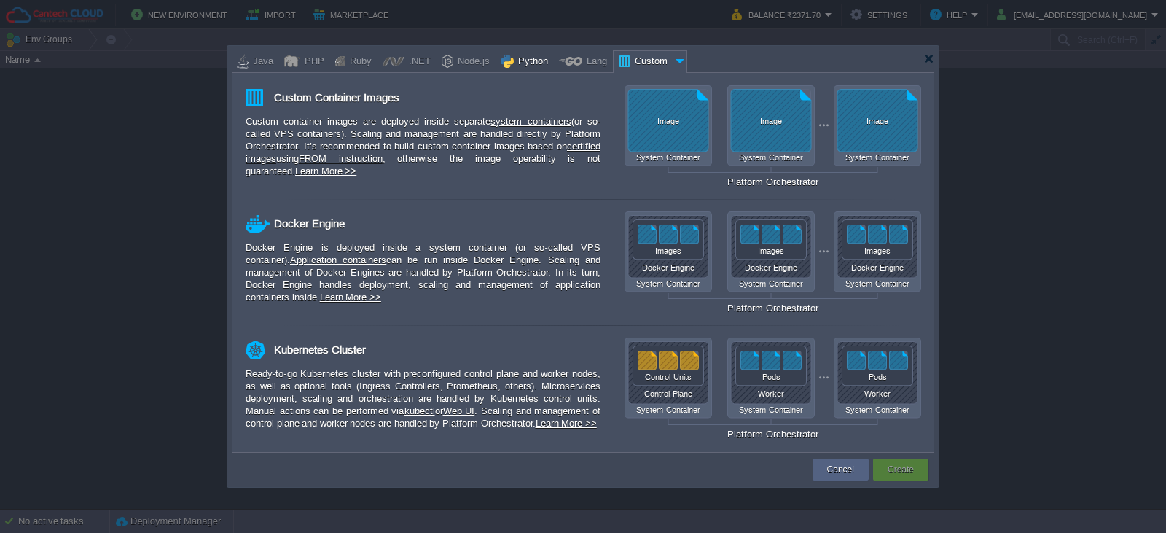
click at [520, 66] on div "Python" at bounding box center [531, 62] width 34 height 22
type input "Application Servers"
type input "4"
type input "Apache Python..."
type input "Python 3.13.7"
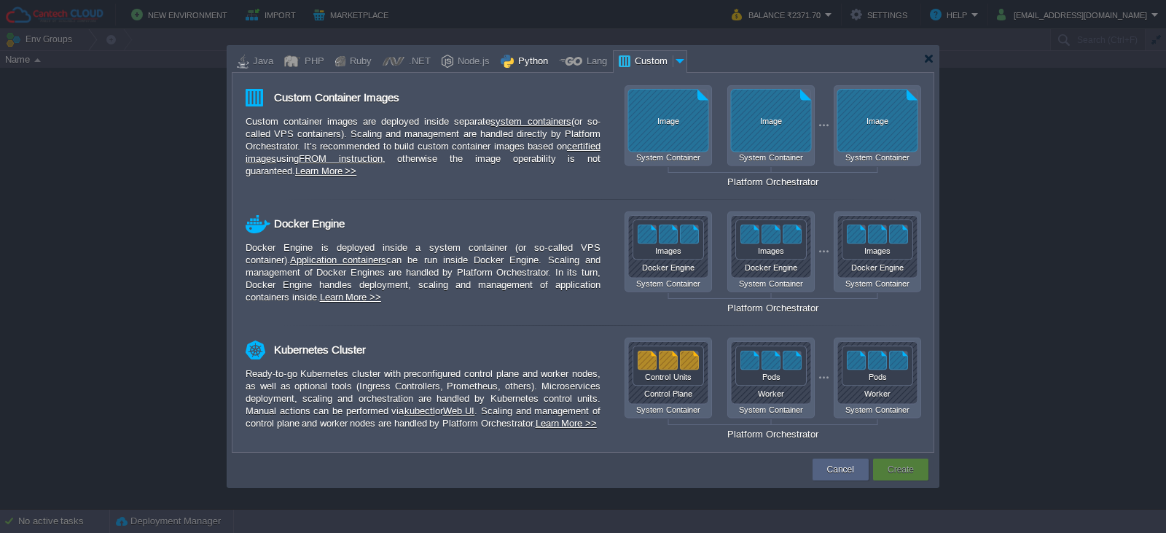
type input "Stateful"
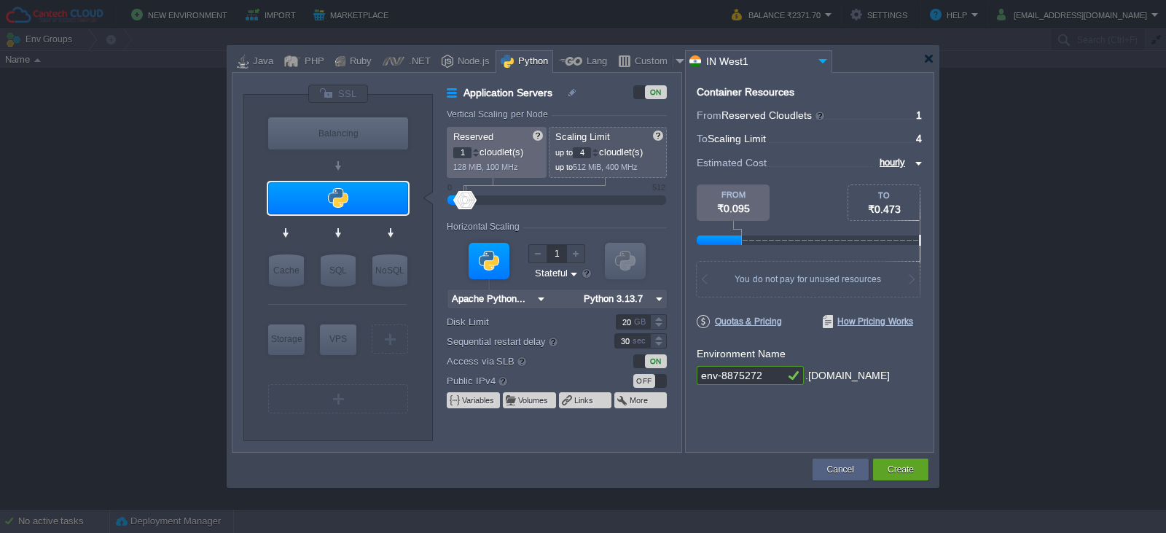
type input "Redis 7.2.4"
click at [577, 251] on div at bounding box center [575, 253] width 19 height 19
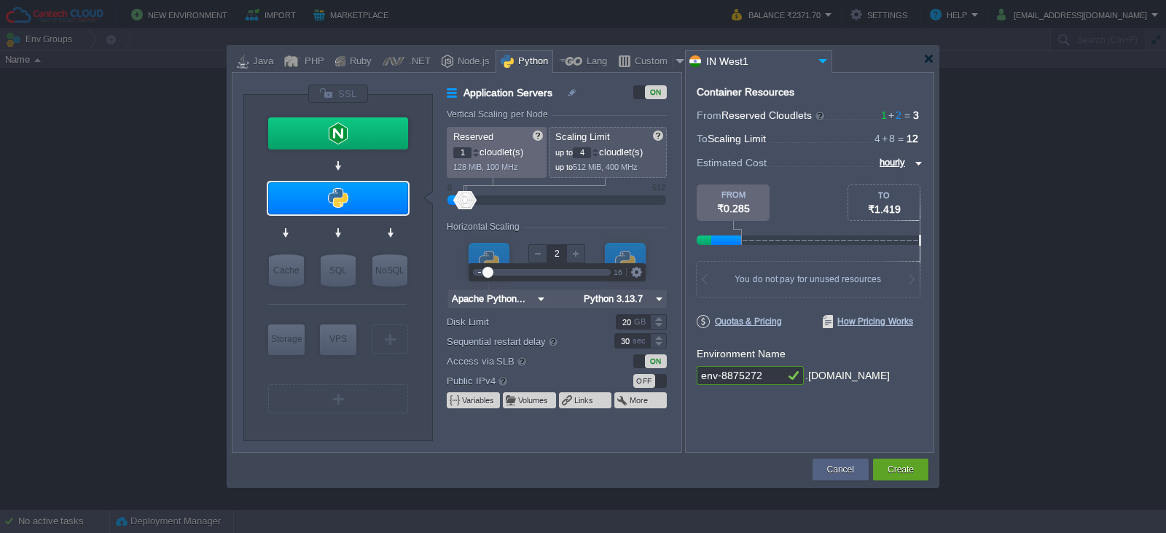
type input "1"
click at [539, 252] on div at bounding box center [538, 253] width 19 height 19
type input "NGINX 1.28.0"
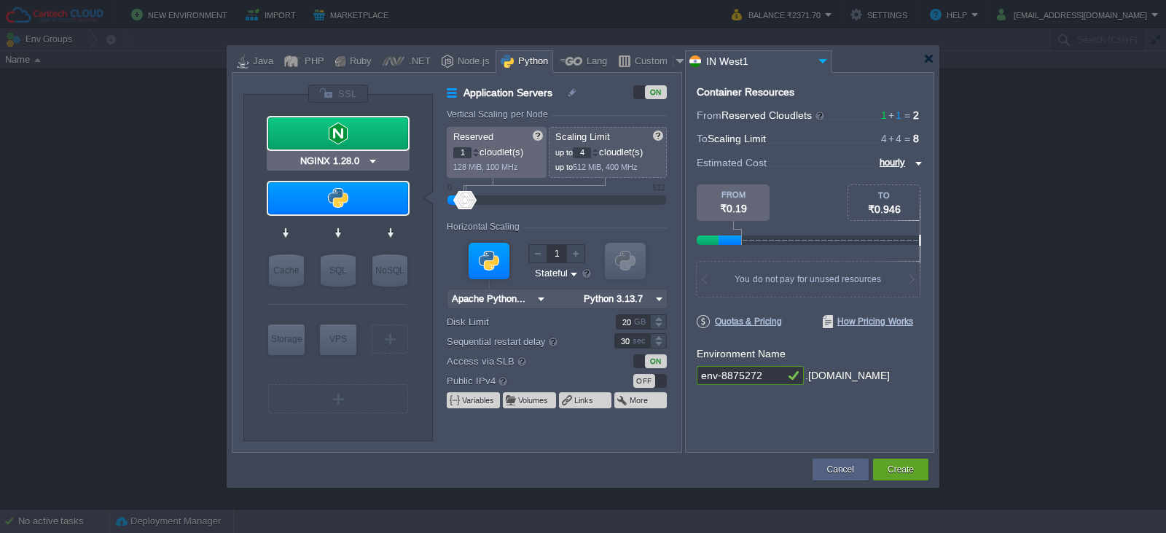
click at [335, 138] on div at bounding box center [338, 133] width 140 height 32
type input "Load Balancer"
type input "NGINX 1.28.0"
type input "1.28.0-almalin..."
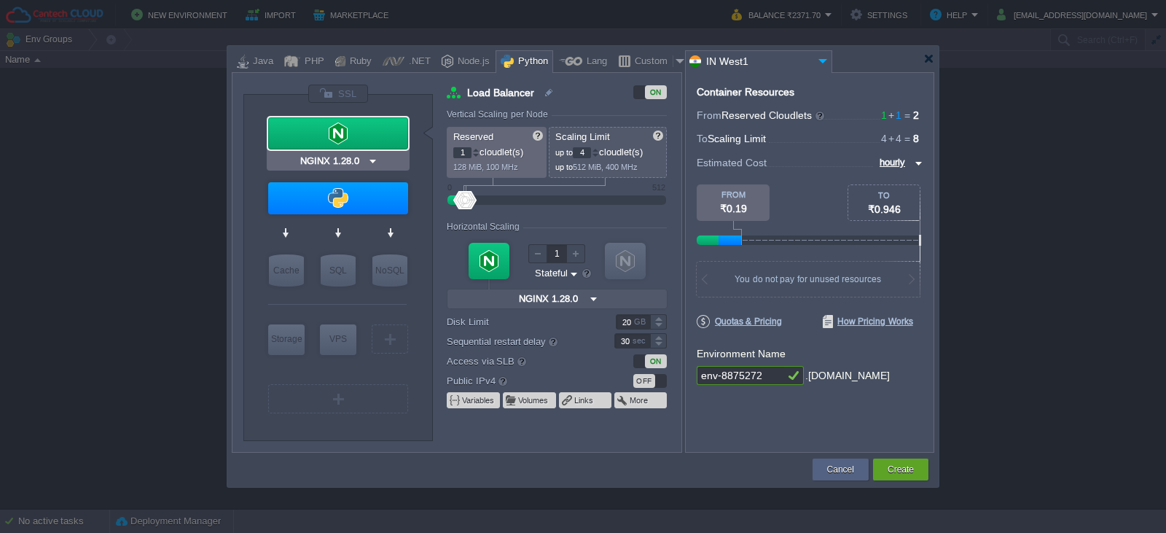
click at [335, 138] on div at bounding box center [338, 133] width 140 height 32
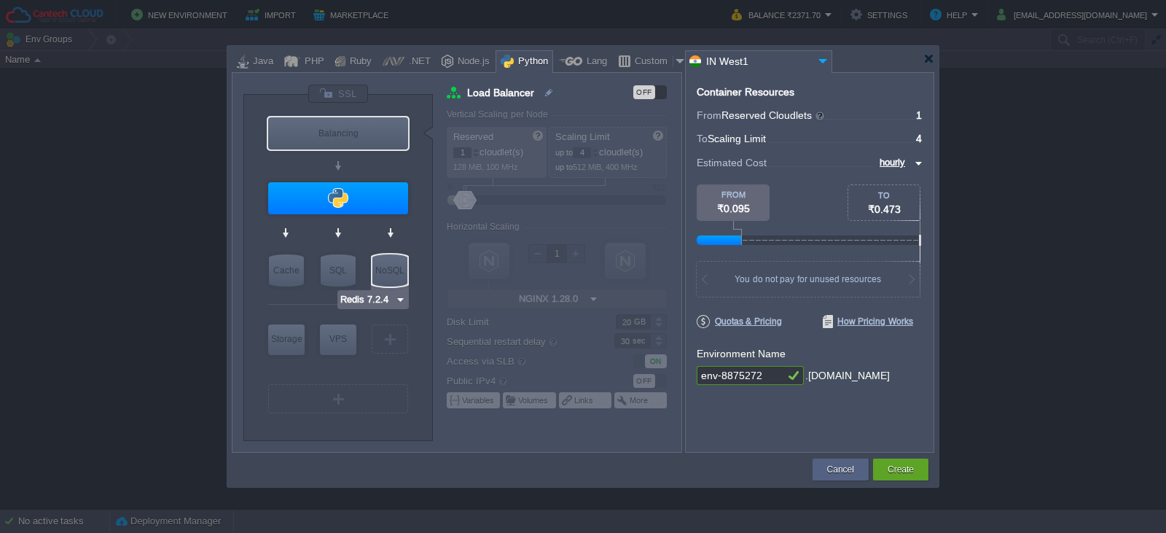
type input "MariaDB 12.0.2"
click at [335, 269] on div "SQL" at bounding box center [338, 270] width 35 height 32
type input "SQL Databases"
type input "4"
type input "6"
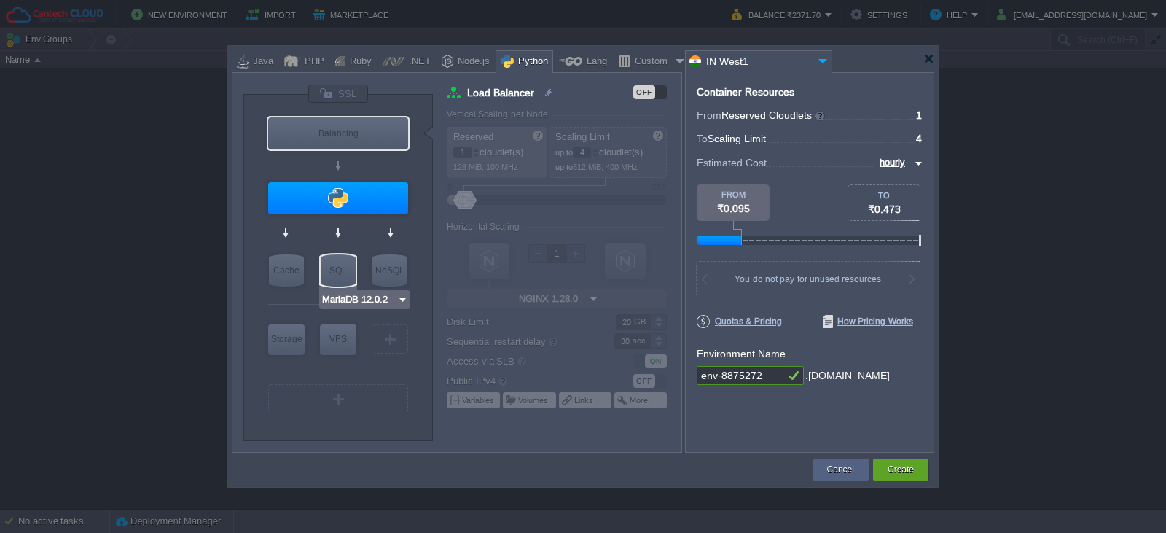
type input "MariaDB 12.0.2"
type input "12.0.2-almalin..."
type input "Stateless"
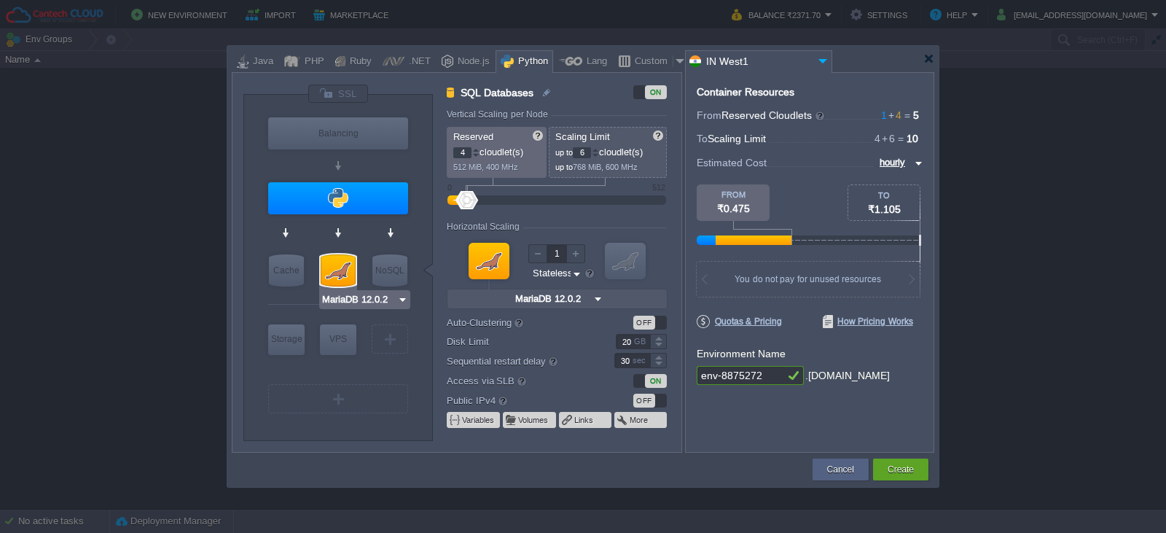
click at [350, 300] on input "MariaDB 12.0.2" at bounding box center [359, 299] width 76 height 15
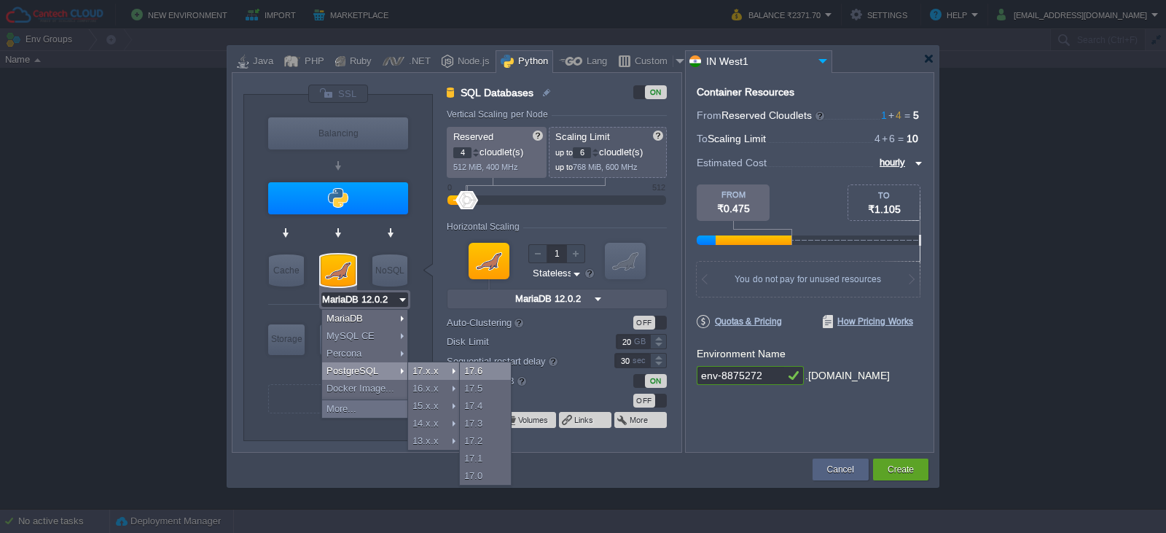
click at [472, 370] on div "17.6" at bounding box center [485, 370] width 51 height 17
type input "3"
type input "PostgreSQL 17.6"
type input "17.6-almalinux-9"
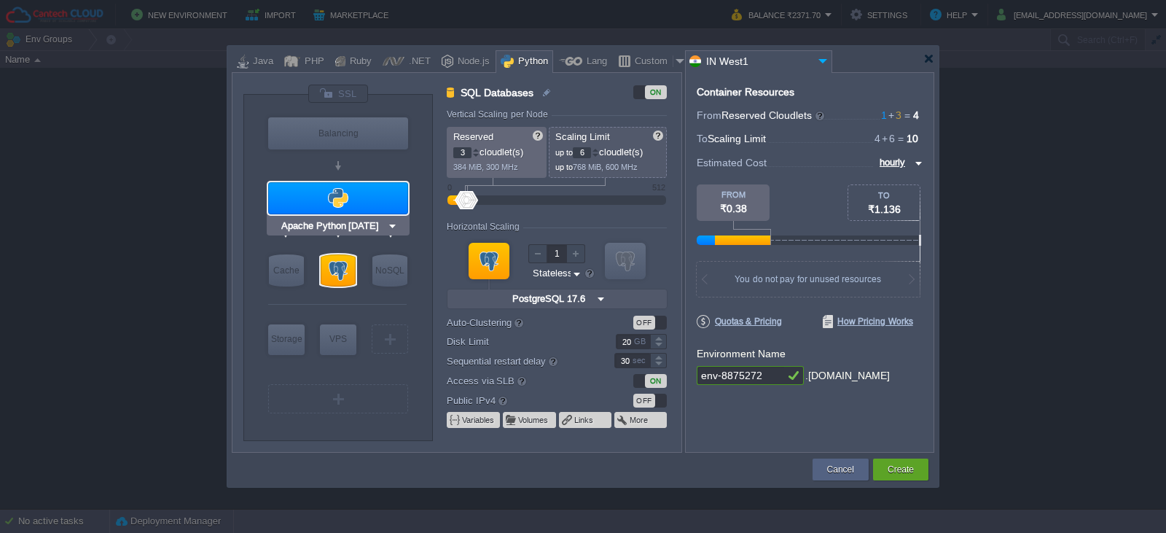
click at [391, 226] on img at bounding box center [392, 226] width 11 height 15
click at [262, 389] on div "VM Balancing VM Application Servers VM Cache VM SQL VM NoSQL VM Storage VM VPS …" at bounding box center [338, 268] width 190 height 346
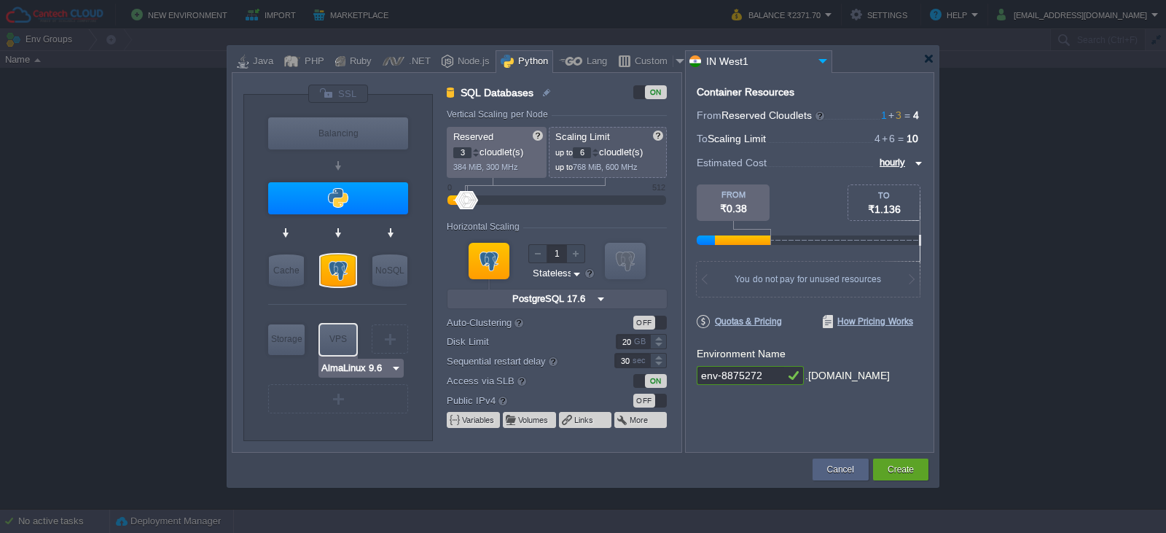
click at [397, 367] on img at bounding box center [396, 368] width 11 height 15
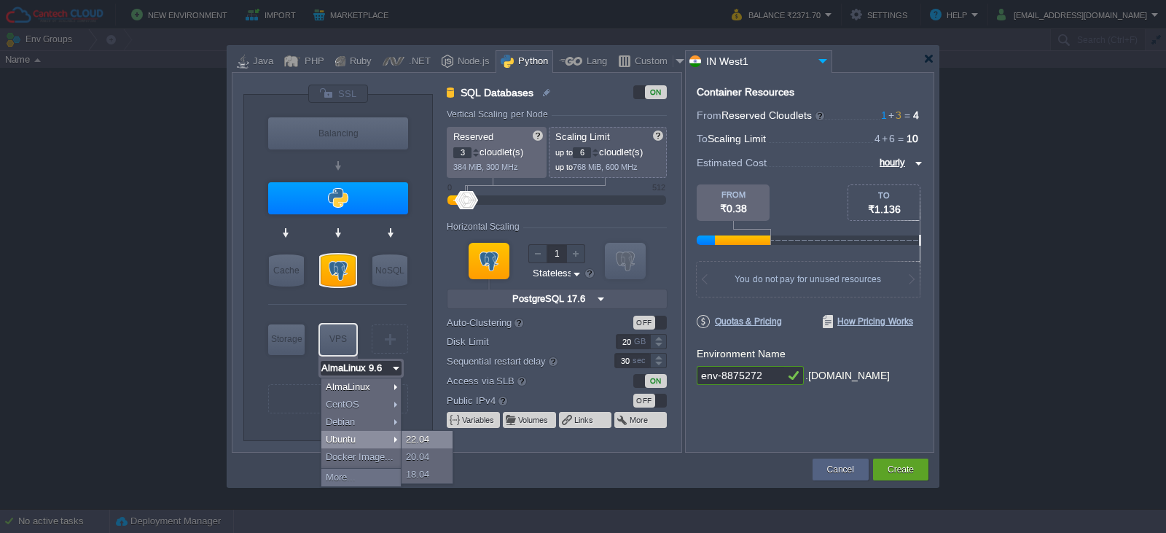
click at [424, 442] on div "22.04" at bounding box center [427, 439] width 51 height 17
type input "Ubuntu 22.04"
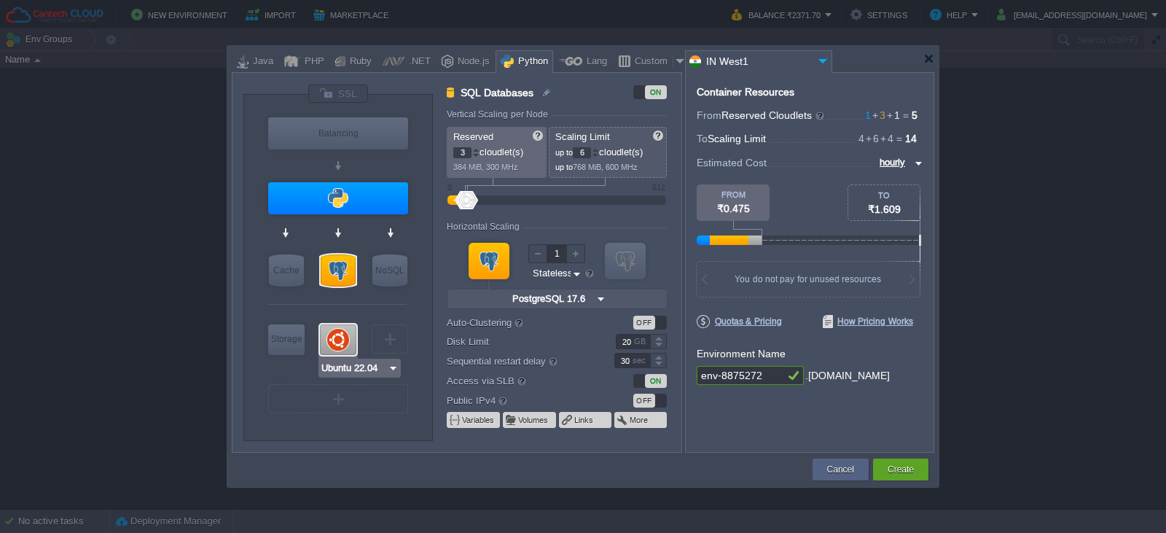
click at [334, 347] on div at bounding box center [338, 339] width 36 height 31
type input "Elastic VPS"
type input "1"
type input "4"
type input "Ubuntu 22.04"
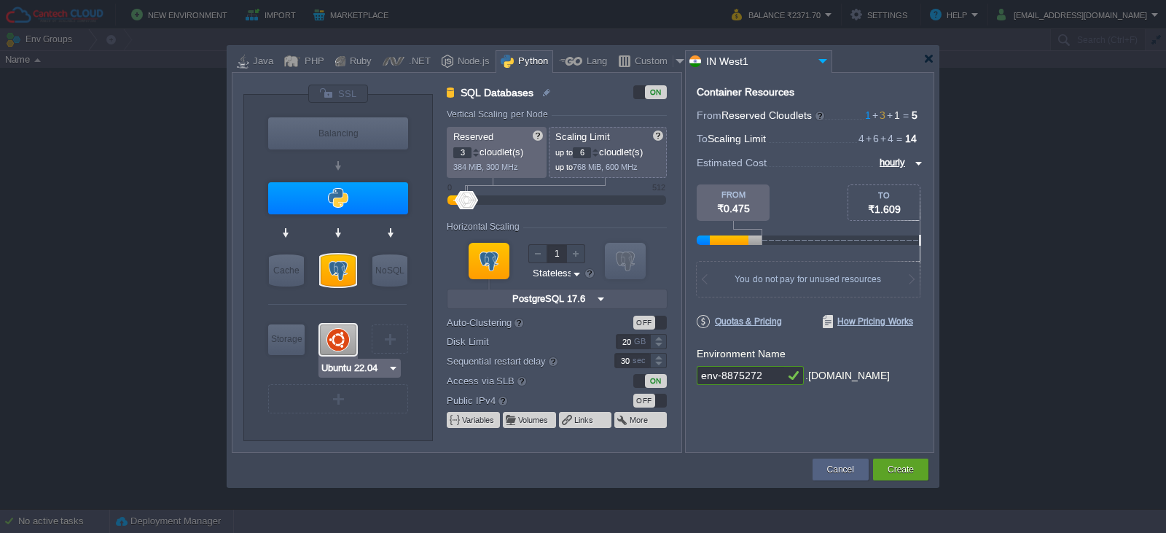
type input "22.04"
type input "Stateful"
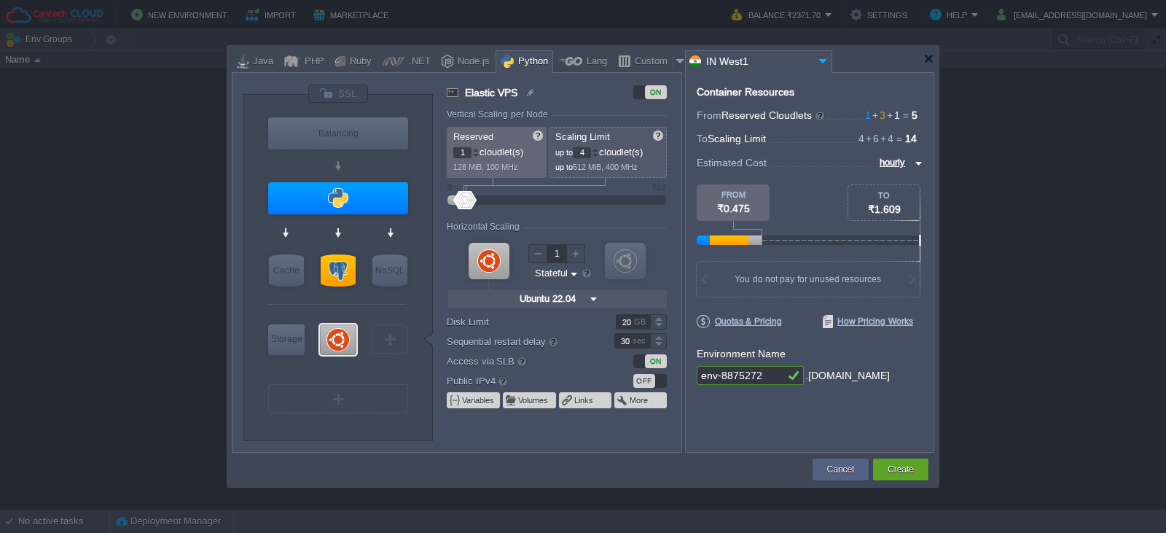
type input "PostgreSQL 17.6"
click at [338, 269] on div at bounding box center [338, 270] width 35 height 32
type input "SQL Databases"
type input "3"
type input "6"
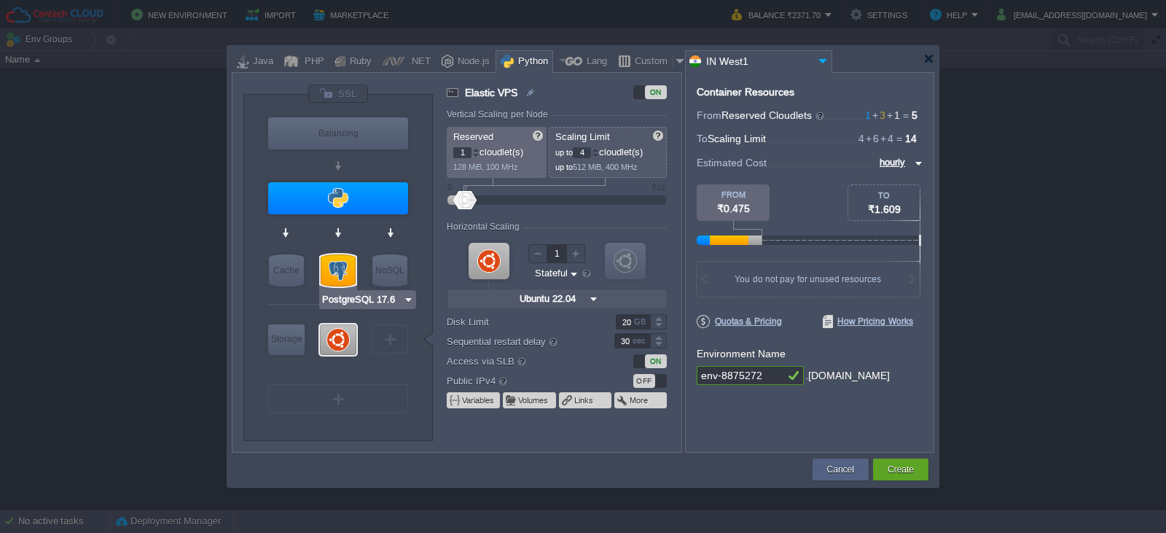
type input "PostgreSQL 17.6"
type input "17.6-almalinux-9"
type input "Stateless"
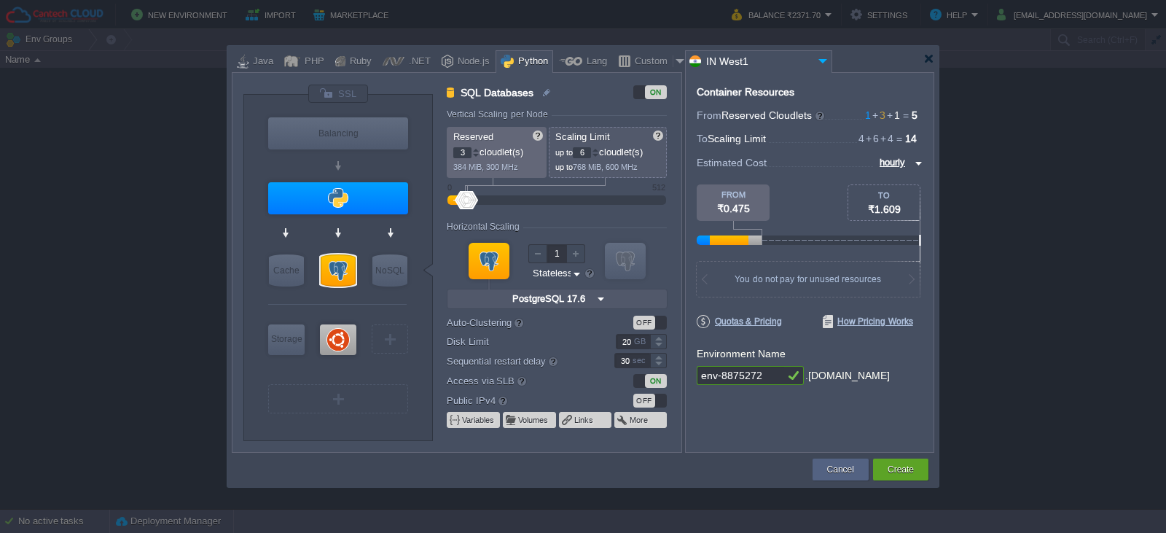
click at [476, 200] on div at bounding box center [467, 200] width 21 height 18
type input "10"
click at [471, 200] on div at bounding box center [470, 200] width 21 height 18
type input "Ubuntu 22.04"
click at [338, 346] on div at bounding box center [338, 339] width 36 height 31
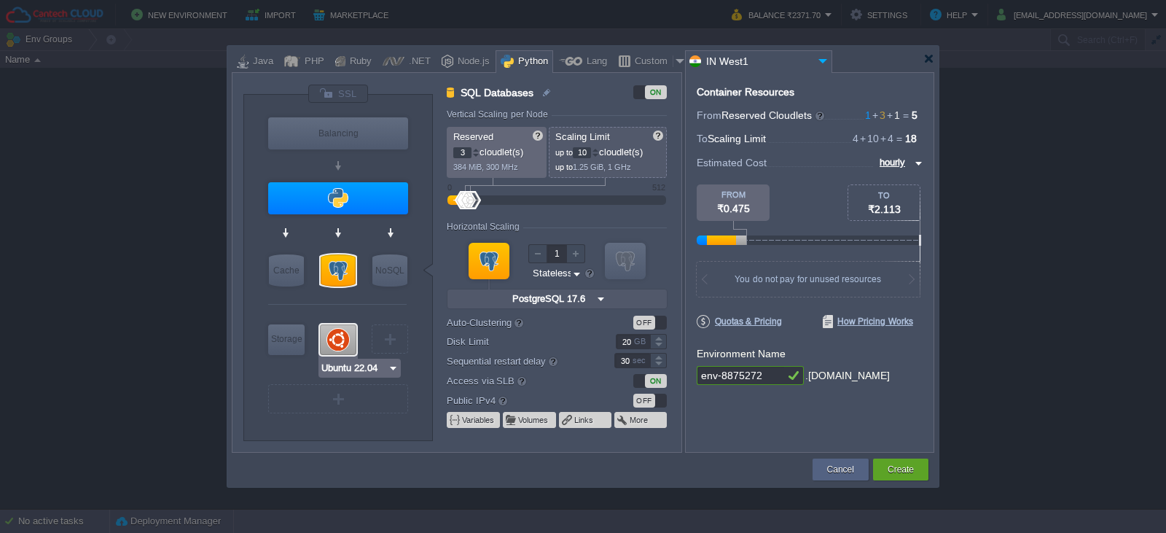
type input "Elastic VPS"
type input "1"
type input "4"
type input "Ubuntu 22.04"
type input "22.04"
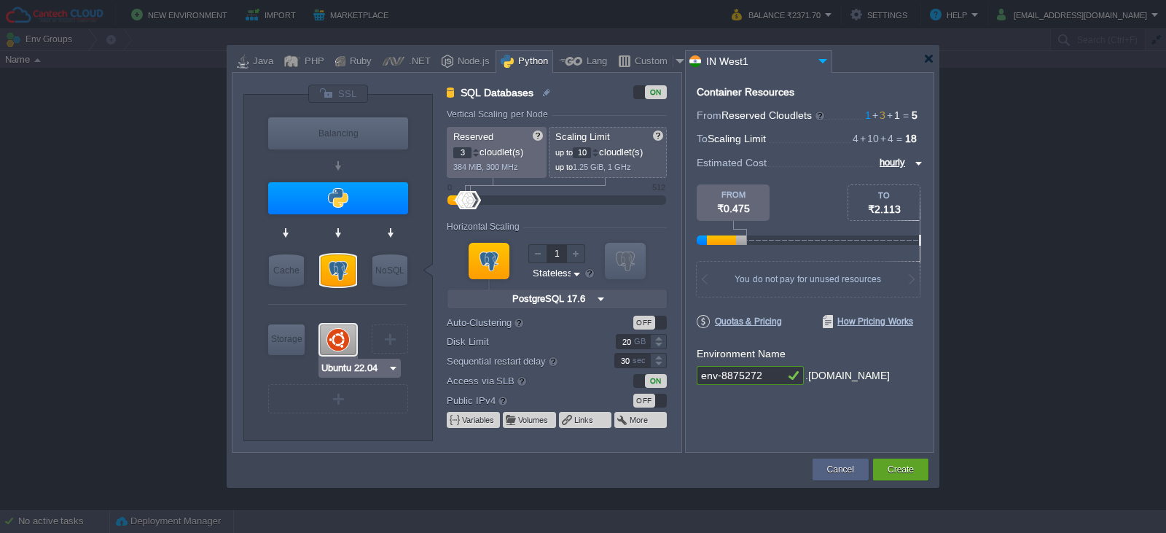
type input "Stateful"
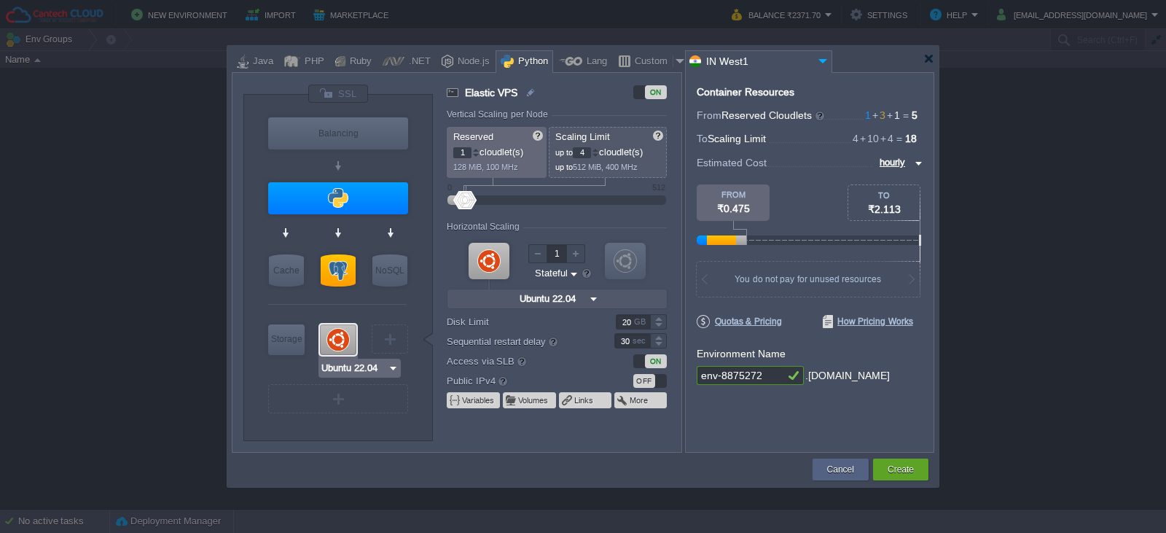
type input "Redis 7.2.4"
type input "1"
type input "3"
type input "4"
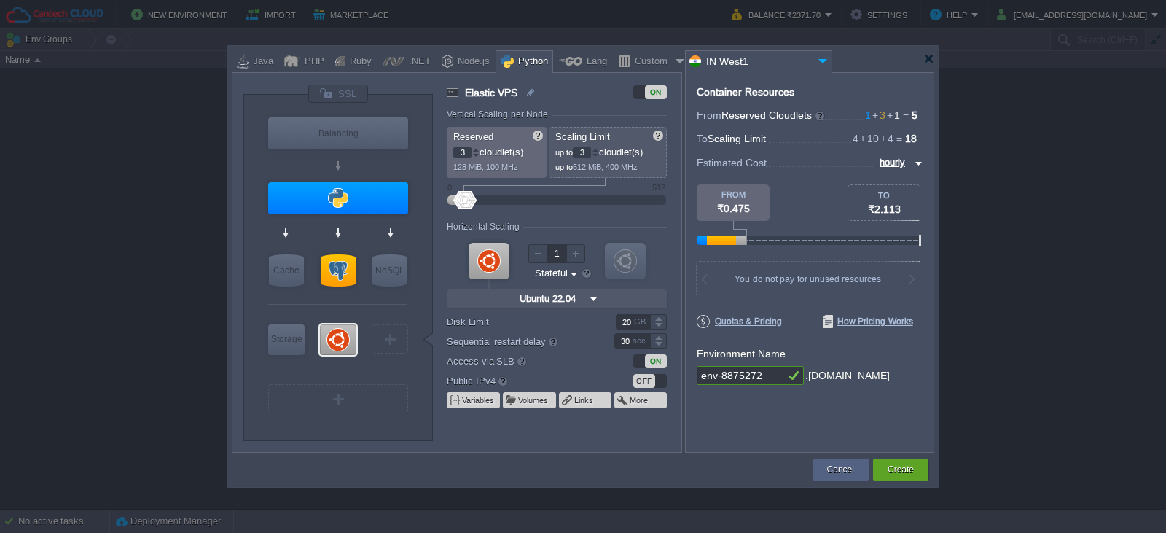
type input "4"
type input "5"
type input "6"
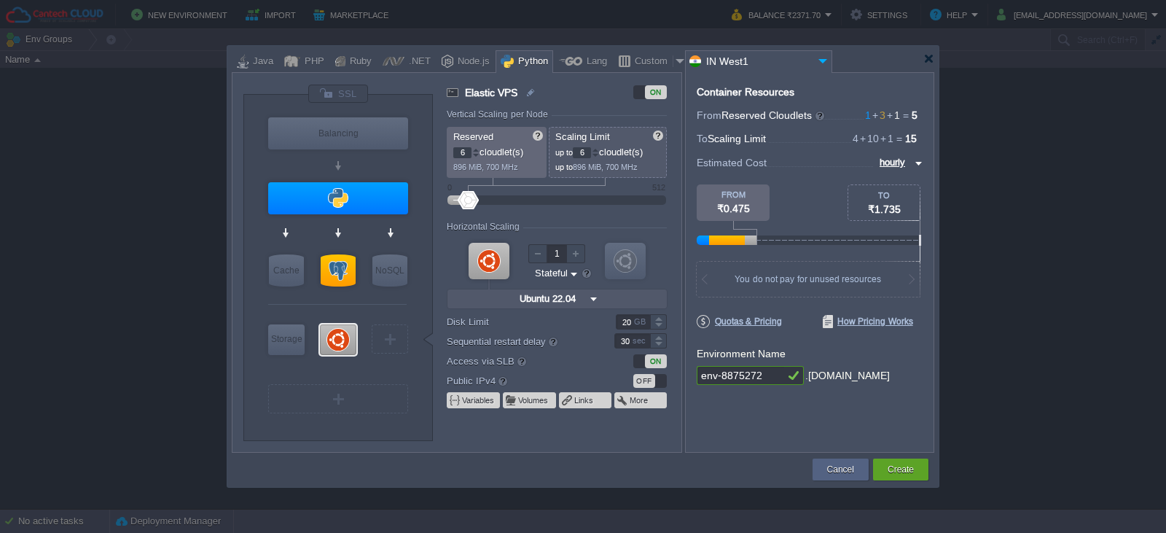
type input "7"
type input "8"
type input "9"
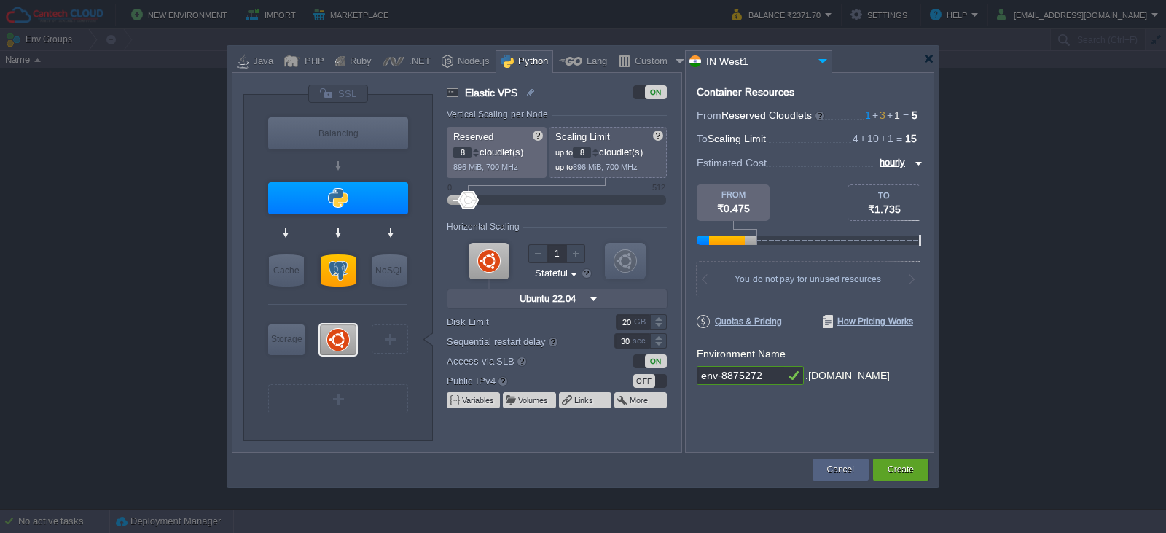
type input "9"
type input "10"
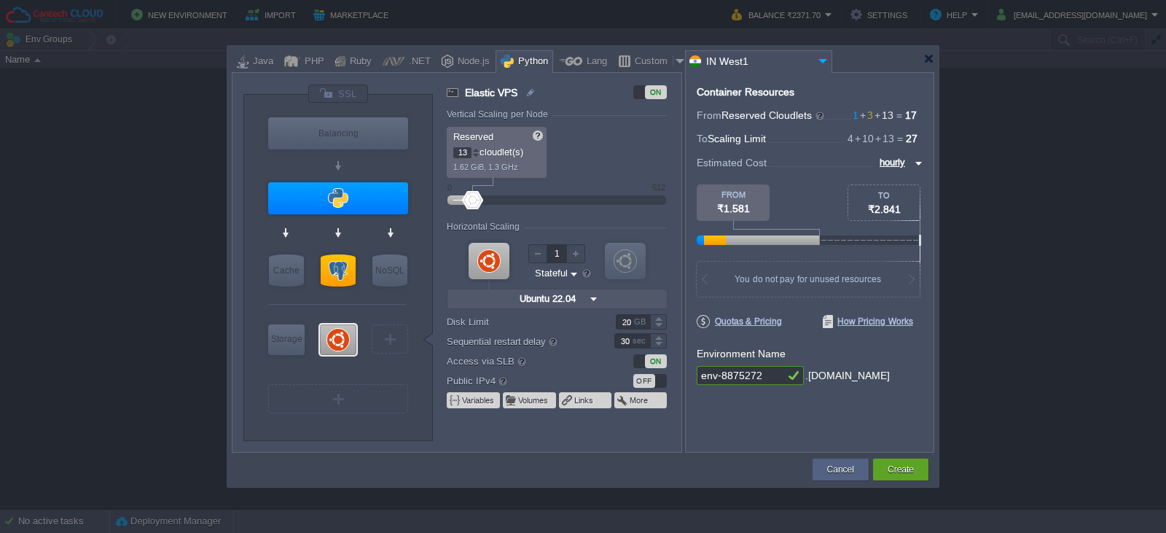
type input "14"
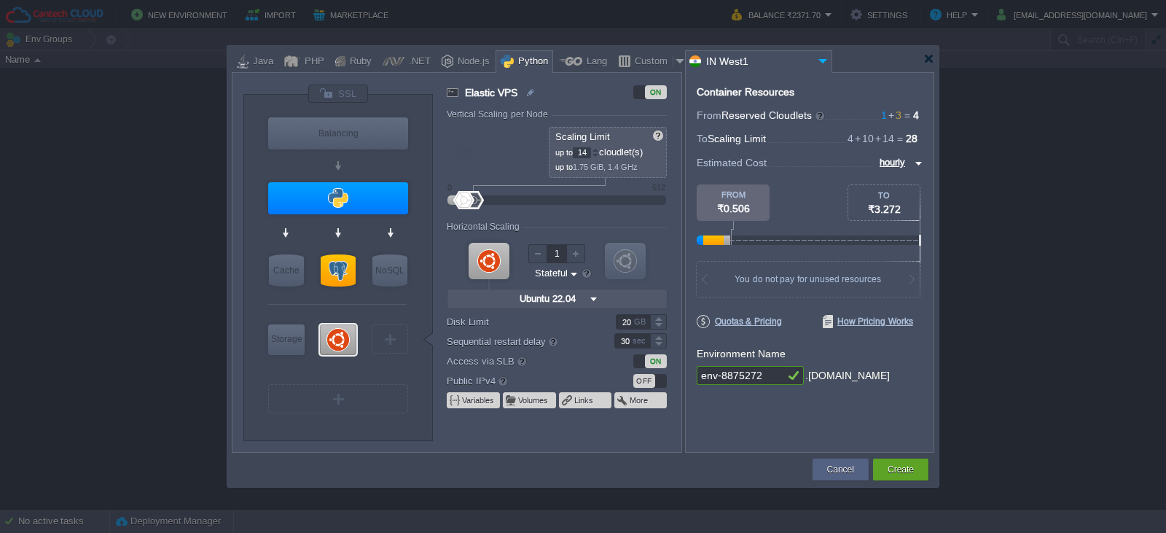
type input "3"
click at [466, 200] on div at bounding box center [557, 200] width 187 height 16
type input "11"
drag, startPoint x: 480, startPoint y: 199, endPoint x: 472, endPoint y: 201, distance: 9.0
click at [472, 201] on div at bounding box center [471, 200] width 21 height 18
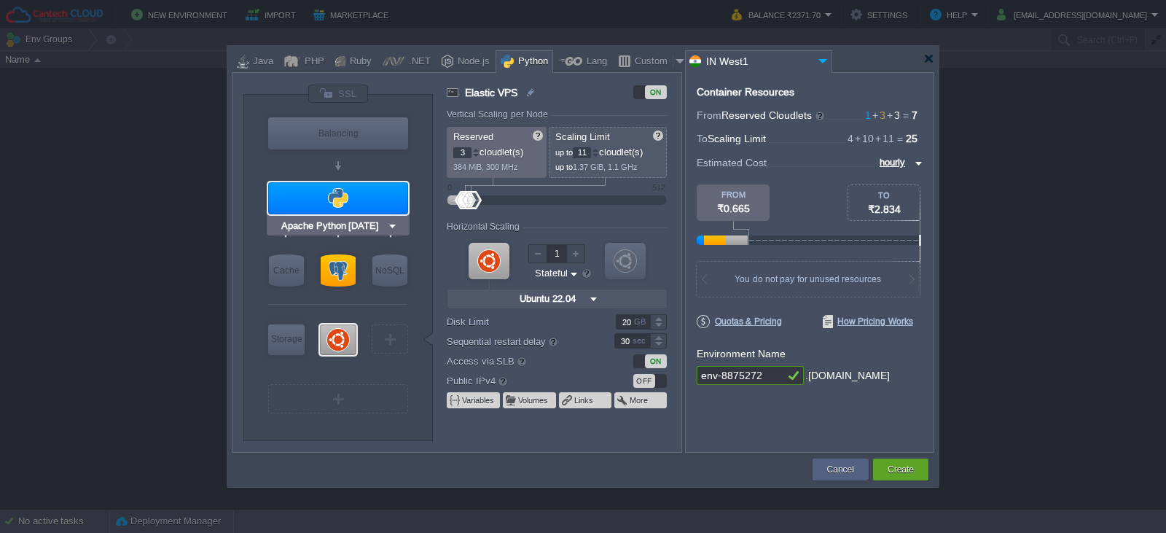
type input "PostgreSQL 17.6"
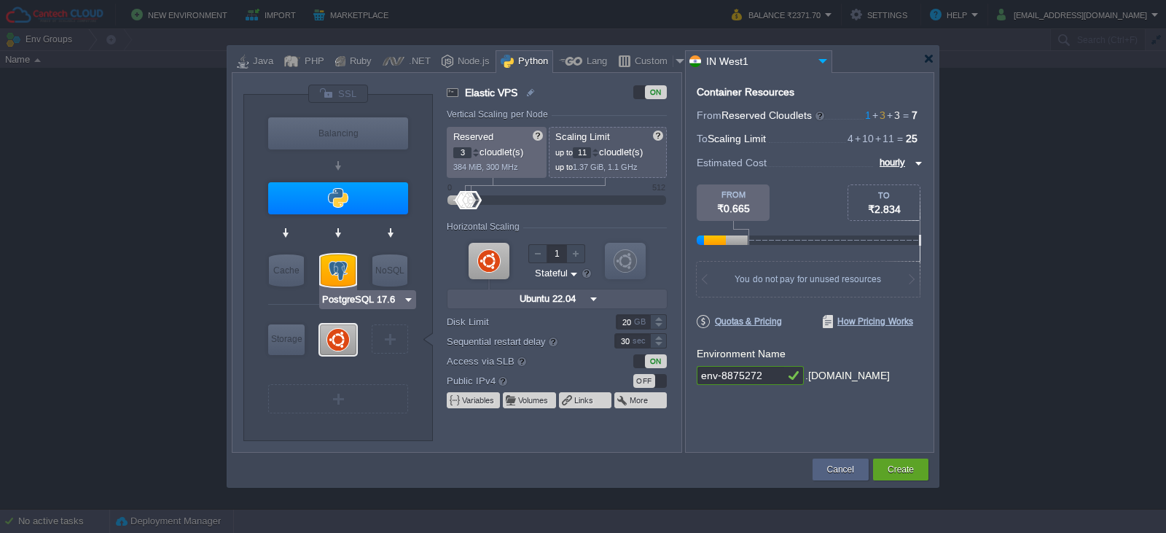
click at [332, 270] on div at bounding box center [338, 270] width 35 height 32
type input "SQL Databases"
type input "10"
type input "PostgreSQL 17.6"
type input "17.6-almalinux-9"
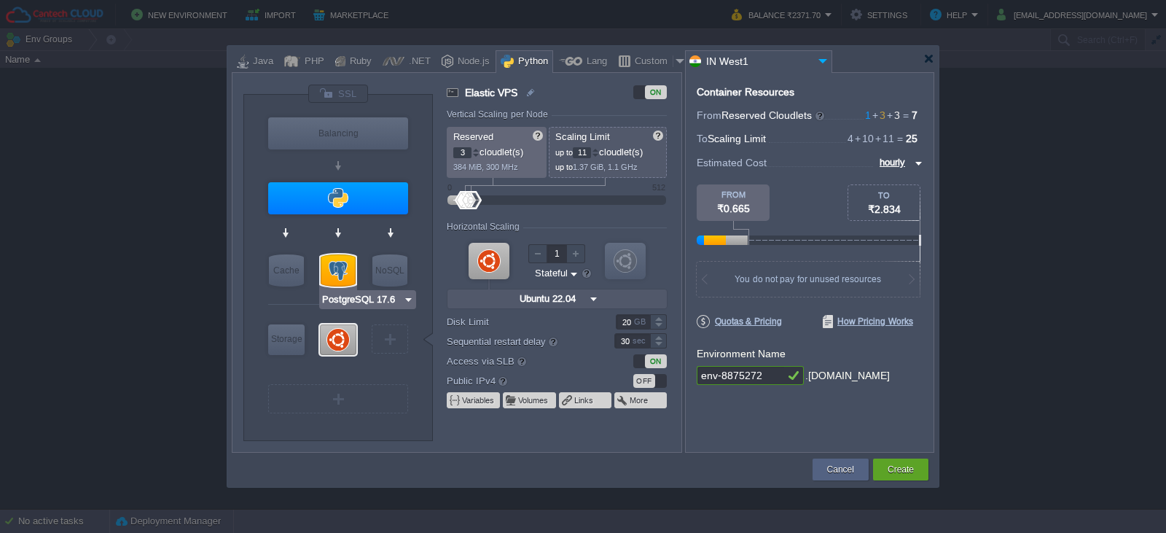
type input "Stateless"
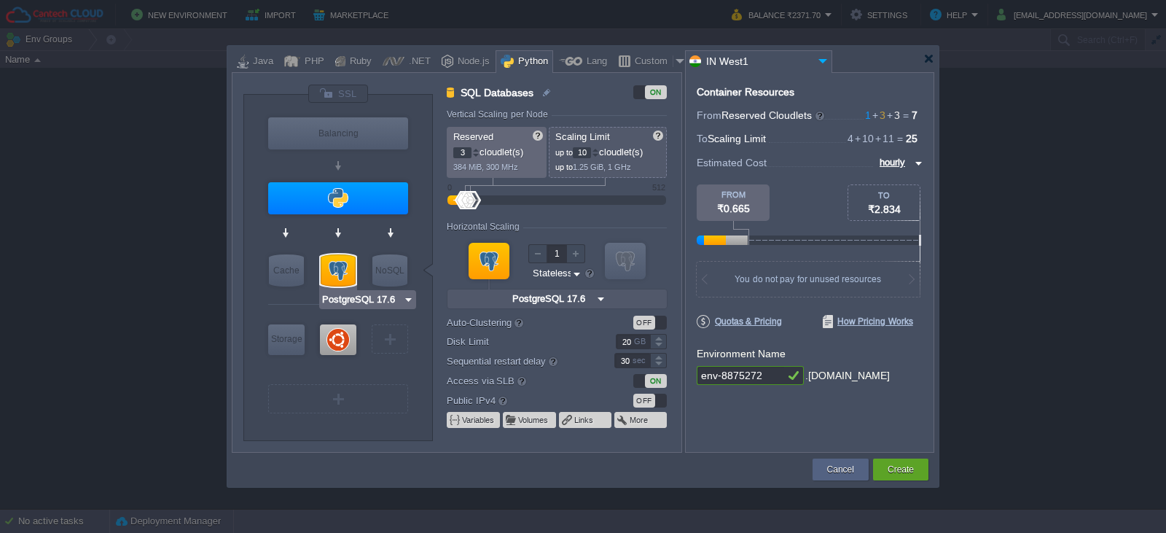
type input "Ubuntu 22.04"
click at [342, 339] on div at bounding box center [338, 339] width 36 height 31
type input "Elastic VPS"
type input "11"
type input "Ubuntu 22.04"
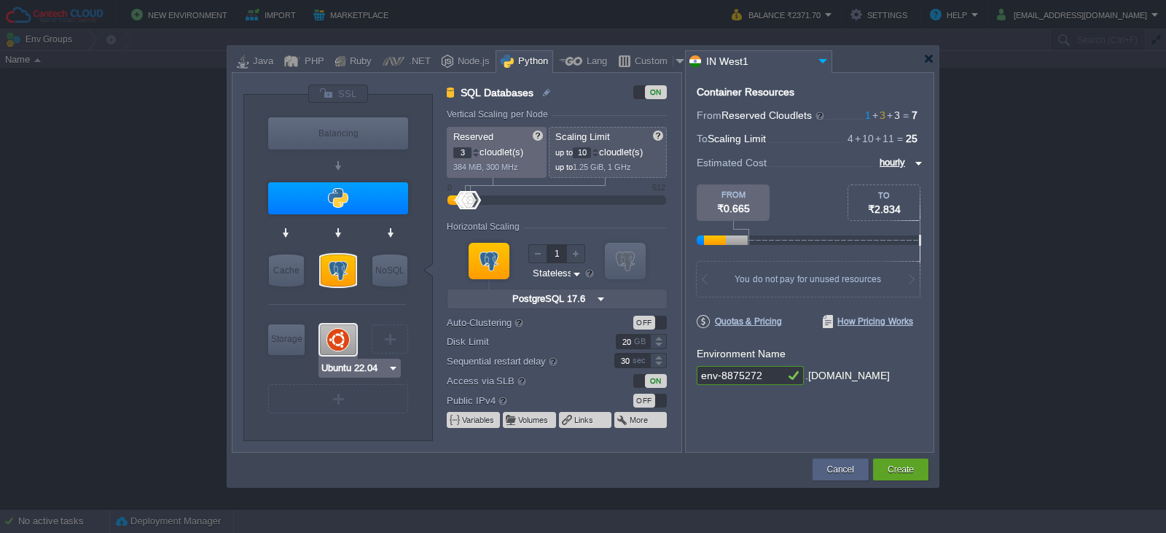
type input "22.04"
type input "Stateful"
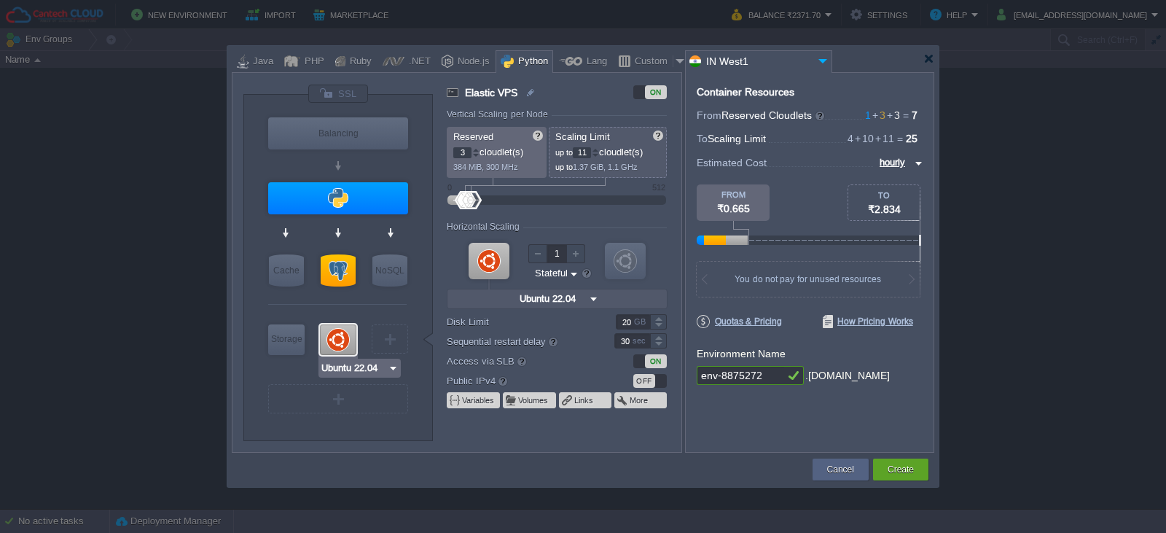
type input "PostgreSQL 17.6"
click at [342, 268] on div at bounding box center [338, 270] width 35 height 32
type input "SQL Databases"
type input "10"
type input "PostgreSQL 17.6"
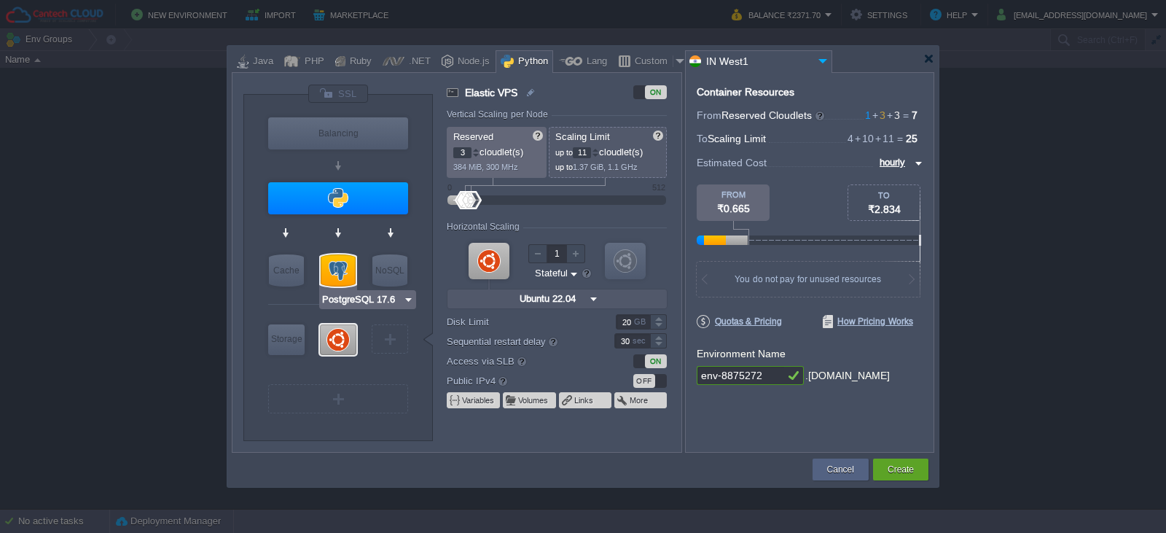
type input "17.6-almalinux-9"
type input "Stateless"
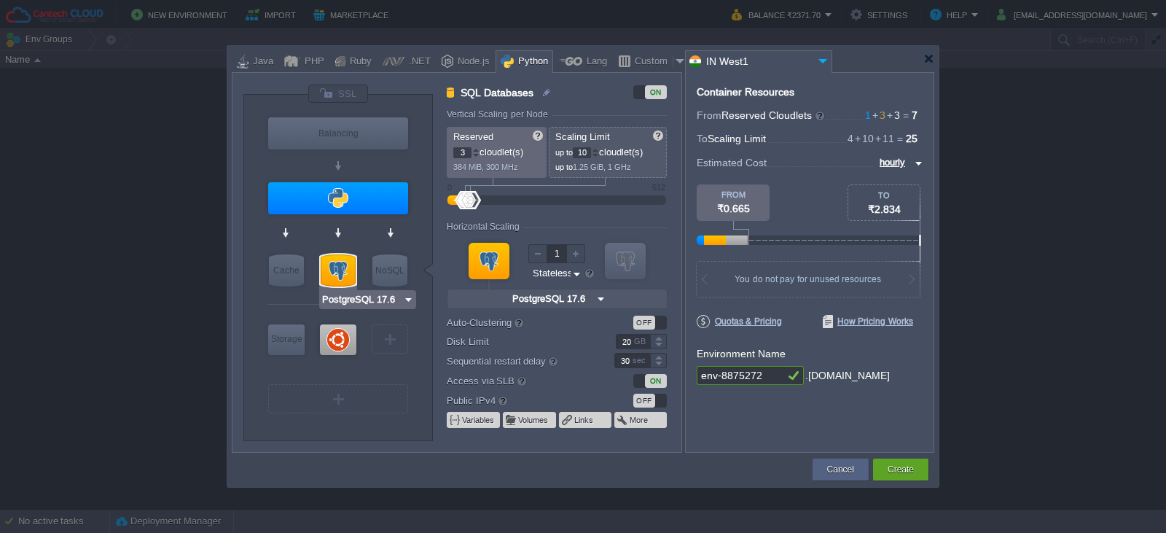
type input "Ubuntu 22.04"
click at [341, 343] on div at bounding box center [338, 339] width 36 height 31
type input "Elastic VPS"
type input "11"
type input "Ubuntu 22.04"
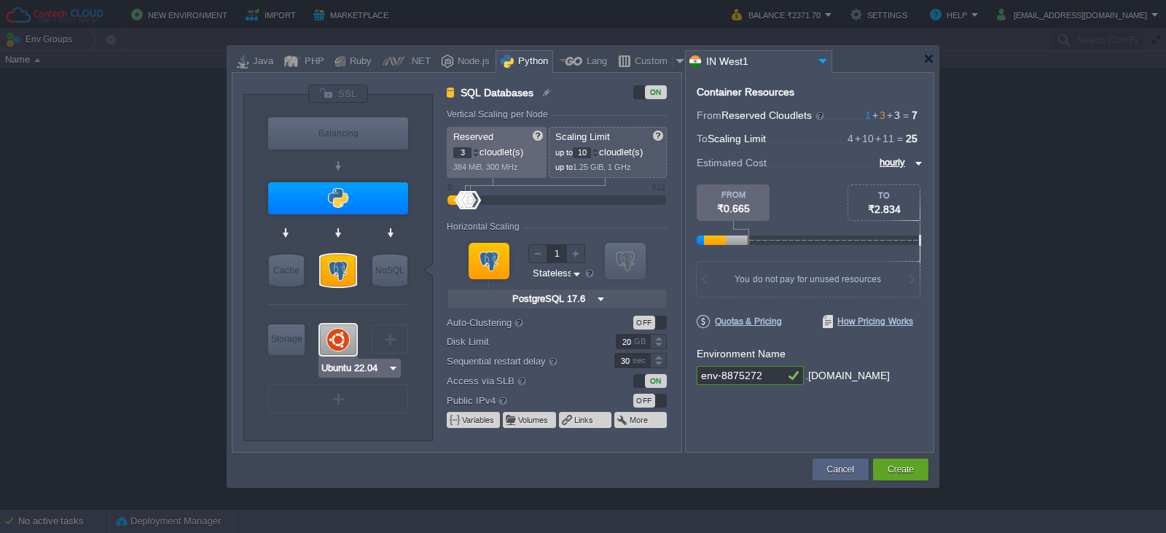
type input "22.04"
type input "Stateful"
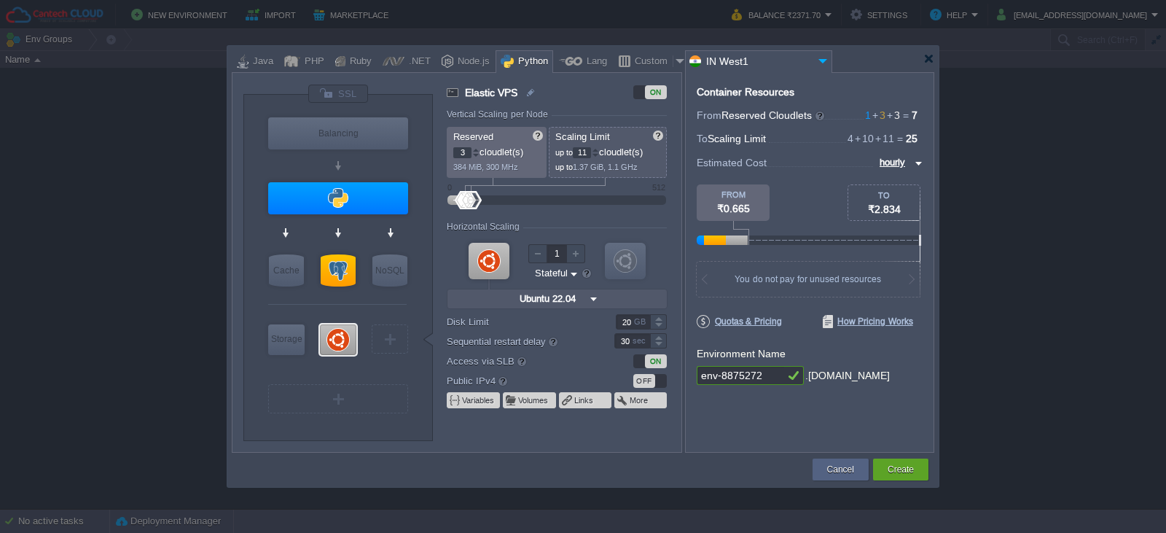
type input "PostgreSQL 17.6"
click at [331, 270] on div at bounding box center [338, 270] width 35 height 32
type input "SQL Databases"
type input "10"
type input "PostgreSQL 17.6"
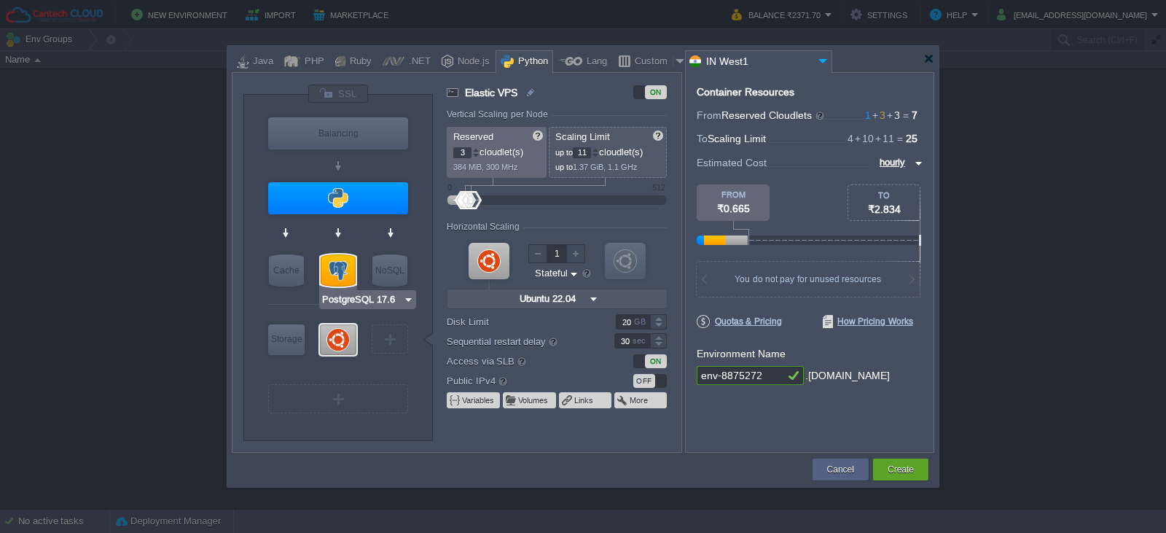
type input "17.6-almalinux-9"
type input "Stateless"
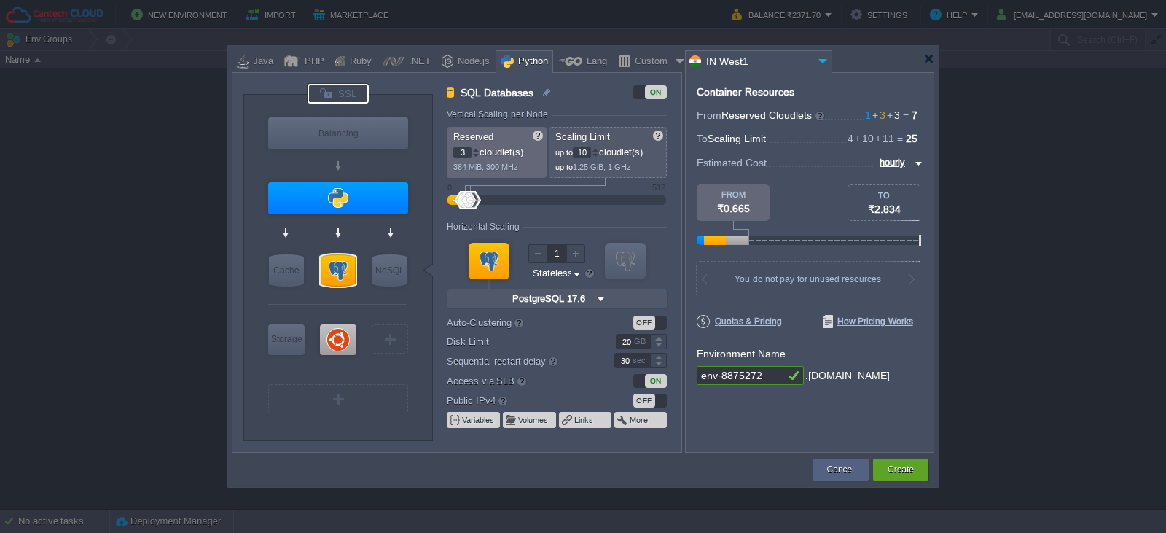
click at [345, 91] on div at bounding box center [338, 94] width 61 height 20
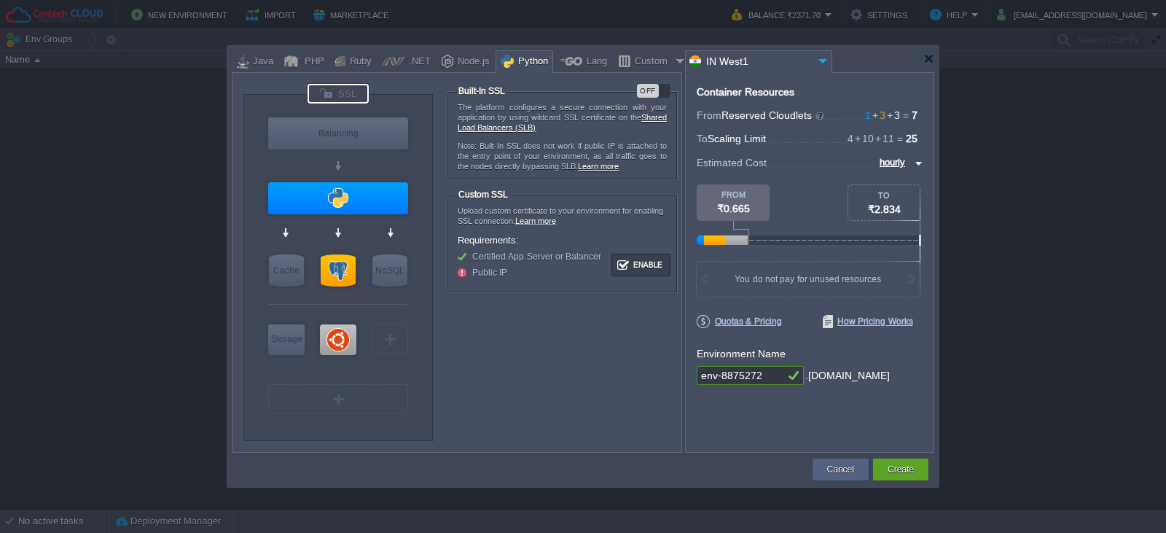
click at [655, 93] on div "OFF" at bounding box center [648, 91] width 22 height 14
type input "Ubuntu 22.04"
click at [345, 335] on div at bounding box center [338, 339] width 36 height 31
type input "Elastic VPS"
type input "11"
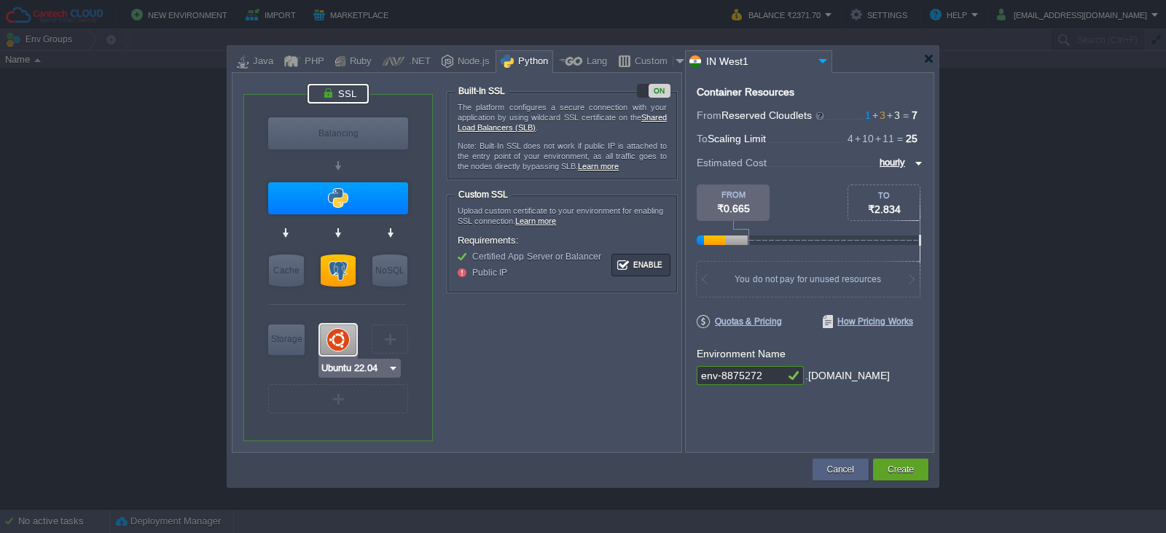
type input "Ubuntu 22.04"
type input "22.04"
type input "Stateful"
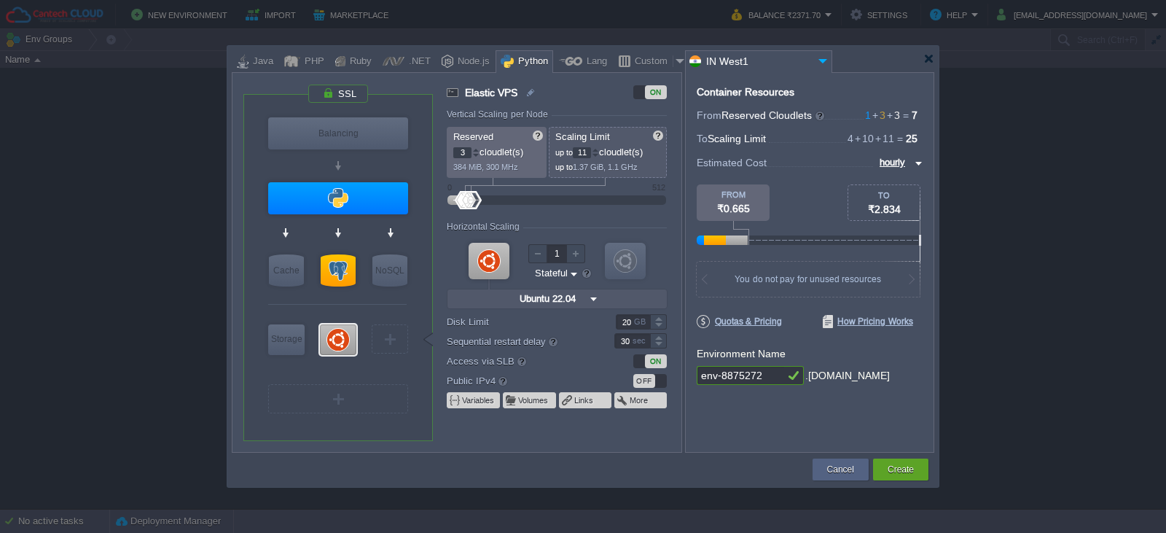
type input "PostgreSQL 17.6"
click at [333, 265] on div at bounding box center [338, 270] width 35 height 32
type input "SQL Databases"
type input "10"
type input "PostgreSQL 17.6"
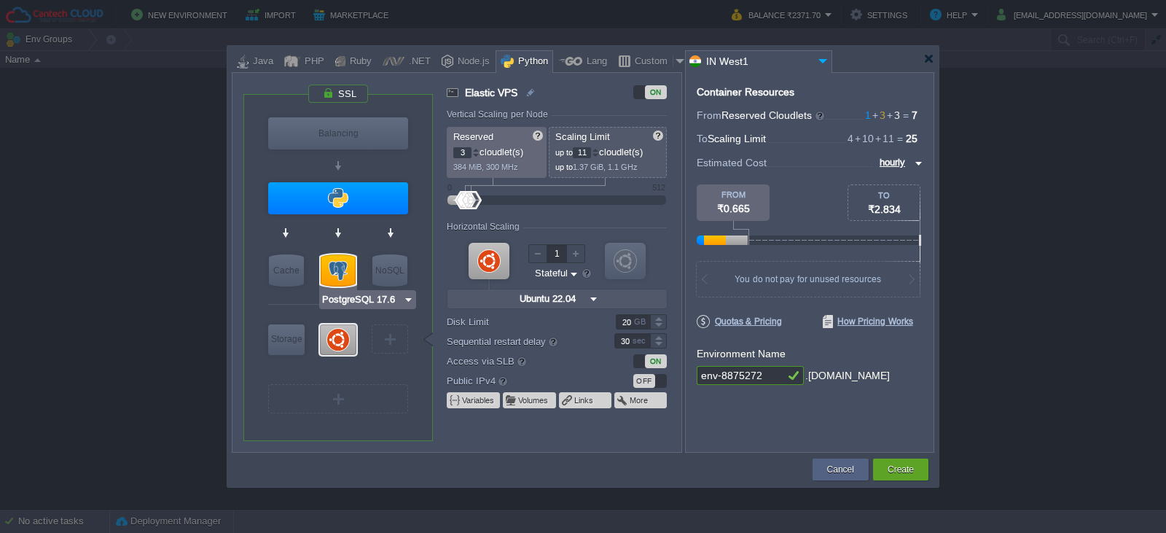
type input "17.6-almalinux-9"
type input "Stateless"
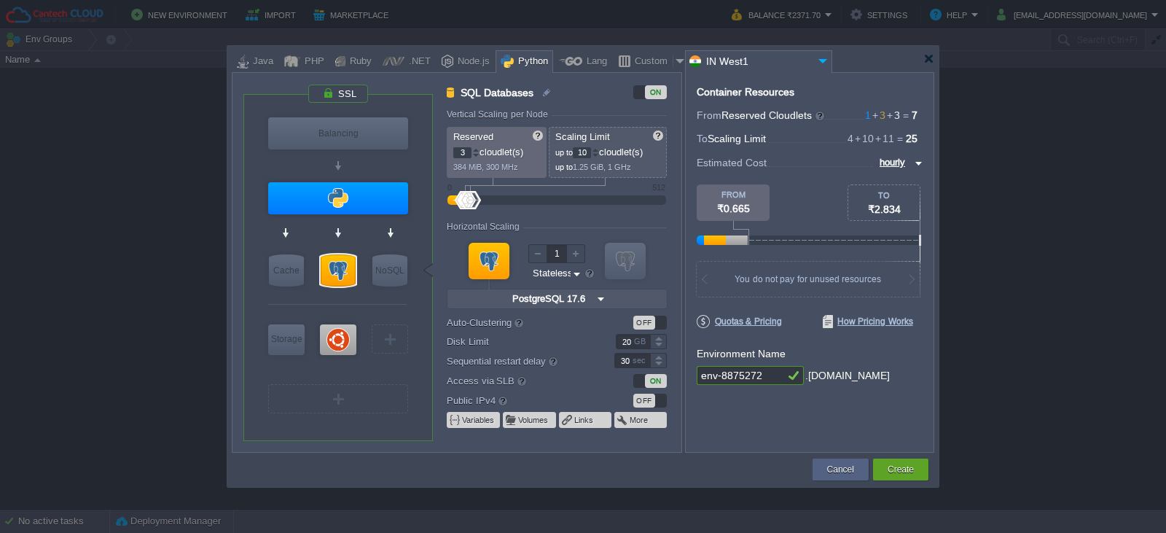
click at [657, 397] on div "OFF" at bounding box center [650, 401] width 34 height 14
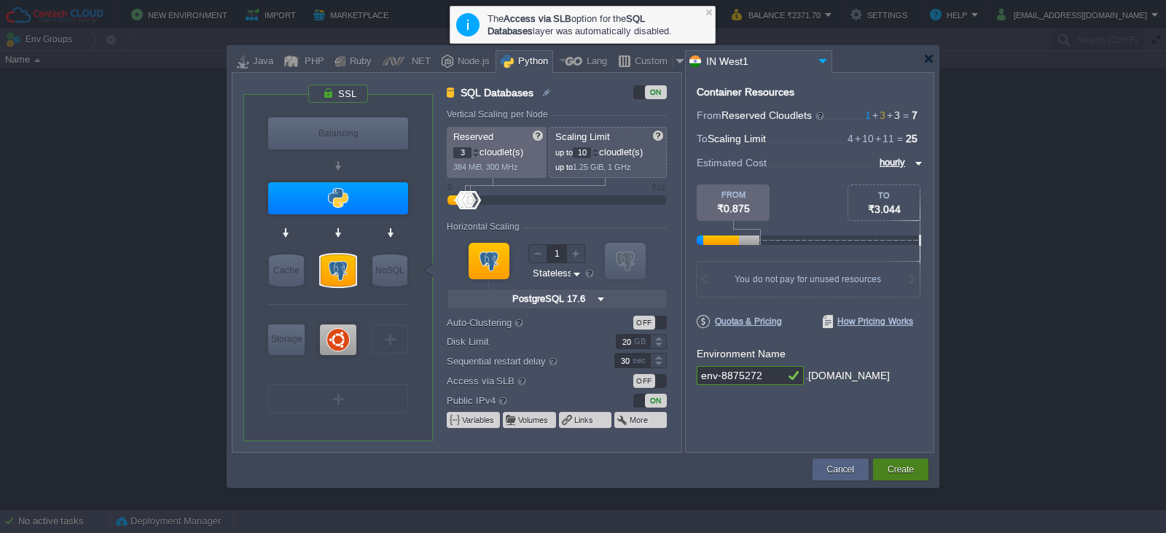
click at [899, 467] on button "Create" at bounding box center [901, 469] width 26 height 15
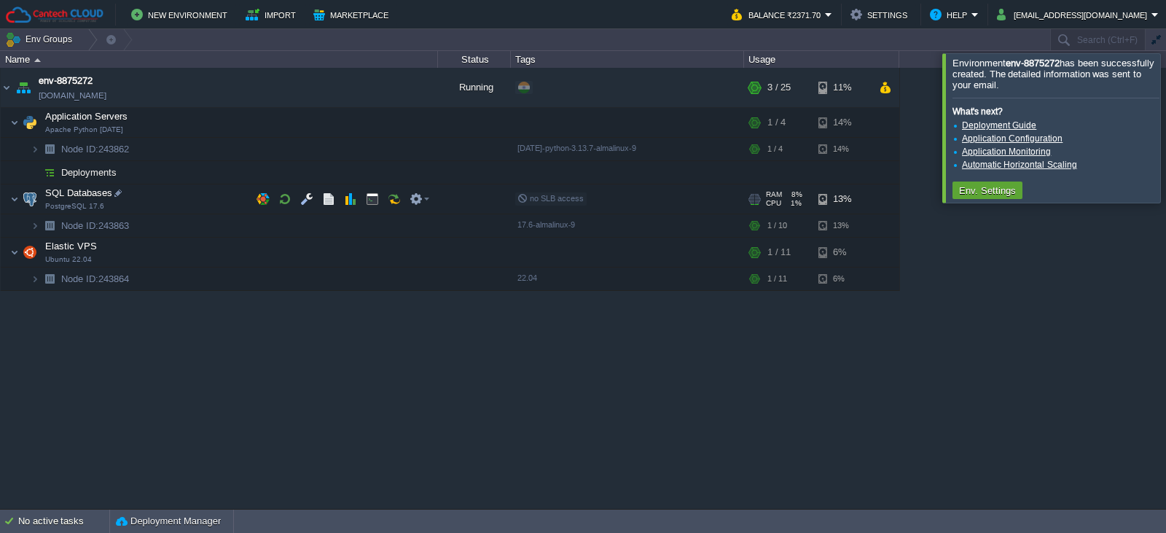
click at [20, 199] on img at bounding box center [30, 198] width 20 height 29
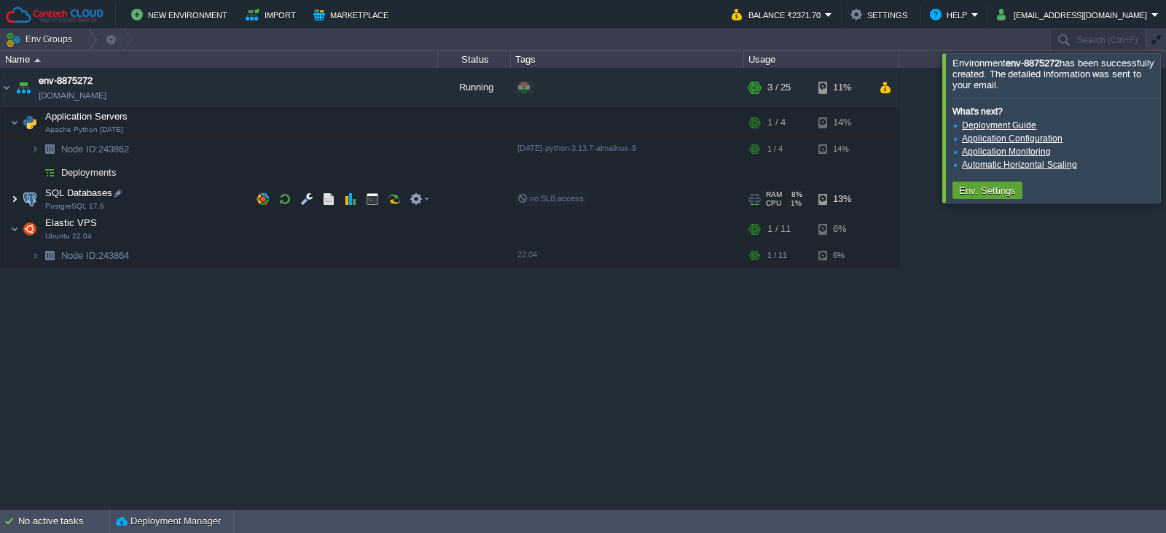
click at [17, 200] on img at bounding box center [14, 198] width 9 height 29
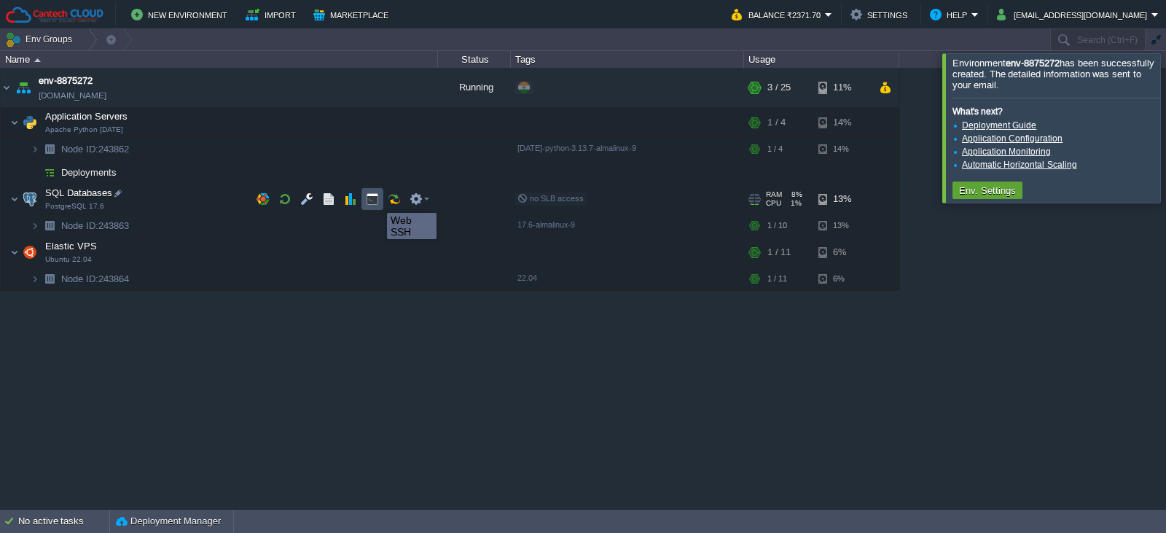
click at [376, 200] on button "button" at bounding box center [372, 198] width 13 height 13
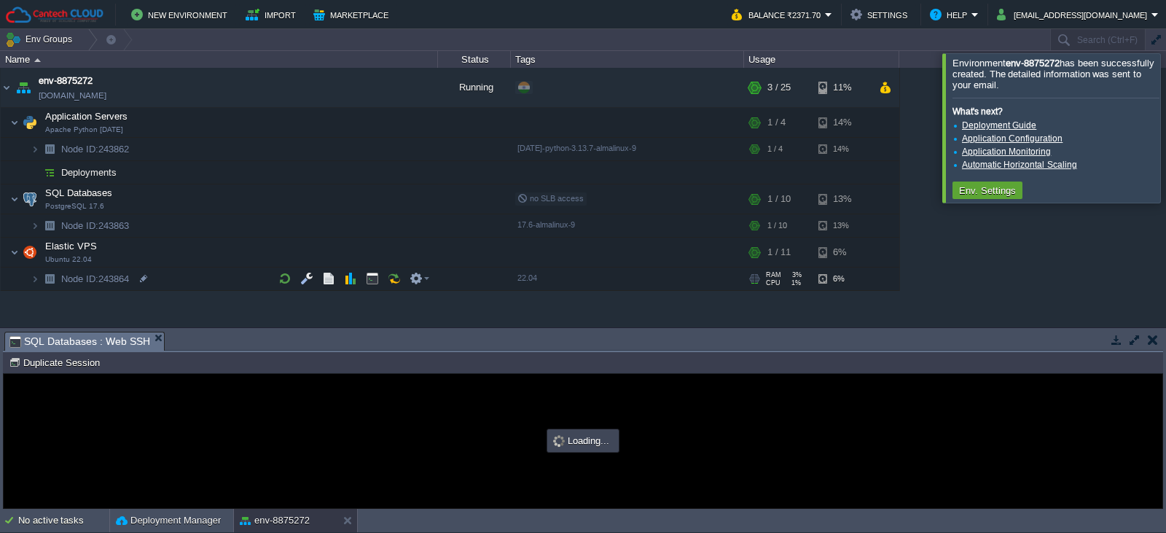
type input "#000000"
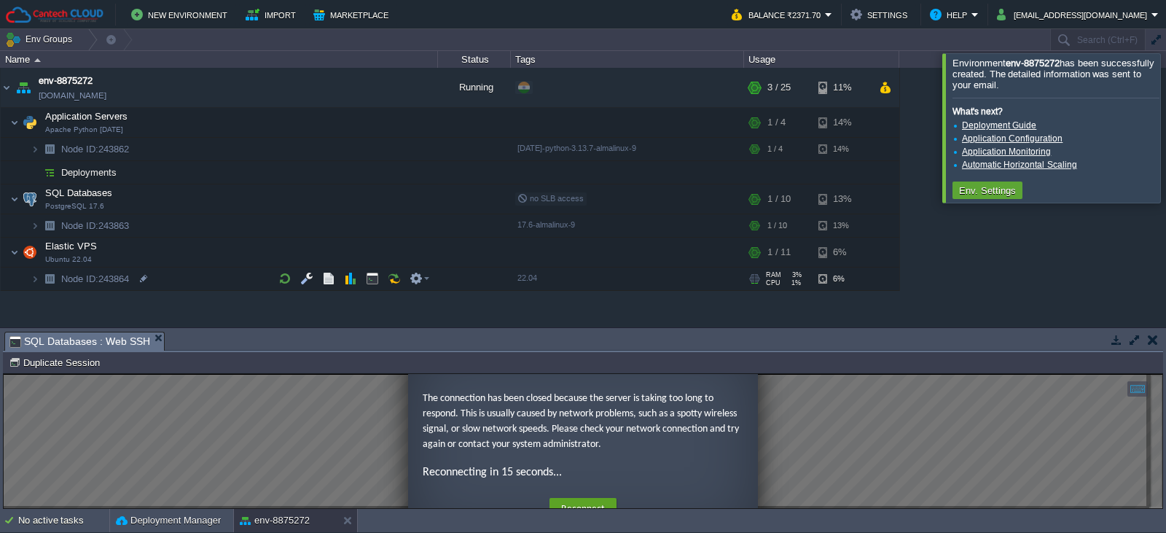
click at [278, 418] on ng-transclude "Connection Error The connection has been closed because the server is taking to…" at bounding box center [583, 441] width 1159 height 189
click at [566, 503] on button "Reconnect" at bounding box center [583, 509] width 67 height 23
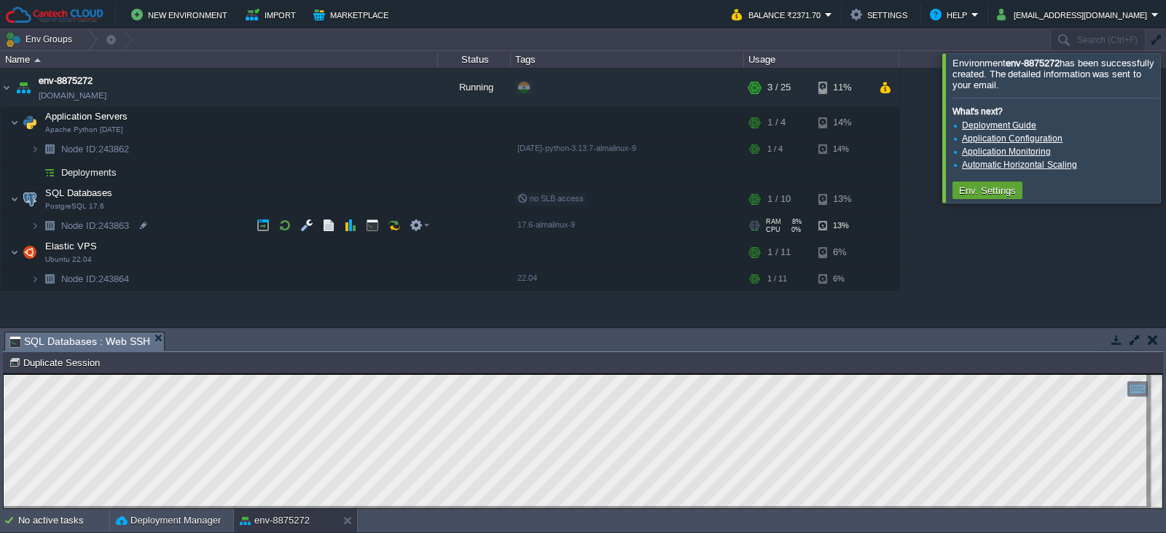
click at [39, 230] on img at bounding box center [35, 225] width 9 height 23
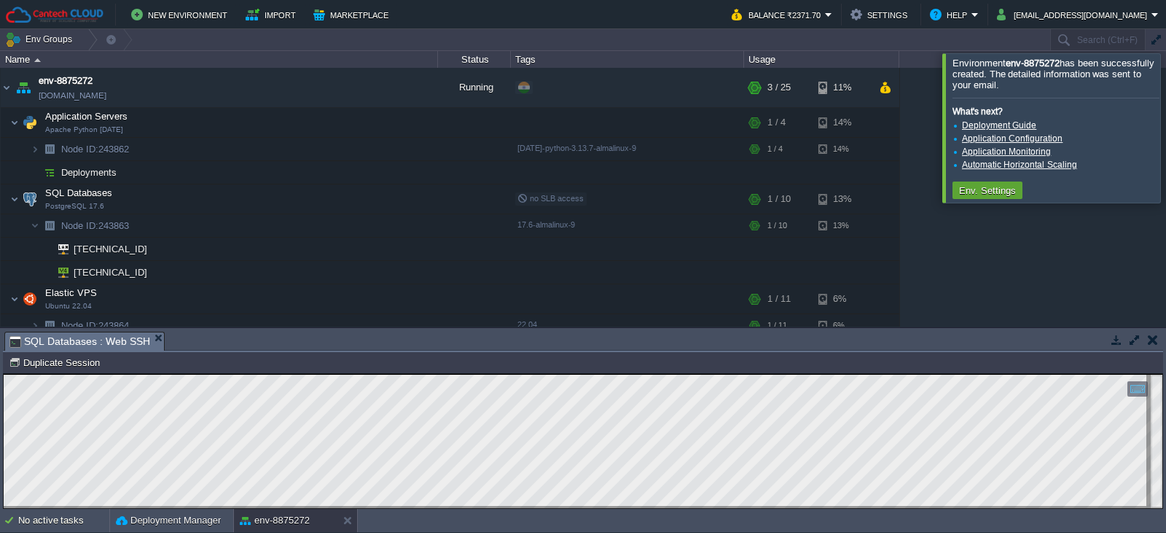
click at [883, 374] on html "Copy: Ctrl + Shift + C Paste: Ctrl + V Settings: Ctrl + Shift + Alt 0" at bounding box center [583, 374] width 1159 height 0
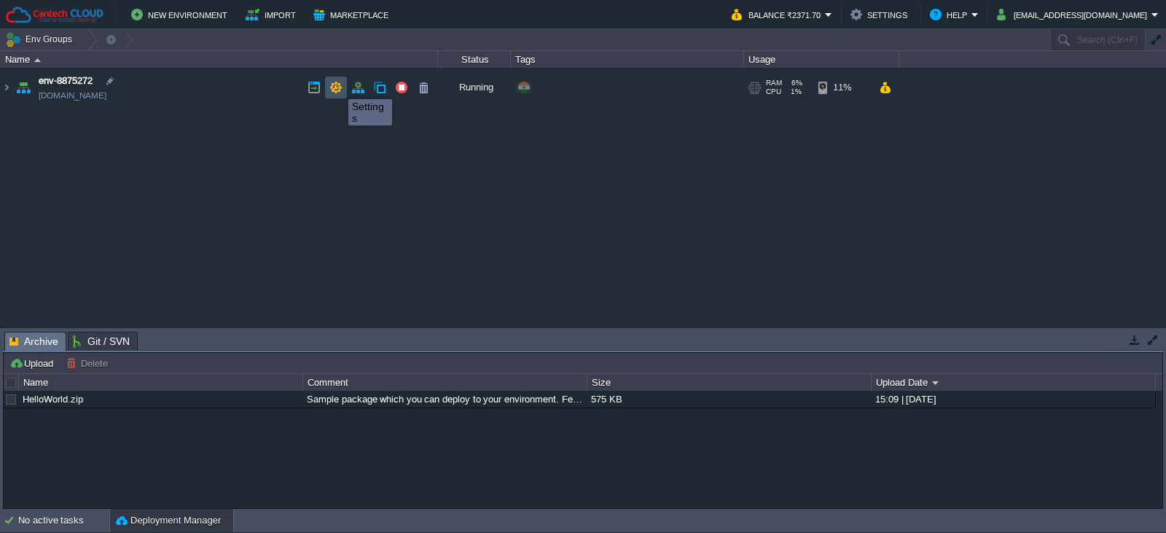
click at [338, 86] on button "button" at bounding box center [336, 87] width 13 height 13
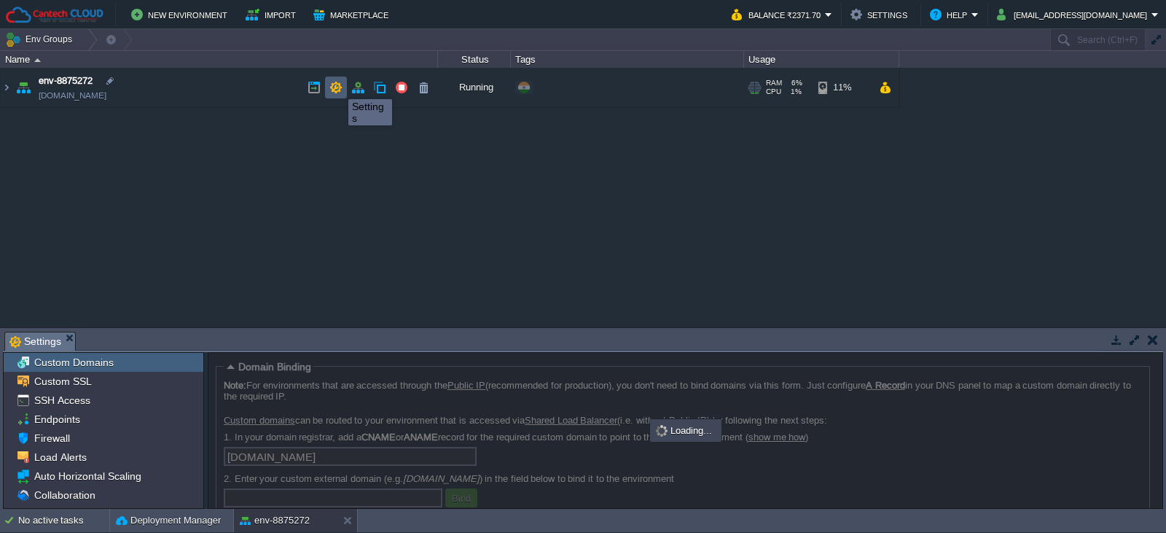
scroll to position [4, 0]
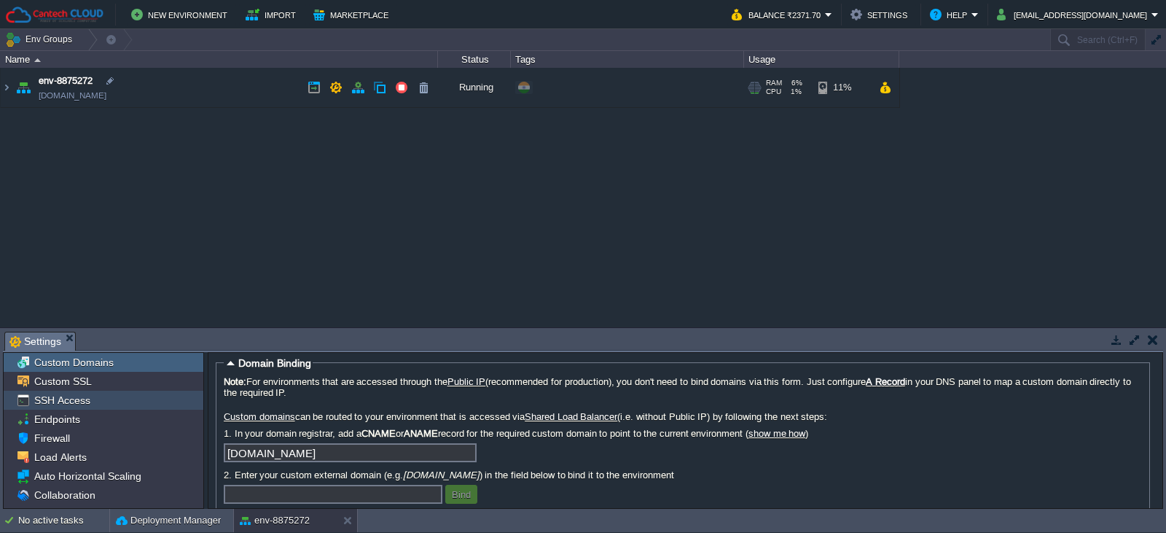
click at [85, 402] on span "SSH Access" at bounding box center [61, 400] width 61 height 13
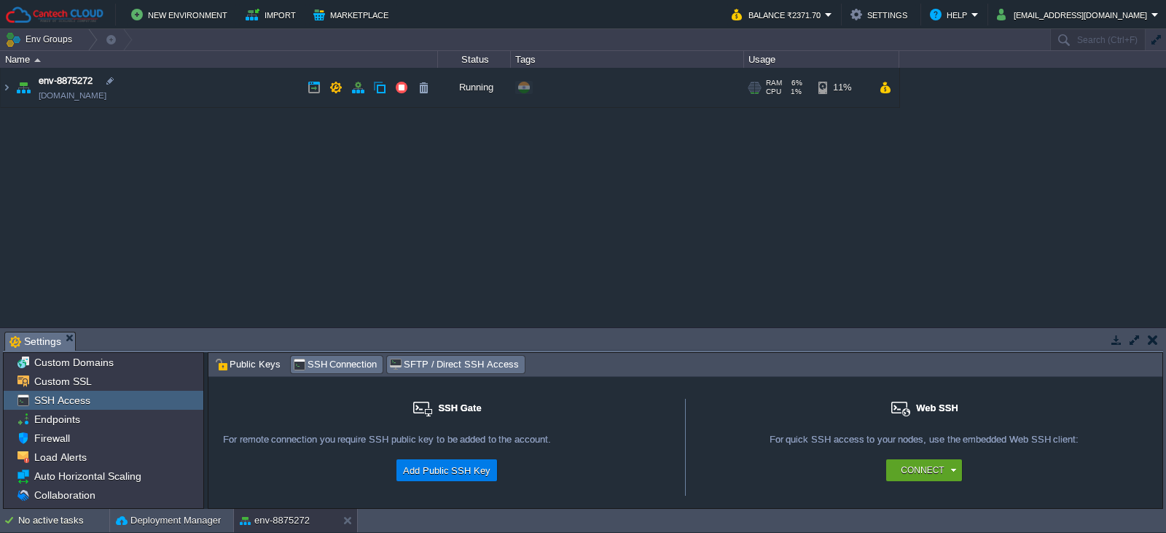
click at [439, 367] on span "SFTP / Direct SSH Access" at bounding box center [453, 364] width 129 height 16
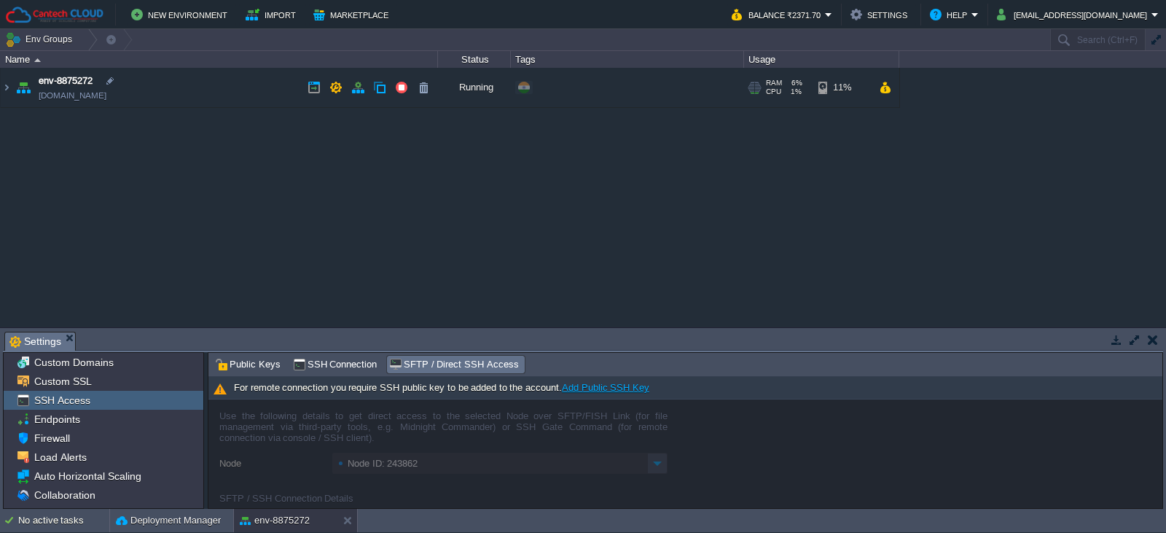
click at [598, 388] on link "Add Public SSH Key" at bounding box center [605, 387] width 87 height 11
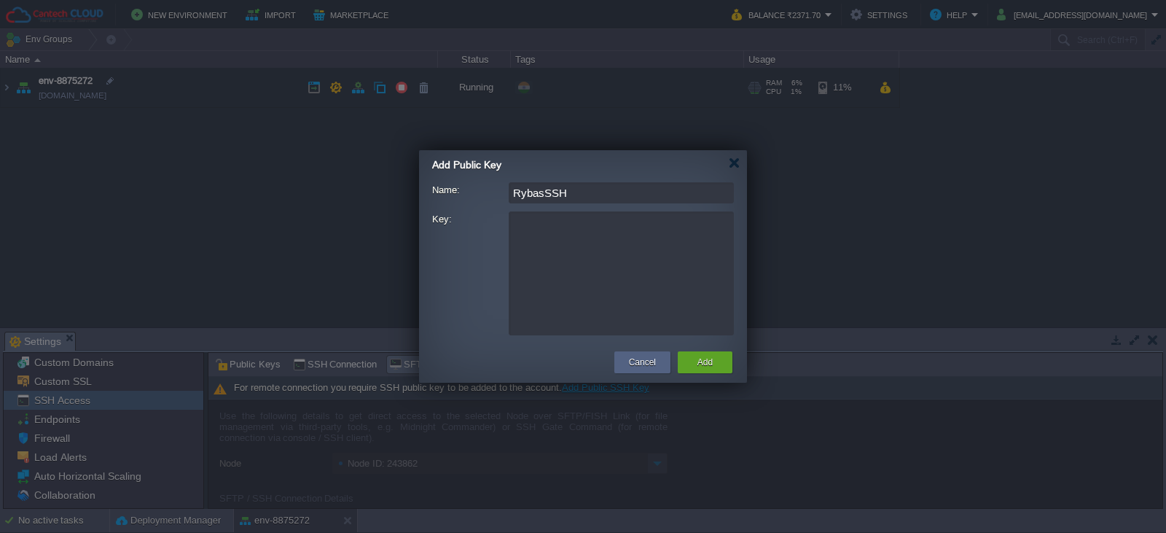
type input "RybasSSH"
click at [574, 230] on textarea "Key:" at bounding box center [621, 273] width 225 height 124
click at [701, 359] on button "Add" at bounding box center [705, 362] width 15 height 15
click at [585, 235] on textarea "Key:" at bounding box center [621, 273] width 225 height 124
paste textarea "ssh-ed25519 AAAAC3NzaC1lZDI1NTE5AAAAIIiPi7MfZEt1q6Ozwwk7FzZ/9THkfh0GDHZuKUtuEhP…"
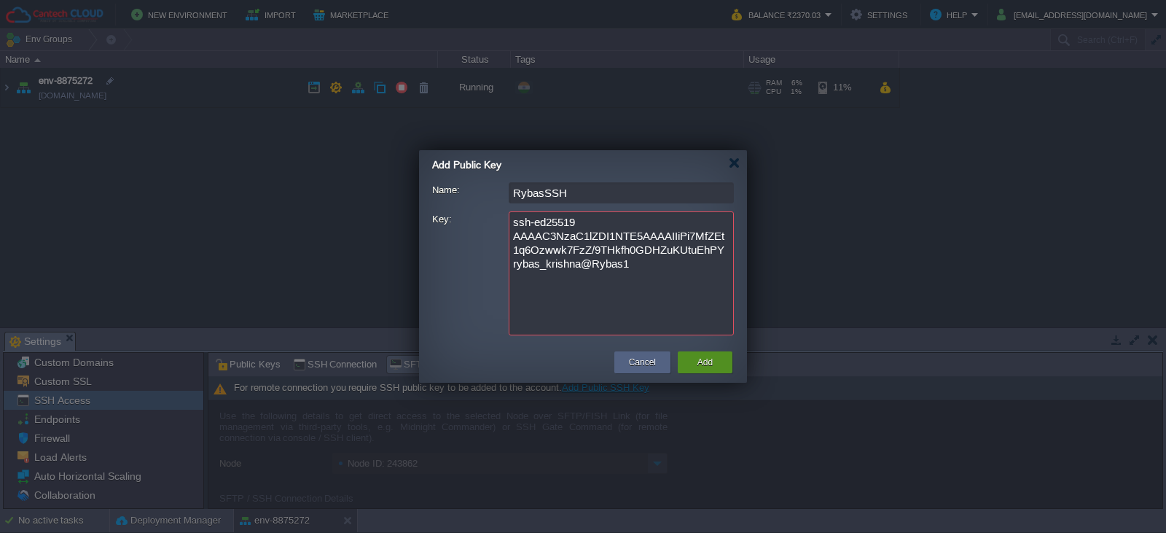
type textarea "ssh-ed25519 AAAAC3NzaC1lZDI1NTE5AAAAIIiPi7MfZEt1q6Ozwwk7FzZ/9THkfh0GDHZuKUtuEhP…"
click at [691, 363] on div "Add" at bounding box center [705, 362] width 33 height 22
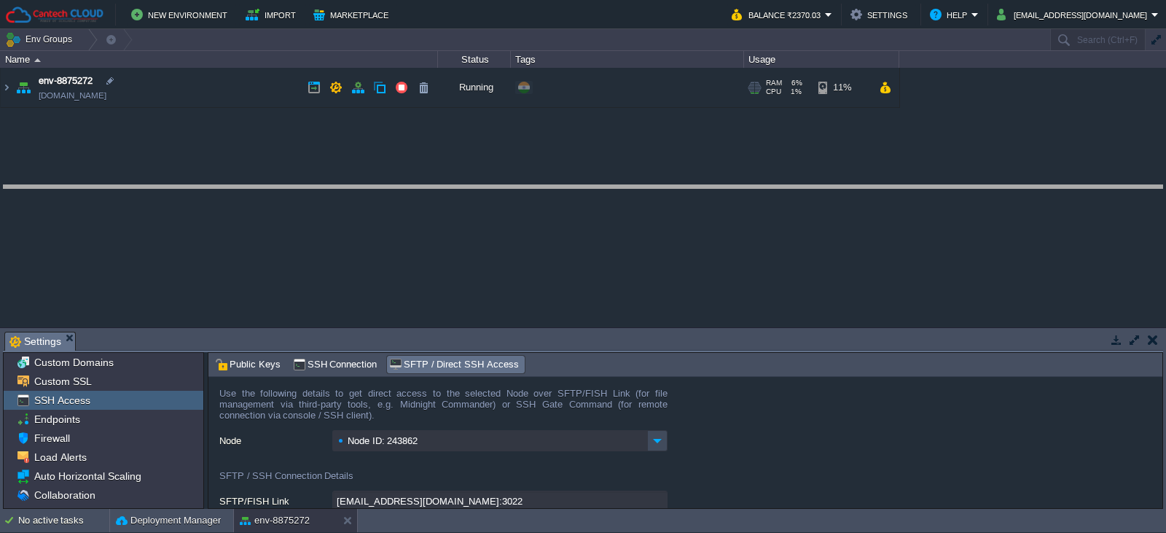
drag, startPoint x: 555, startPoint y: 339, endPoint x: 554, endPoint y: 192, distance: 146.5
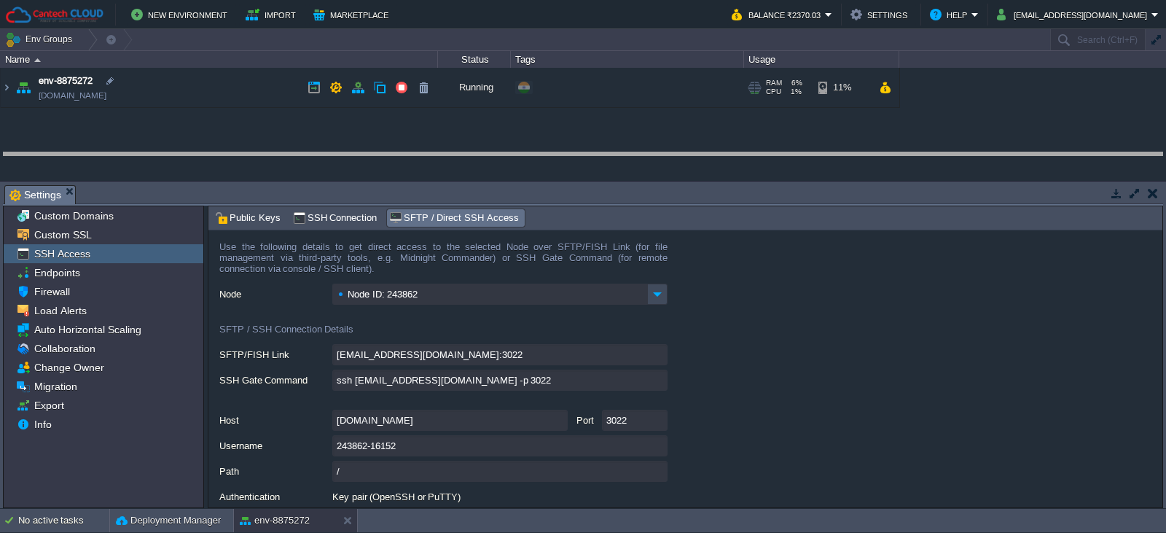
drag, startPoint x: 554, startPoint y: 192, endPoint x: 556, endPoint y: 165, distance: 27.8
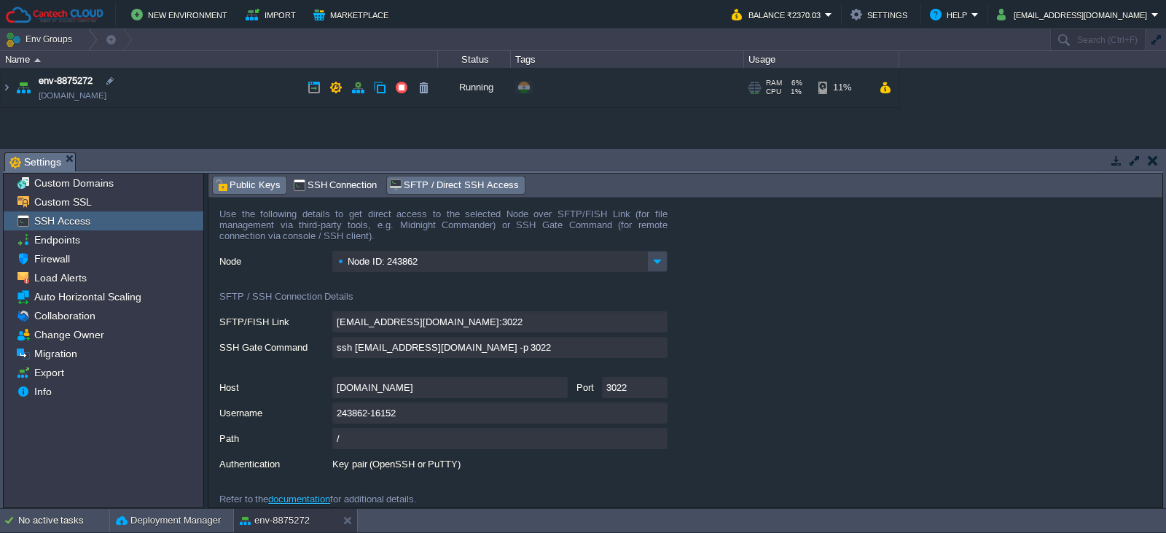
click at [250, 181] on span "Public Keys" at bounding box center [248, 185] width 66 height 16
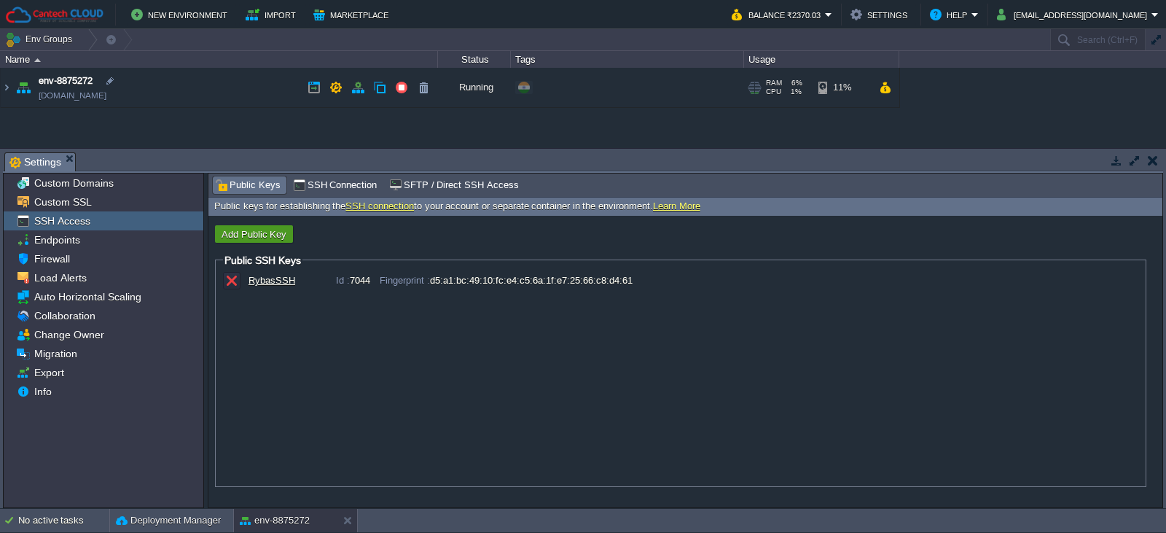
click at [257, 237] on button "Add Public Key" at bounding box center [254, 233] width 74 height 13
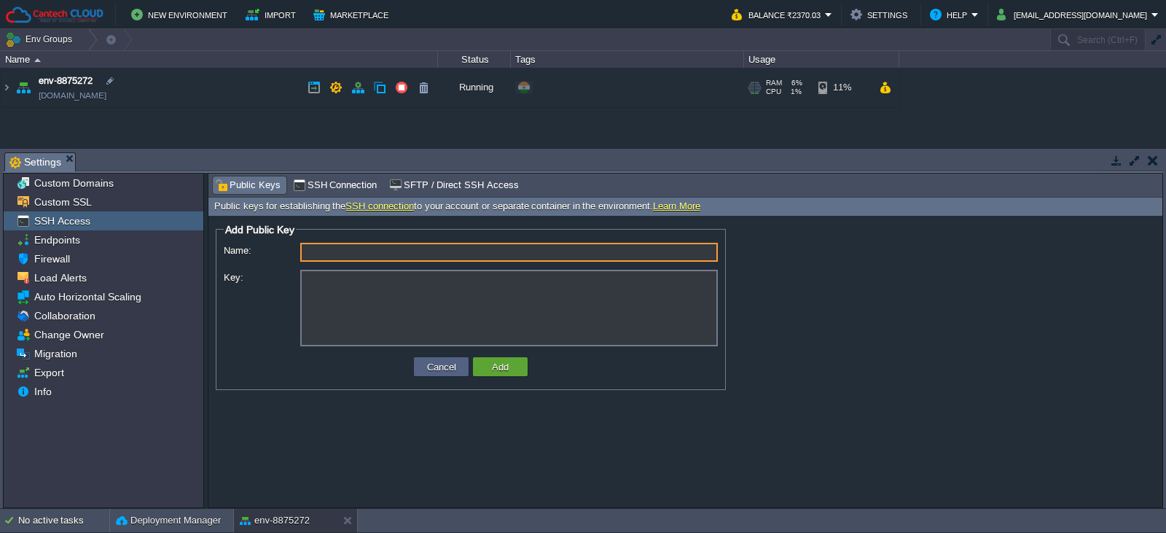
click at [321, 289] on textarea "Key:" at bounding box center [509, 308] width 418 height 77
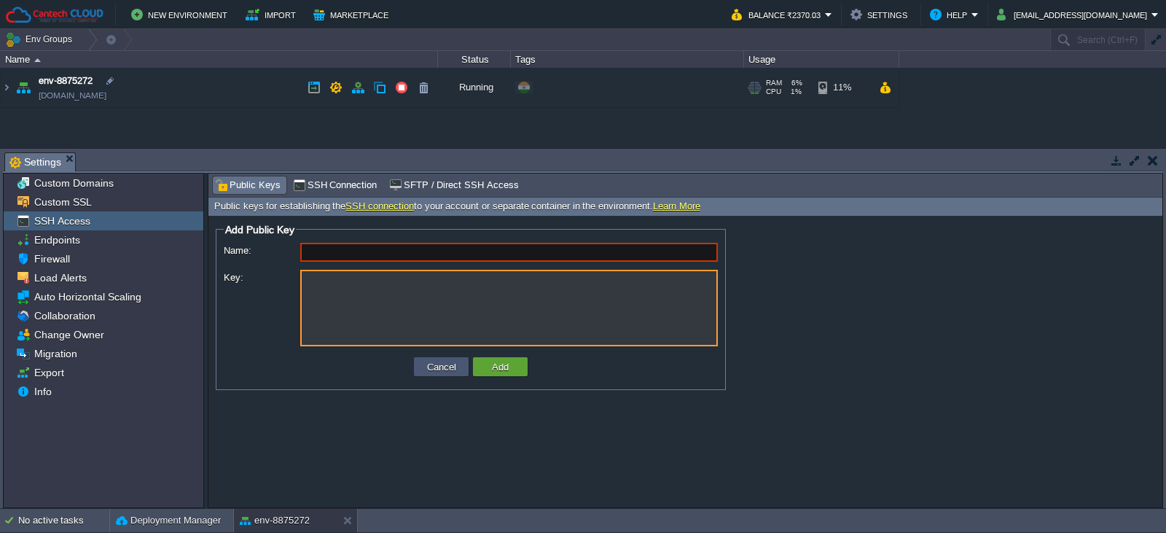
click at [424, 369] on button "Cancel" at bounding box center [442, 366] width 38 height 13
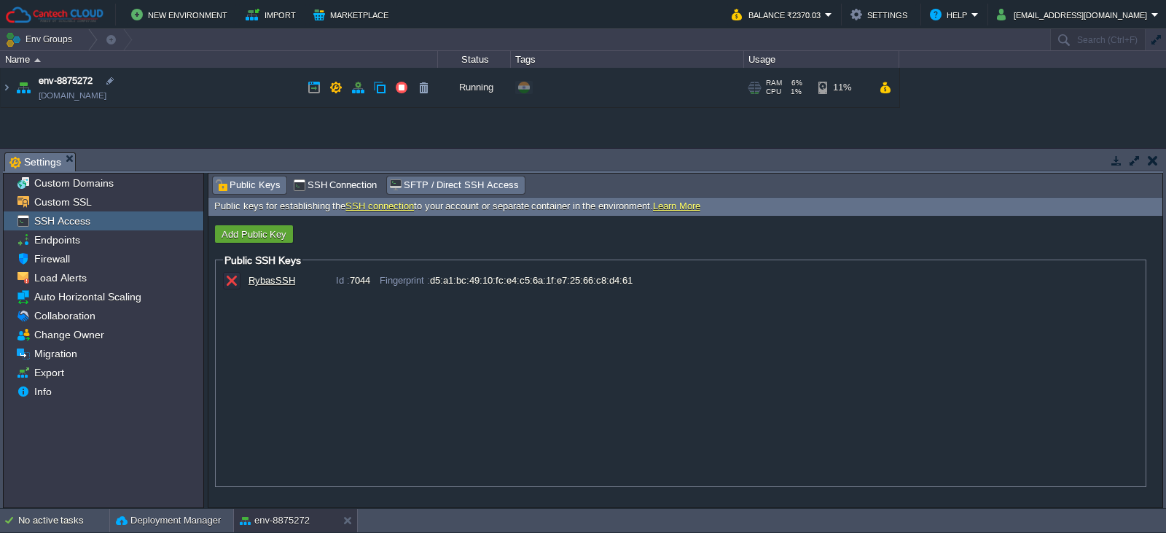
click at [416, 189] on span "SFTP / Direct SSH Access" at bounding box center [453, 185] width 129 height 16
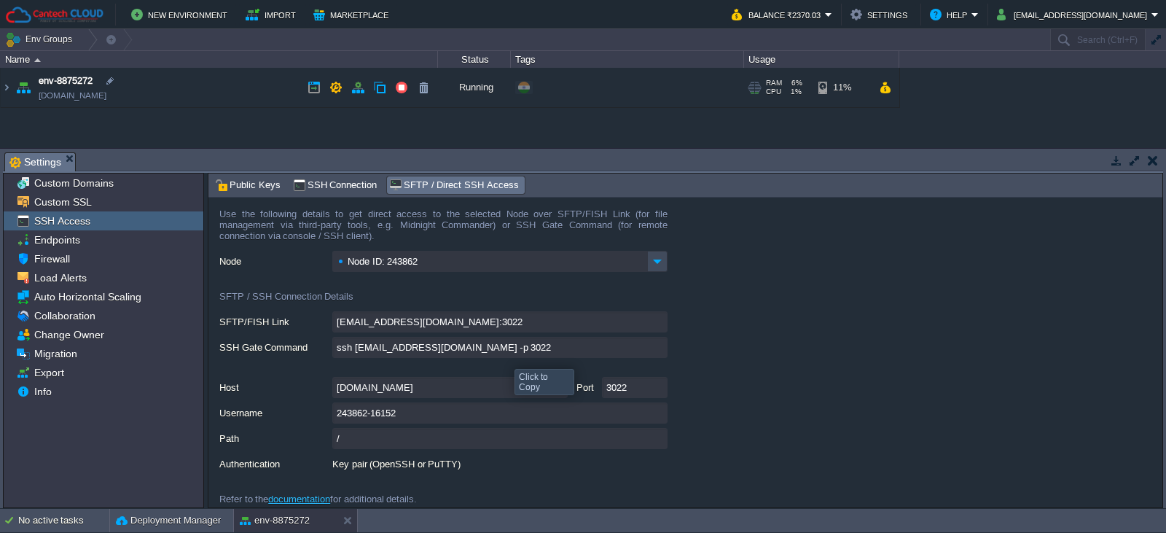
click at [659, 348] on input "ssh [EMAIL_ADDRESS][DOMAIN_NAME] -p 3022" at bounding box center [499, 347] width 335 height 21
click at [7, 87] on img at bounding box center [7, 87] width 12 height 39
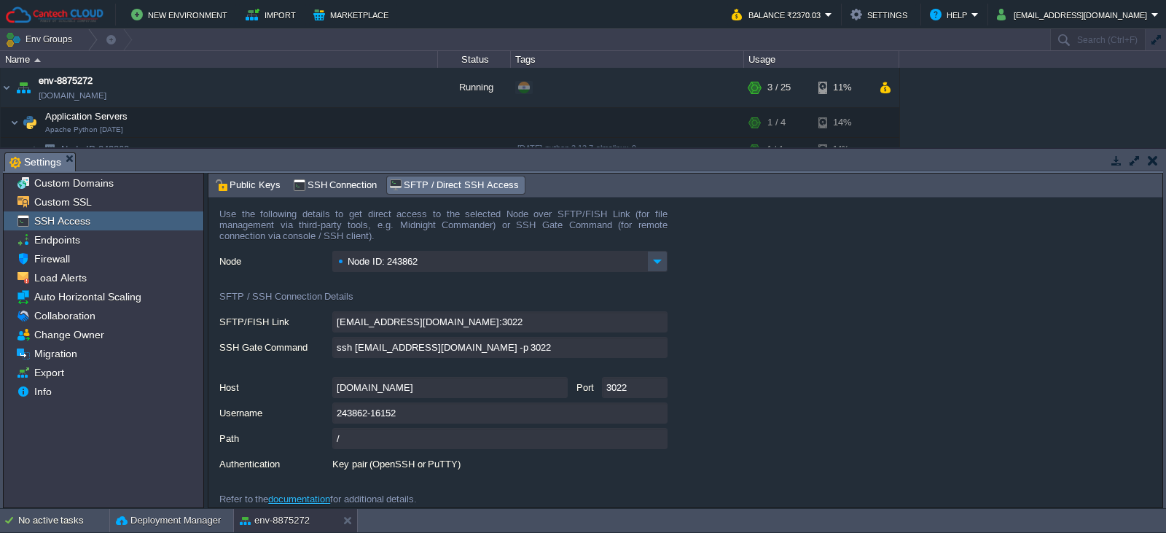
click at [1150, 159] on button "button" at bounding box center [1153, 160] width 10 height 13
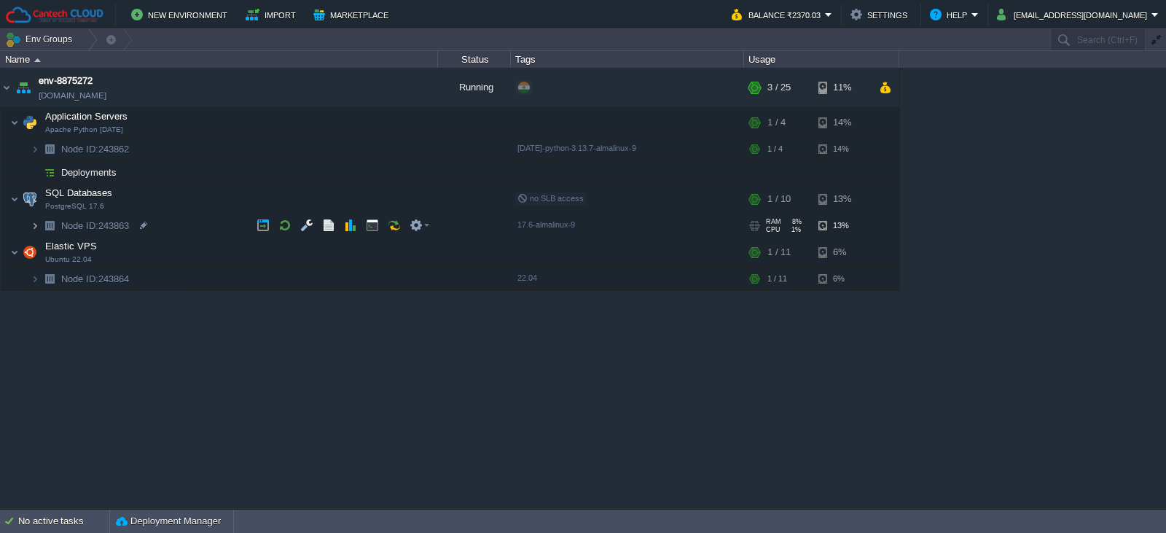
click at [34, 227] on img at bounding box center [35, 225] width 9 height 23
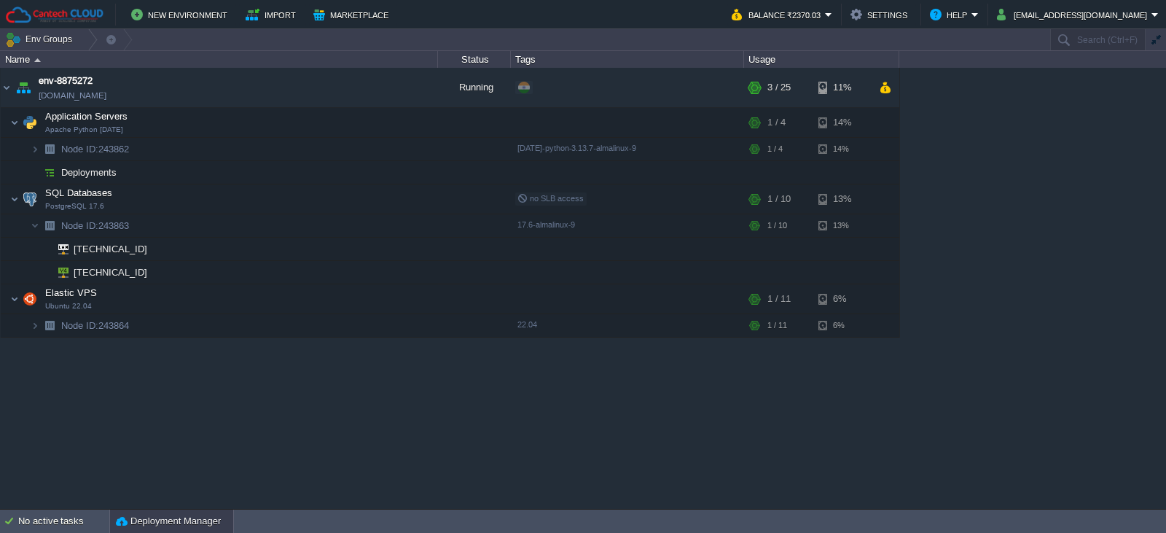
click at [155, 524] on button "Deployment Manager" at bounding box center [168, 521] width 105 height 15
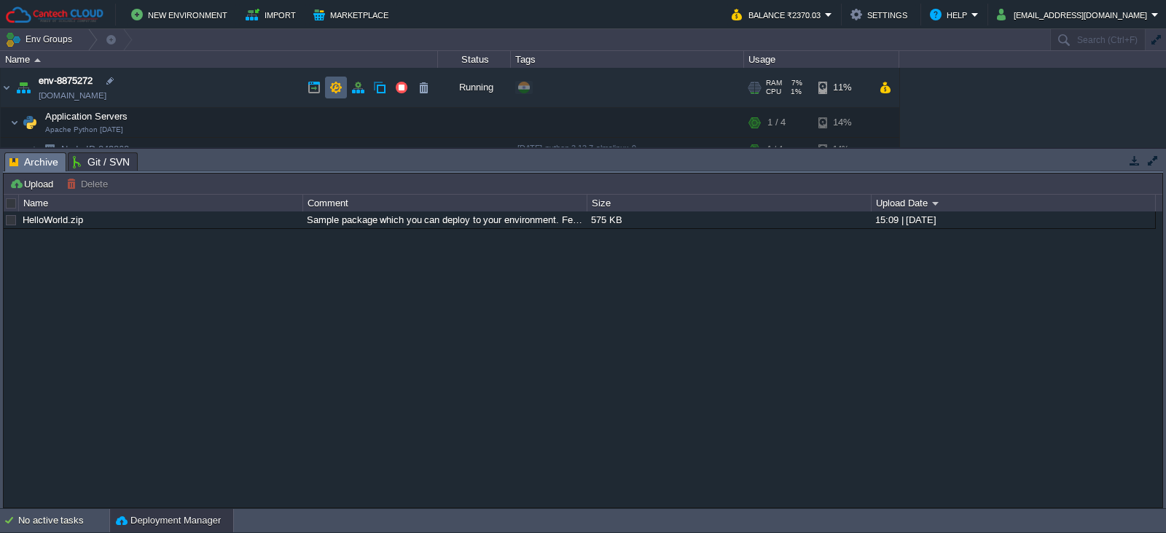
drag, startPoint x: 337, startPoint y: 82, endPoint x: 326, endPoint y: 104, distance: 24.5
click at [337, 81] on td at bounding box center [336, 88] width 22 height 22
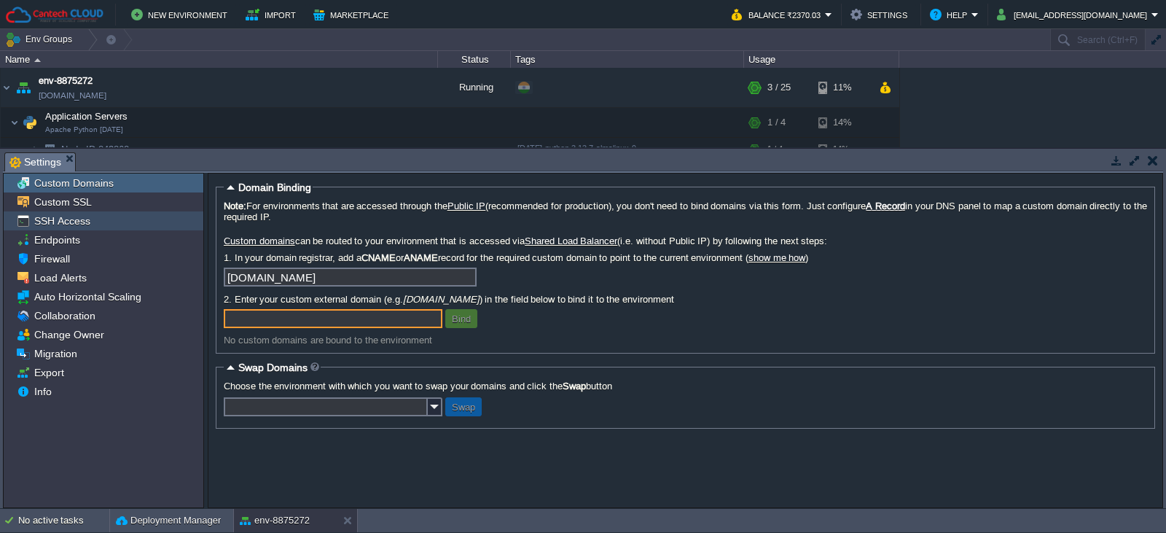
click at [58, 225] on span "SSH Access" at bounding box center [61, 220] width 61 height 13
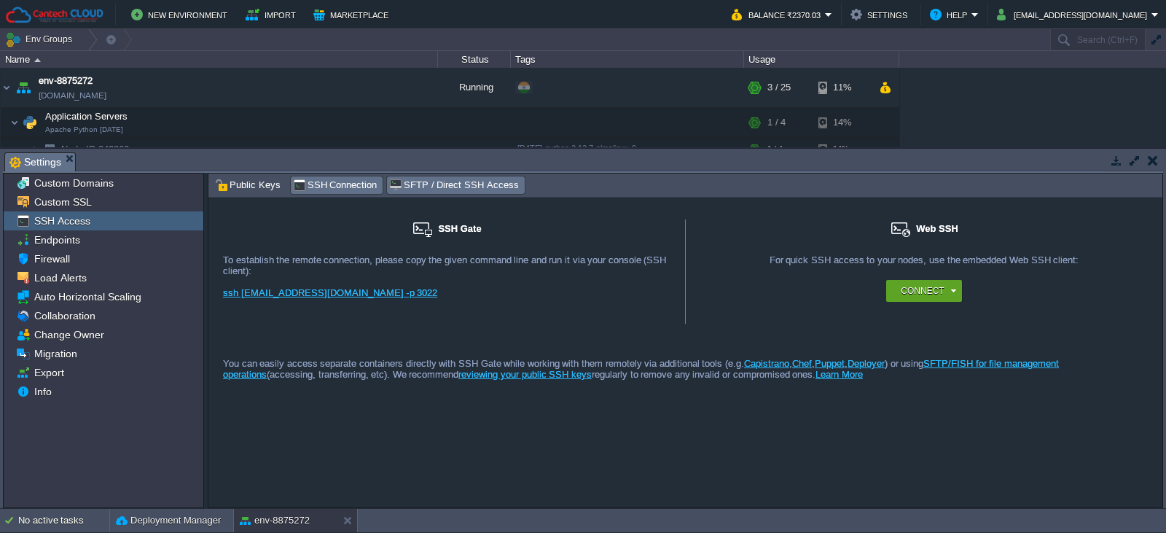
click at [416, 182] on span "SFTP / Direct SSH Access" at bounding box center [453, 185] width 129 height 16
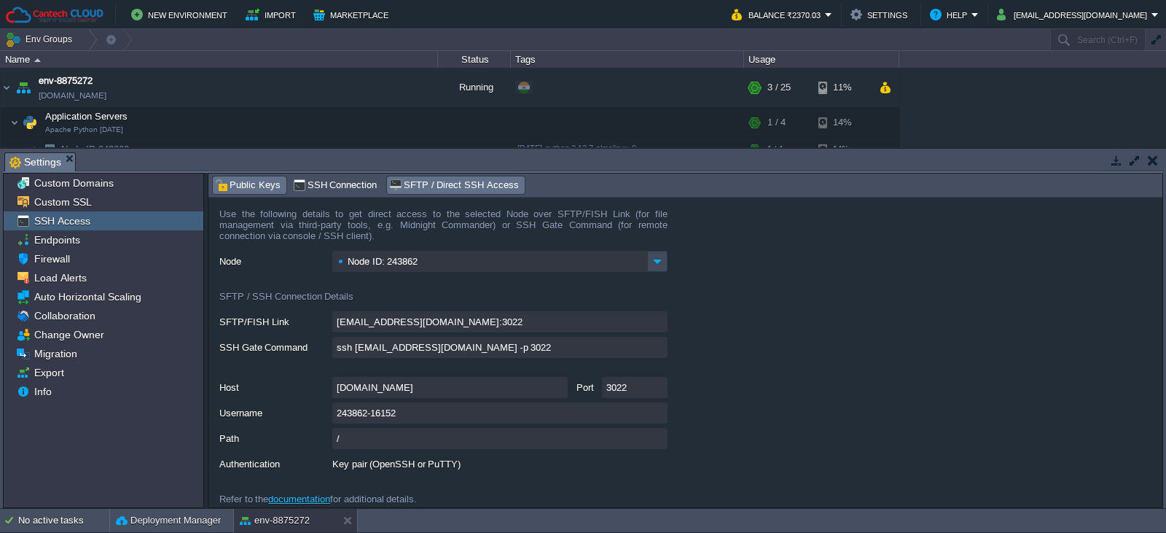
click at [235, 184] on span "Public Keys" at bounding box center [248, 185] width 66 height 16
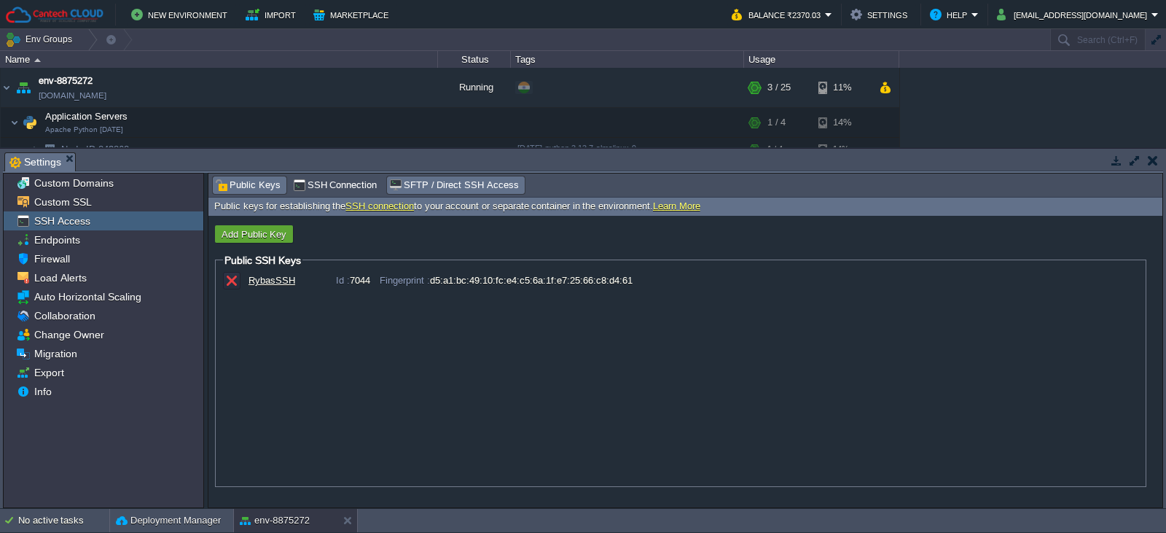
click at [456, 182] on span "SFTP / Direct SSH Access" at bounding box center [453, 185] width 129 height 16
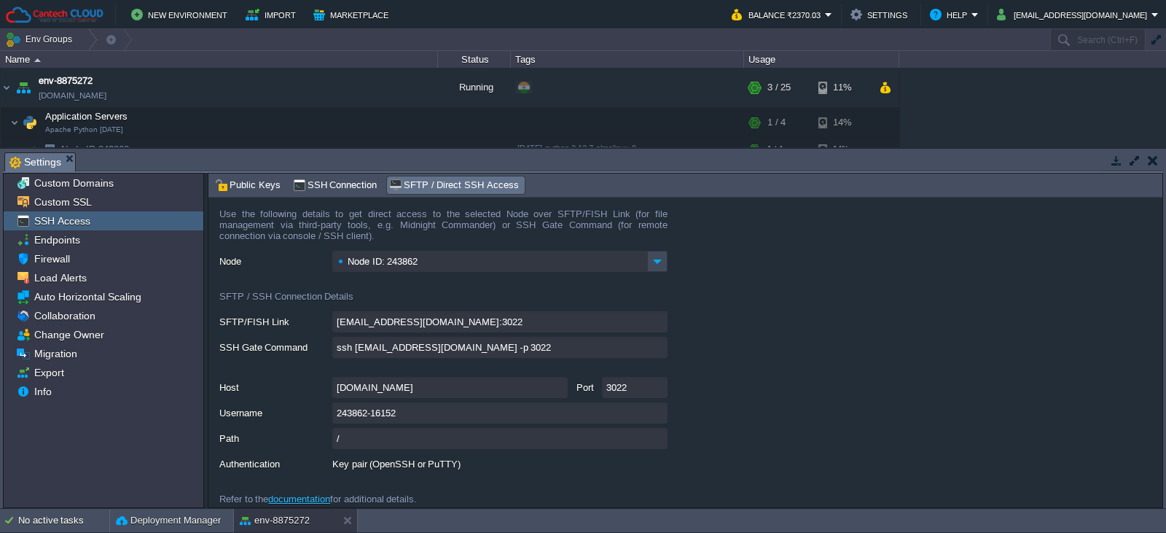
drag, startPoint x: 218, startPoint y: 356, endPoint x: 304, endPoint y: 348, distance: 86.4
click at [304, 348] on form "Use the following details to get direct access to the selected Node over SFTP/F…" at bounding box center [685, 353] width 954 height 310
click at [921, 297] on form "Use the following details to get direct access to the selected Node over SFTP/F…" at bounding box center [685, 353] width 954 height 310
